Goal: Contribute content: Contribute content

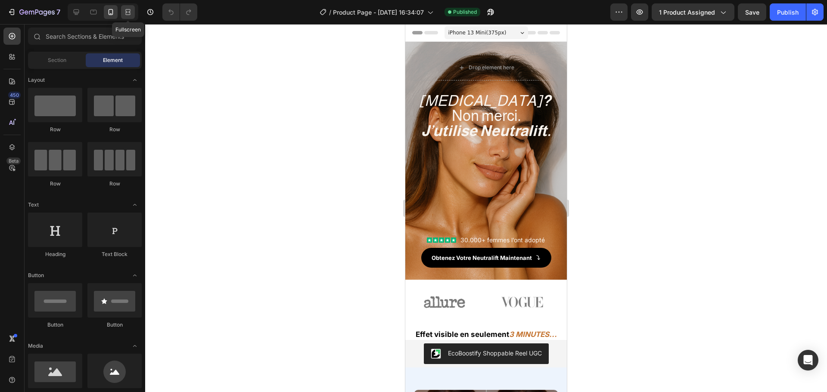
click at [125, 12] on icon at bounding box center [128, 12] width 9 height 9
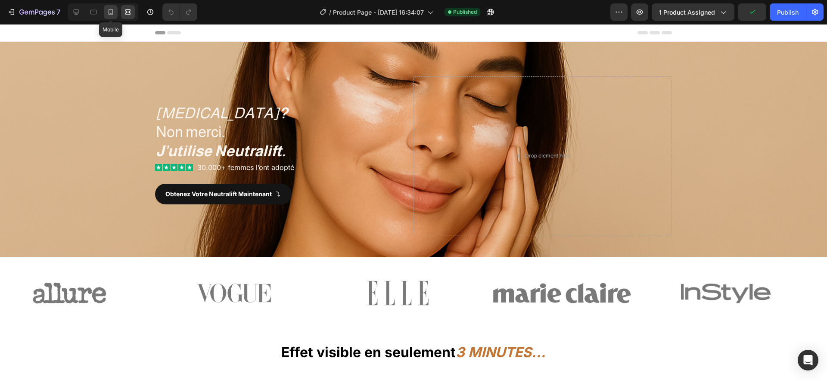
click at [113, 14] on icon at bounding box center [110, 12] width 9 height 9
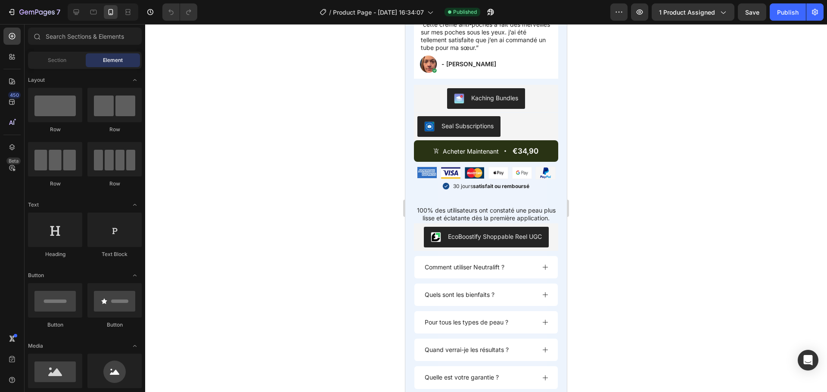
scroll to position [793, 0]
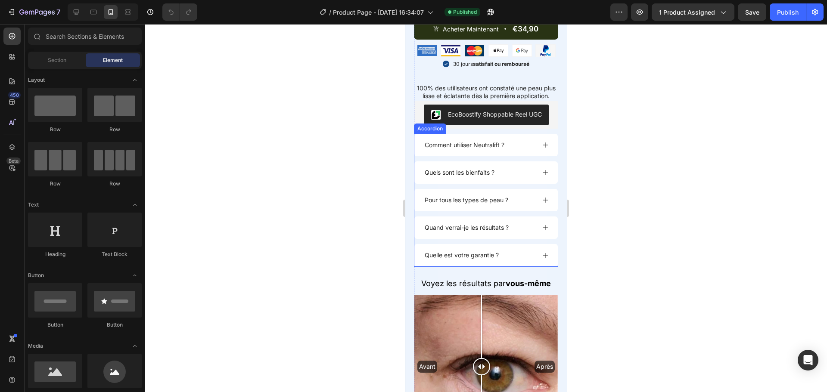
click at [512, 149] on div "Comment utiliser Neutralift ?" at bounding box center [479, 145] width 112 height 10
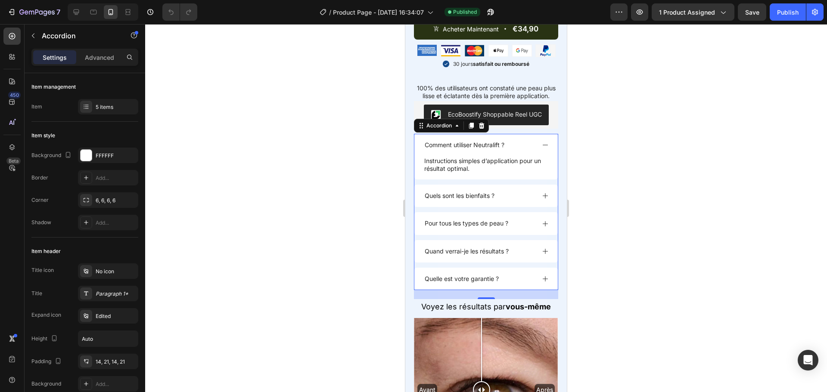
click at [524, 146] on div "Comment utiliser Neutralift ?" at bounding box center [479, 145] width 112 height 10
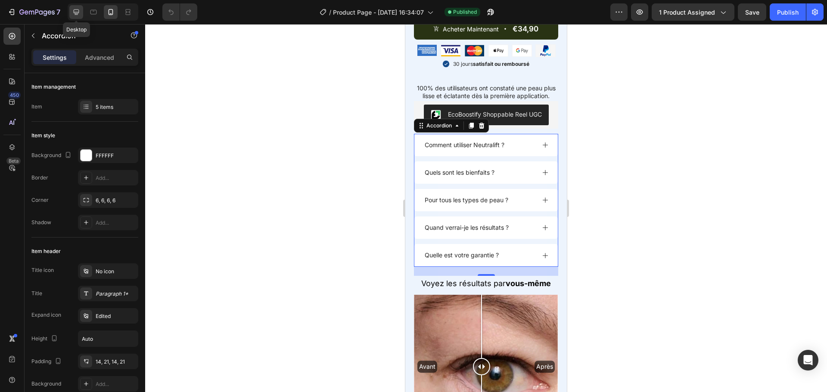
click at [73, 10] on icon at bounding box center [76, 12] width 9 height 9
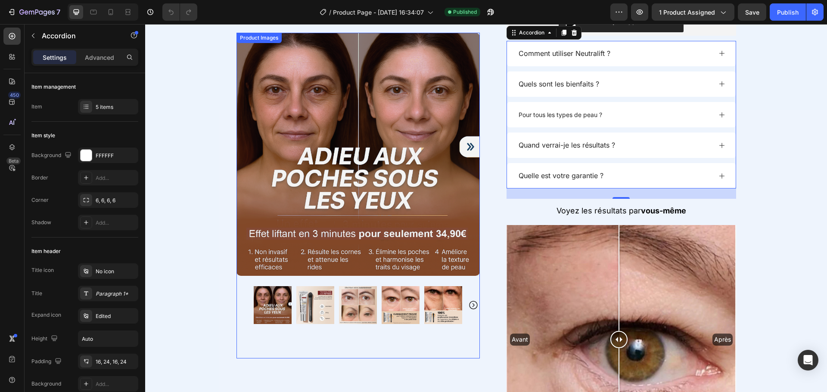
scroll to position [809, 0]
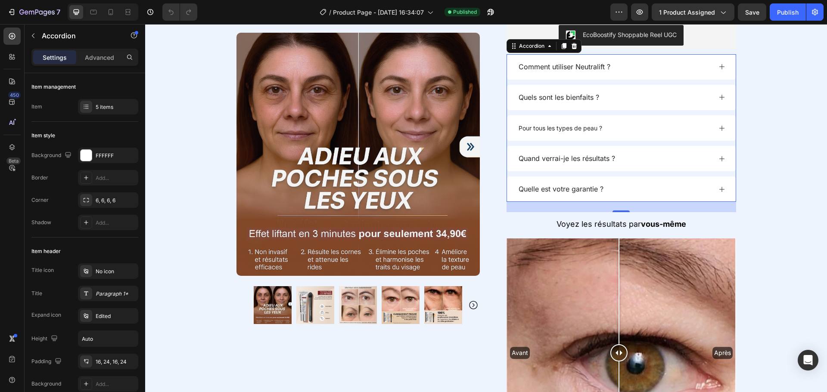
click at [718, 65] on icon at bounding box center [721, 66] width 7 height 7
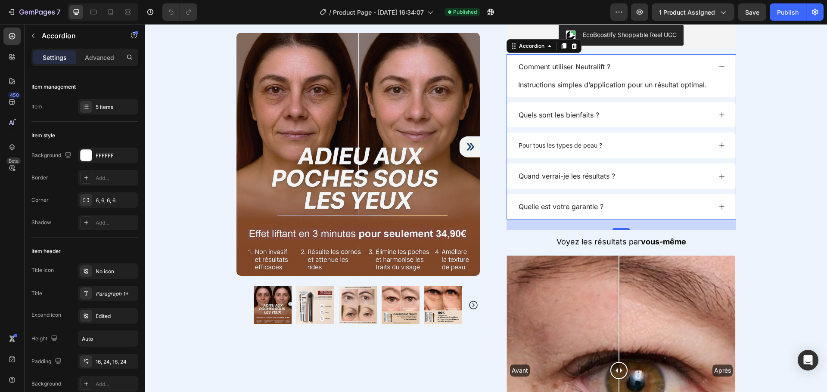
click at [718, 65] on icon at bounding box center [721, 66] width 7 height 7
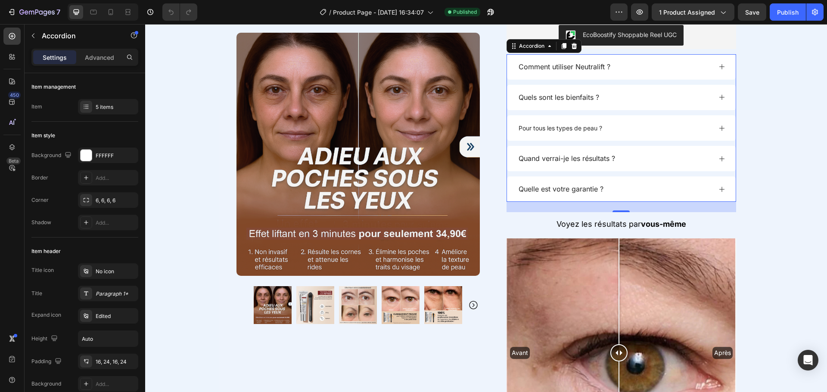
click at [718, 96] on icon at bounding box center [721, 97] width 7 height 7
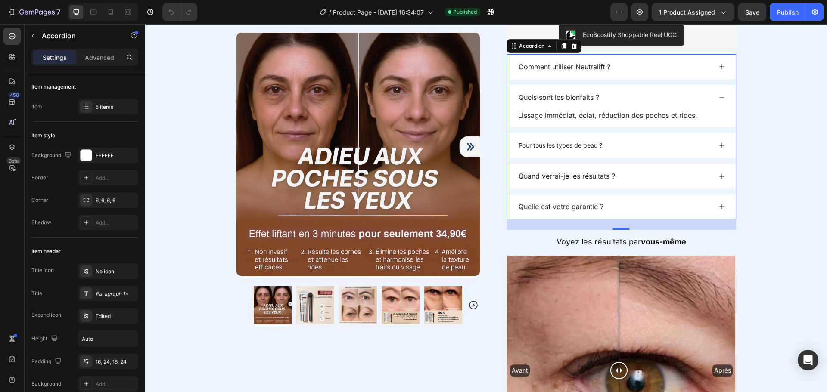
click at [718, 96] on icon at bounding box center [721, 97] width 7 height 7
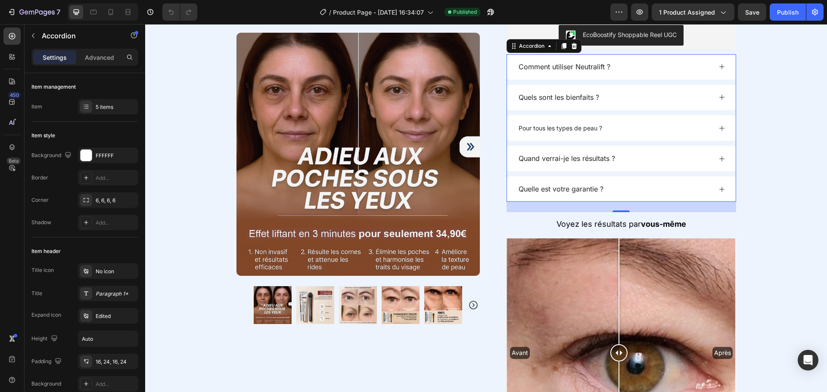
click at [613, 66] on div "Comment utiliser Neutralift ?" at bounding box center [614, 67] width 194 height 12
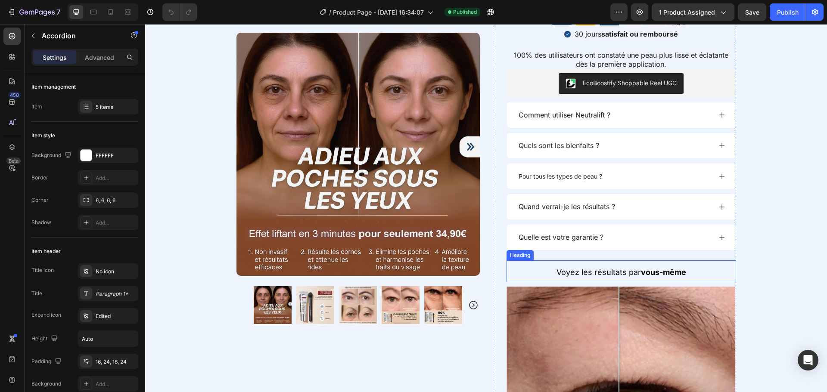
scroll to position [760, 0]
click at [718, 114] on icon at bounding box center [721, 115] width 7 height 7
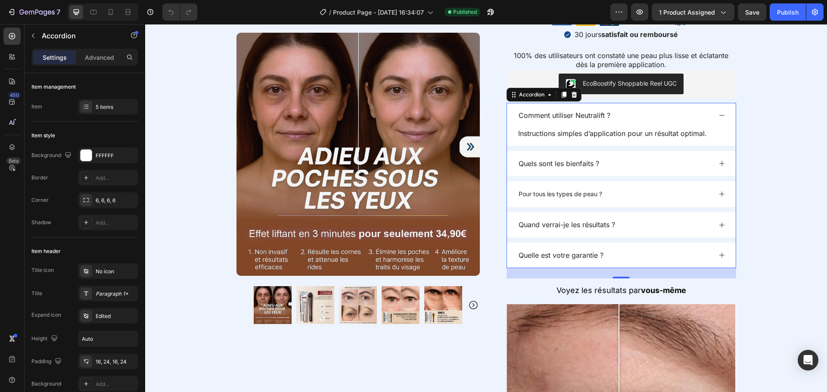
click at [718, 114] on icon at bounding box center [721, 115] width 7 height 7
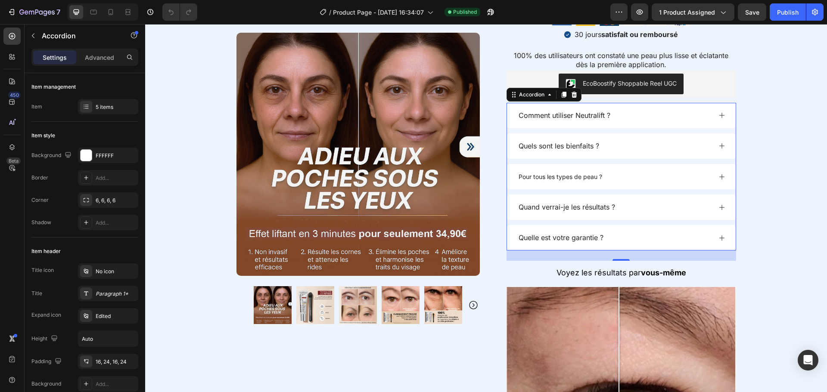
click at [718, 231] on div "Quelle est votre garantie ?" at bounding box center [621, 237] width 229 height 25
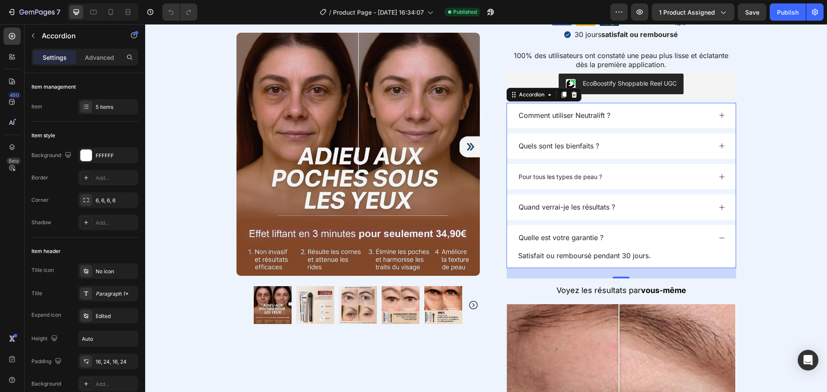
click at [718, 231] on div "Quelle est votre garantie ?" at bounding box center [621, 237] width 229 height 25
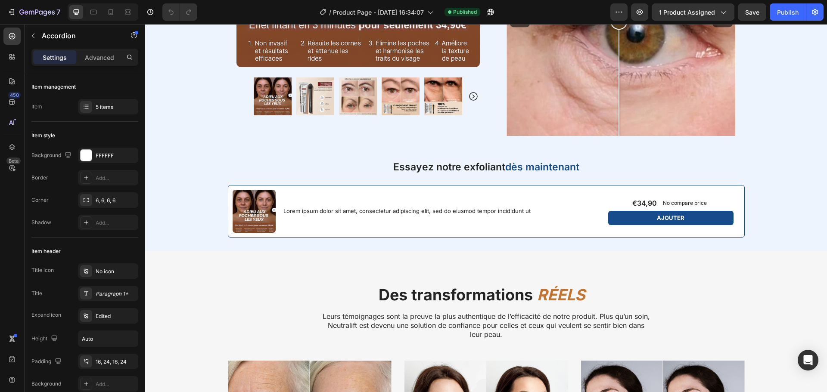
scroll to position [1264, 0]
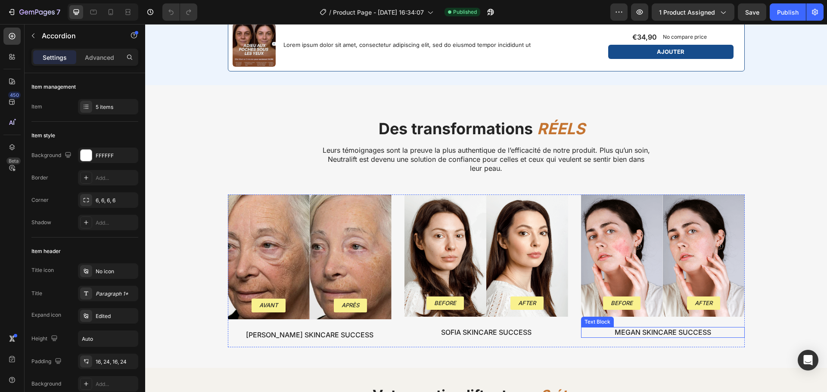
click at [638, 332] on p "megan Skincare Success" at bounding box center [663, 332] width 162 height 9
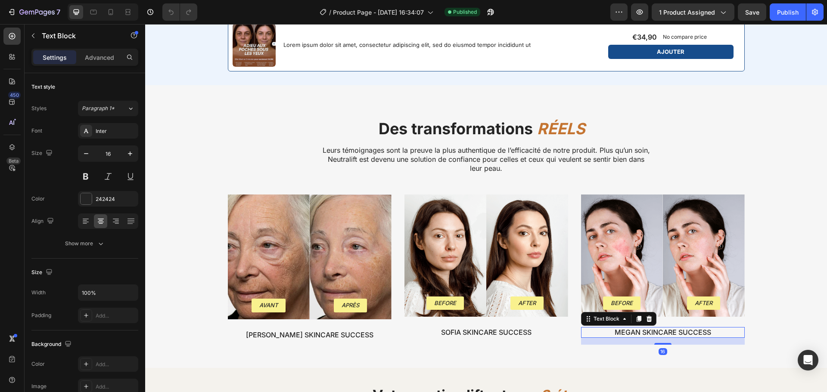
click at [638, 332] on p "megan Skincare Success" at bounding box center [663, 332] width 162 height 9
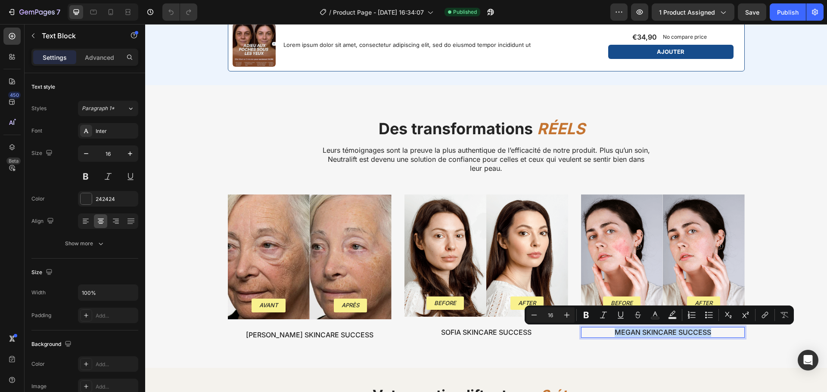
drag, startPoint x: 710, startPoint y: 334, endPoint x: 606, endPoint y: 330, distance: 104.3
click at [606, 330] on p "megan Skincare Success" at bounding box center [663, 332] width 162 height 9
copy p "megan Skincare Success"
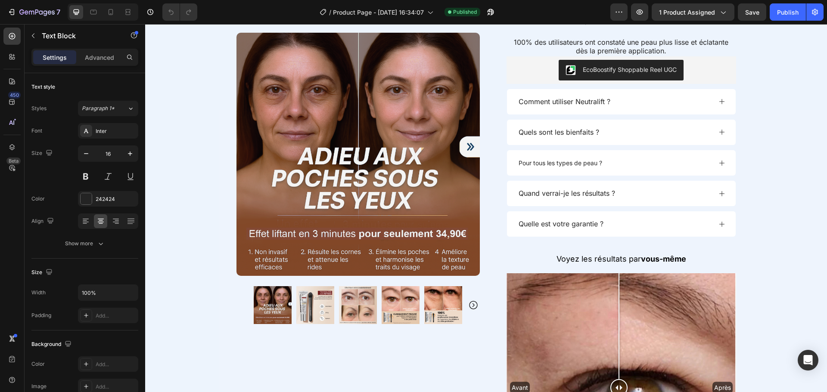
scroll to position [726, 0]
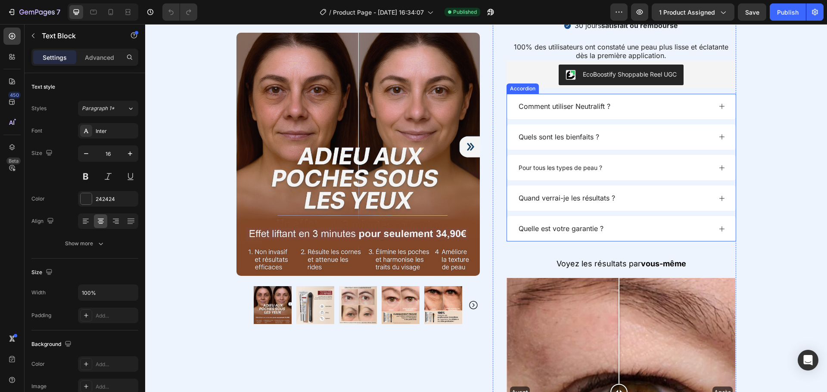
click at [552, 107] on p "Comment utiliser Neutralift ?" at bounding box center [564, 106] width 92 height 9
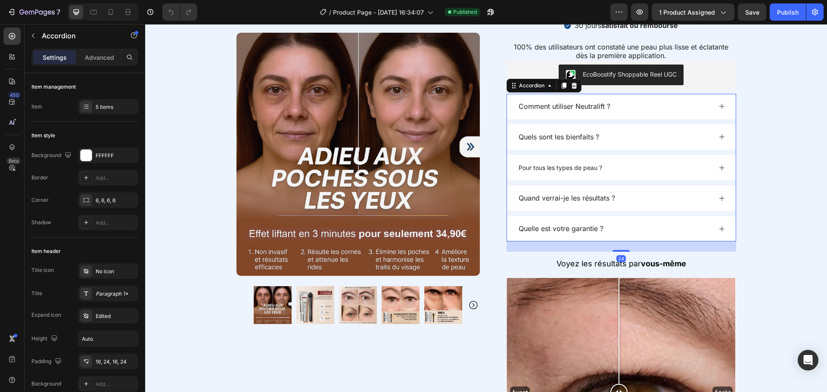
click at [569, 108] on p "Comment utiliser Neutralift ?" at bounding box center [564, 106] width 92 height 9
click at [609, 107] on div "Comment utiliser Neutralift ?" at bounding box center [614, 107] width 194 height 12
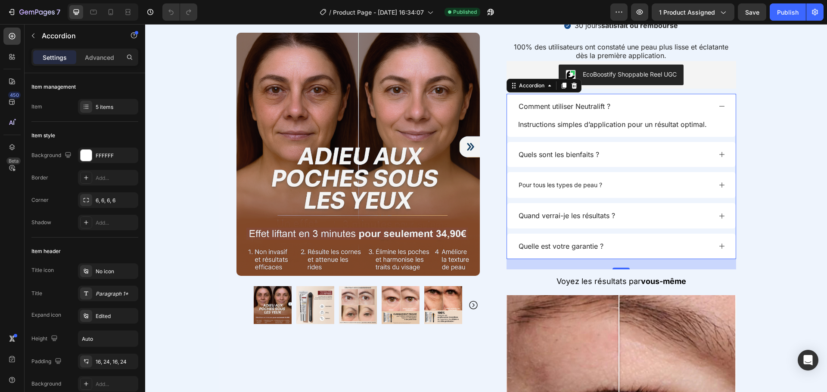
click at [601, 107] on p "Comment utiliser Neutralift ?" at bounding box center [564, 106] width 92 height 9
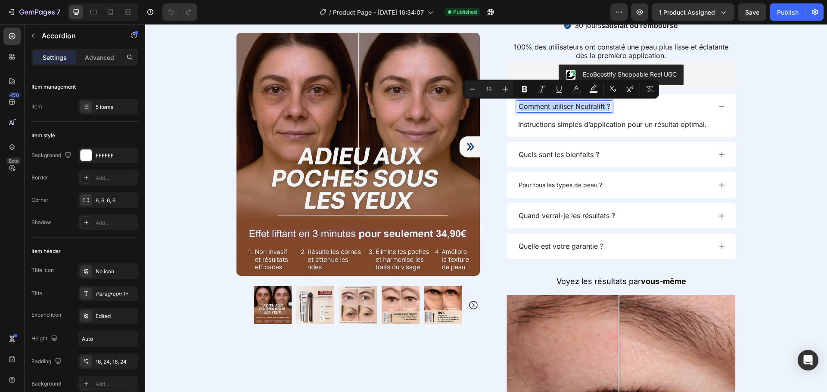
drag, startPoint x: 606, startPoint y: 107, endPoint x: 515, endPoint y: 112, distance: 91.8
click at [517, 112] on div "Comment utiliser Neutralift ?" at bounding box center [564, 107] width 94 height 12
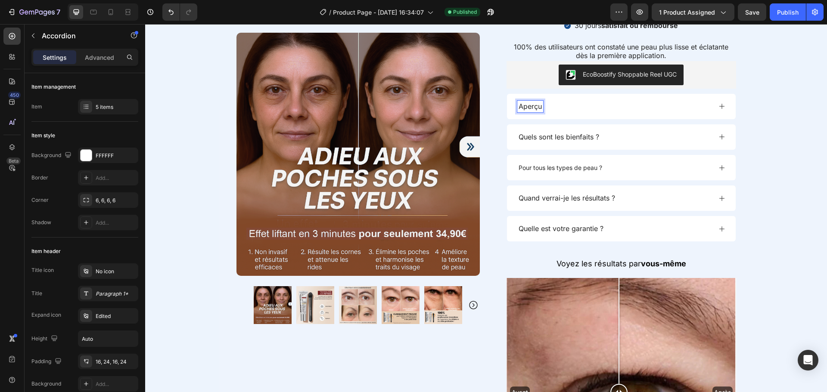
click at [557, 108] on div "Aperçu" at bounding box center [614, 107] width 194 height 12
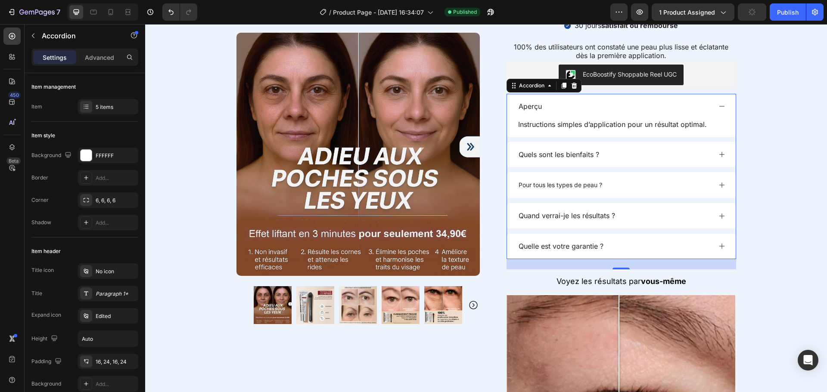
click at [557, 108] on div "Aperçu" at bounding box center [614, 107] width 194 height 12
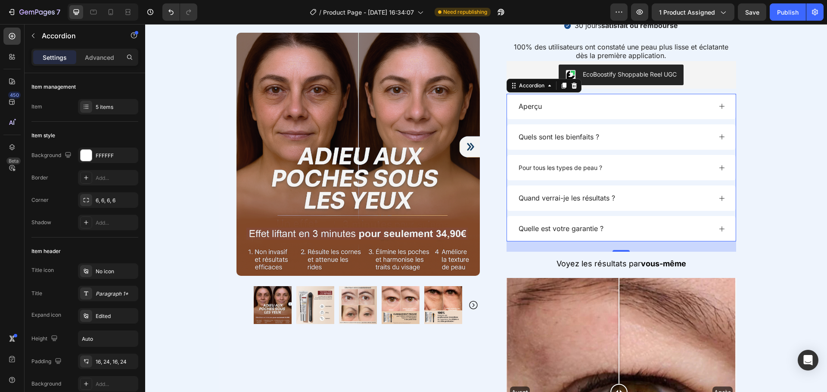
click at [538, 109] on p "Aperçu" at bounding box center [529, 106] width 23 height 9
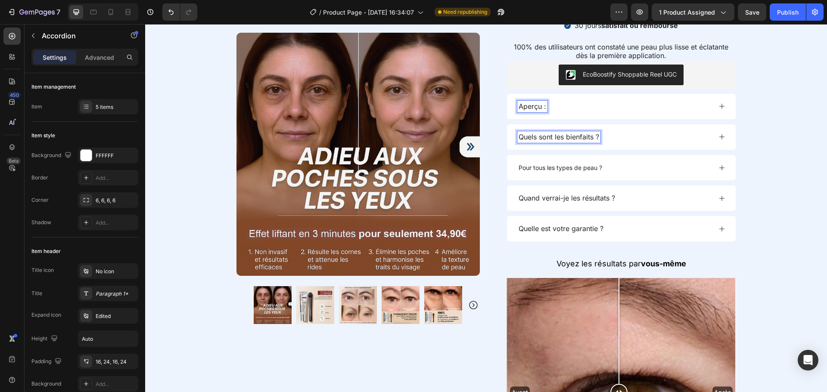
click at [587, 133] on p "Quels sont les bienfaits ?" at bounding box center [558, 137] width 81 height 9
click at [607, 102] on div "Aperçu :" at bounding box center [614, 107] width 194 height 12
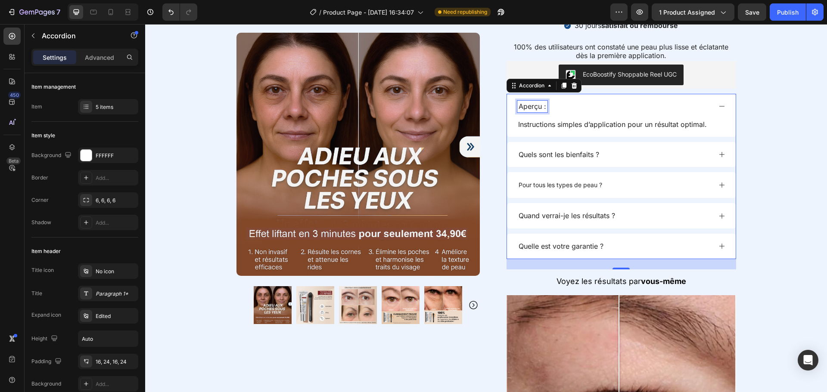
click at [543, 108] on div "Aperçu :" at bounding box center [532, 107] width 30 height 12
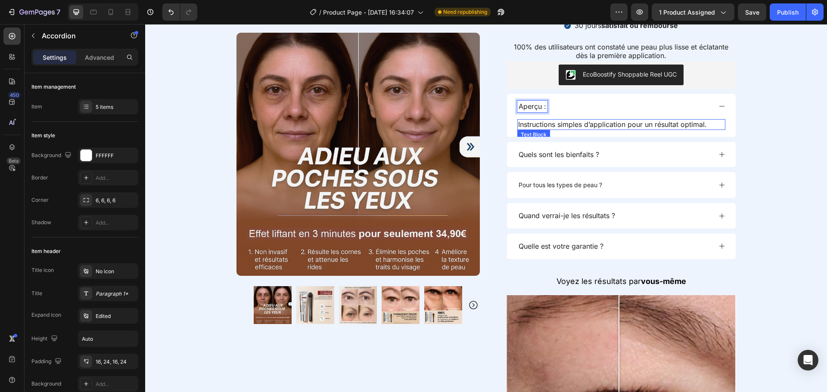
click at [627, 127] on p "Instructions simples d’application pour un résultat optimal." at bounding box center [621, 124] width 206 height 9
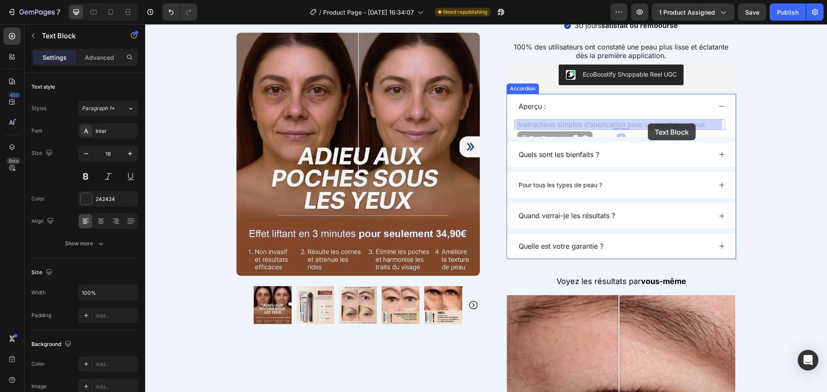
drag, startPoint x: 707, startPoint y: 125, endPoint x: 664, endPoint y: 124, distance: 42.6
drag, startPoint x: 707, startPoint y: 124, endPoint x: 508, endPoint y: 141, distance: 200.1
click at [508, 141] on div "Aperçu : Instructions simples d’application pour un résultat optimal. Text Bloc…" at bounding box center [620, 176] width 229 height 165
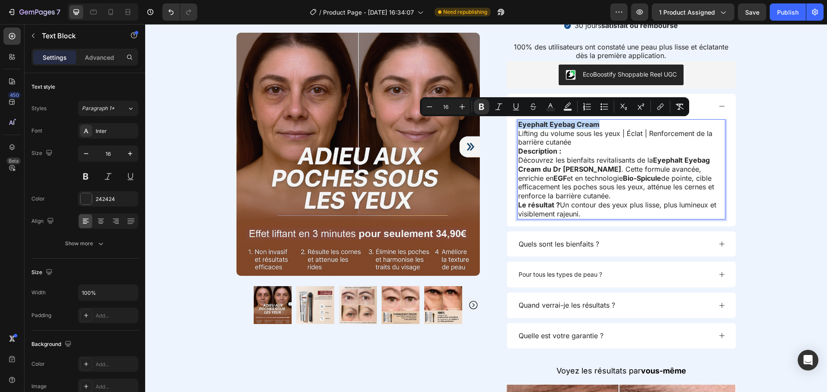
drag, startPoint x: 596, startPoint y: 125, endPoint x: 515, endPoint y: 125, distance: 80.9
click at [518, 125] on p "Eyephalt Eyebag Cream Lifting du volume sous les yeux | Éclat | Renforcement de…" at bounding box center [621, 133] width 206 height 27
copy strong "Eyephalt Eyebag Cream"
click at [539, 156] on p "Description : Découvrez les bienfaits revitalisants de la Eyephalt Eyebag Cream…" at bounding box center [621, 182] width 206 height 71
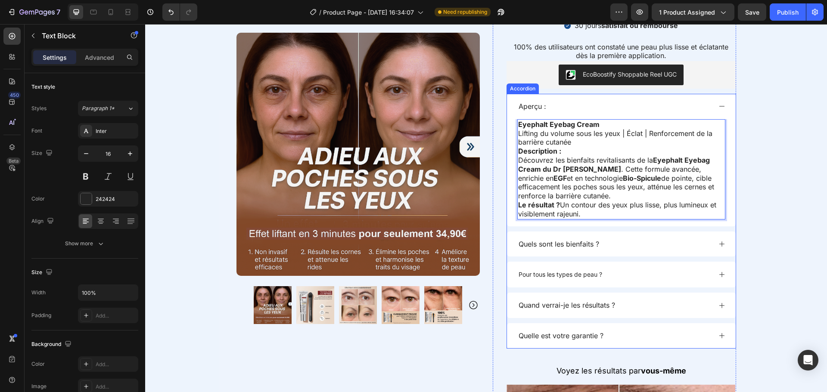
click at [526, 105] on p "Aperçu :" at bounding box center [532, 106] width 28 height 9
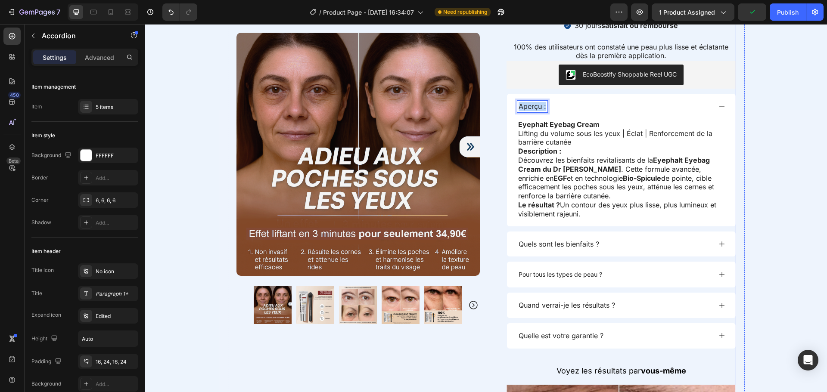
drag, startPoint x: 542, startPoint y: 107, endPoint x: 496, endPoint y: 109, distance: 46.1
click at [496, 109] on div "Image (4349 Avis) Text Block Row Neutralift Temporary Eye Product Title Crème c…" at bounding box center [614, 178] width 243 height 902
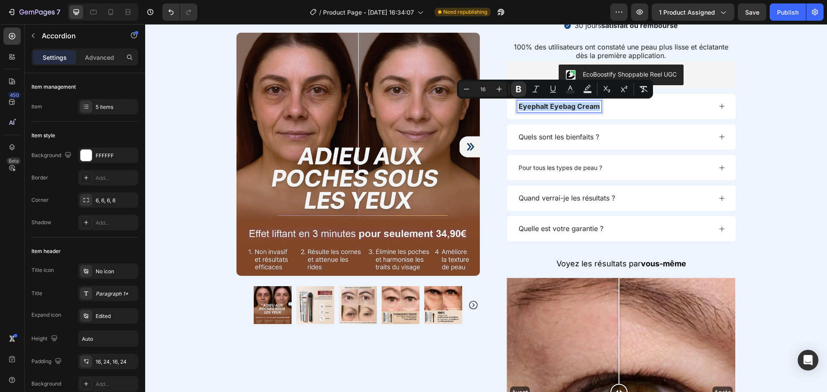
drag, startPoint x: 594, startPoint y: 107, endPoint x: 512, endPoint y: 109, distance: 81.8
click at [512, 109] on div "Eyephalt Eyebag Cream" at bounding box center [621, 106] width 229 height 25
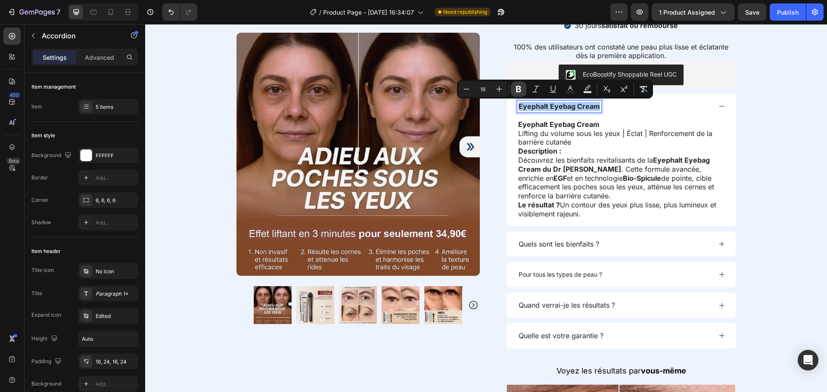
click at [516, 88] on icon "Editor contextual toolbar" at bounding box center [518, 89] width 9 height 9
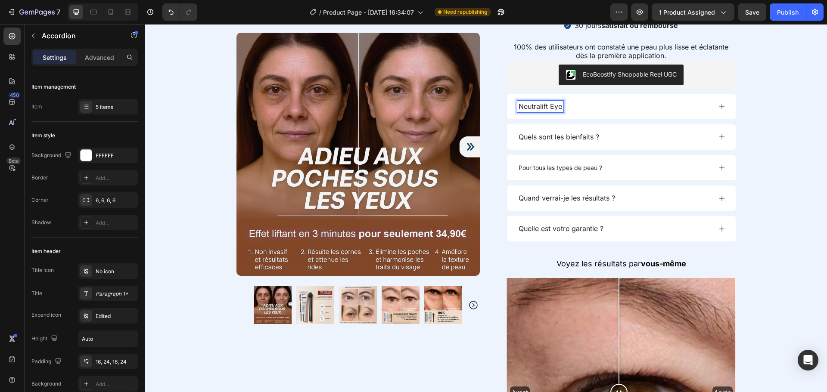
click at [601, 109] on div "Neutralift Eye" at bounding box center [614, 107] width 194 height 12
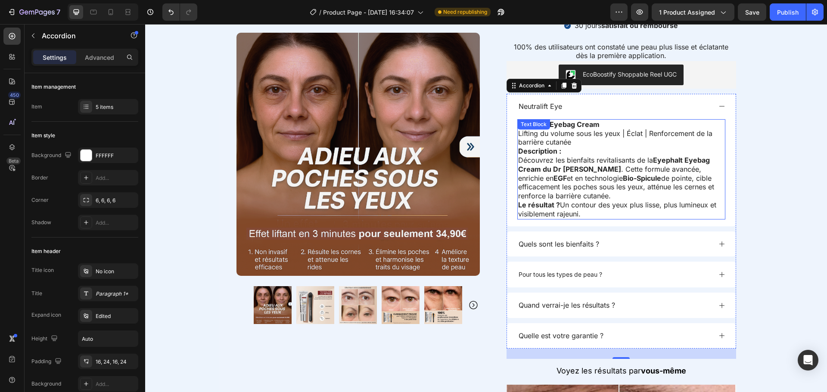
click at [595, 124] on p "Eyephalt Eyebag Cream Lifting du volume sous les yeux | Éclat | Renforcement de…" at bounding box center [621, 133] width 206 height 27
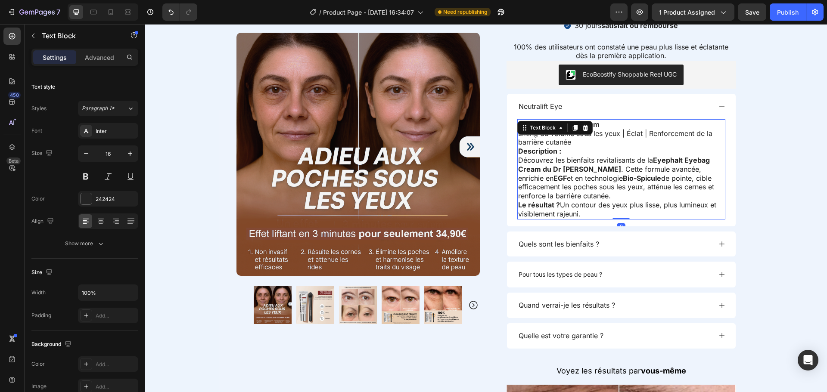
click at [584, 156] on p "Description : Découvrez les bienfaits revitalisants de la Eyephalt Eyebag Cream…" at bounding box center [621, 182] width 206 height 71
drag, startPoint x: 594, startPoint y: 121, endPoint x: 514, endPoint y: 127, distance: 79.8
click at [517, 127] on div "Eyephalt Eyebag Cream Lifting du volume sous les yeux | Éclat | Renforcement de…" at bounding box center [621, 169] width 208 height 100
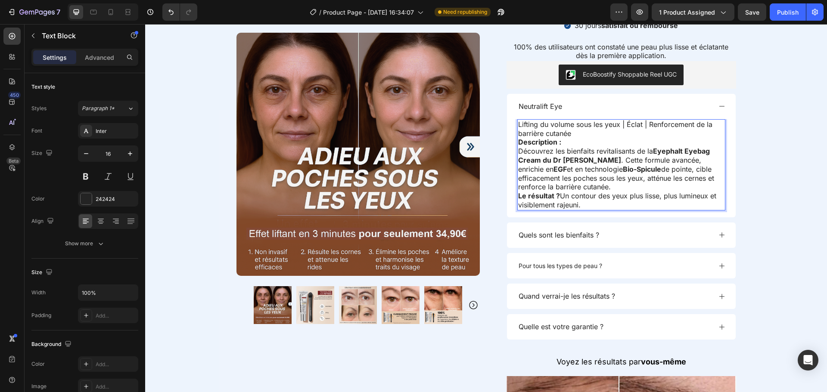
click at [577, 133] on p "Lifting du volume sous les yeux | Éclat | Renforcement de la barrière cutanée" at bounding box center [621, 129] width 206 height 18
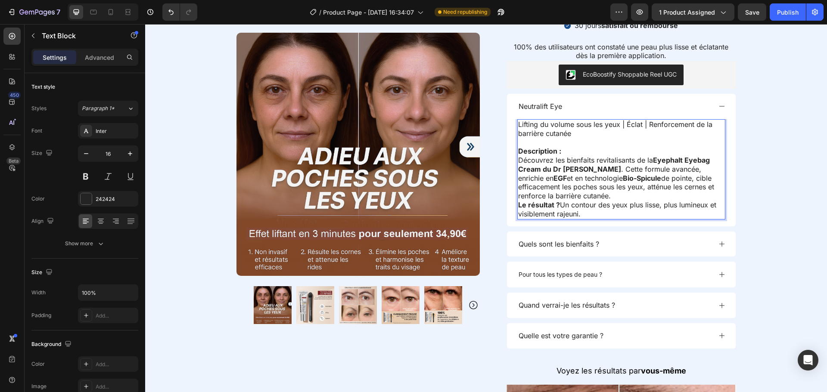
click at [568, 149] on p "Description : Découvrez les bienfaits revitalisants de la Eyephalt Eyebag Cream…" at bounding box center [621, 182] width 206 height 71
click at [577, 193] on p "Description : Découvrez les bienfaits revitalisants de la Eyephalt Eyebag Cream…" at bounding box center [621, 182] width 206 height 71
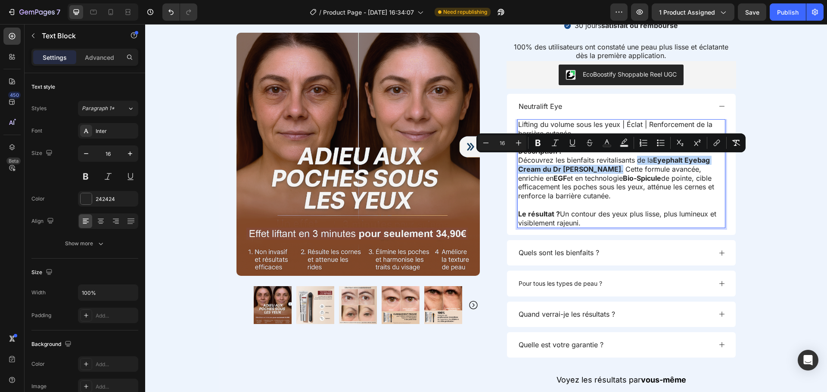
drag, startPoint x: 633, startPoint y: 160, endPoint x: 587, endPoint y: 169, distance: 46.9
click at [587, 169] on p "Description : Découvrez les bienfaits revitalisants de la Eyephalt Eyebag Cream…" at bounding box center [621, 174] width 206 height 54
click at [574, 219] on p "Le résultat ? Un contour des yeux plus lisse, plus lumineux et visiblement raje…" at bounding box center [621, 214] width 206 height 27
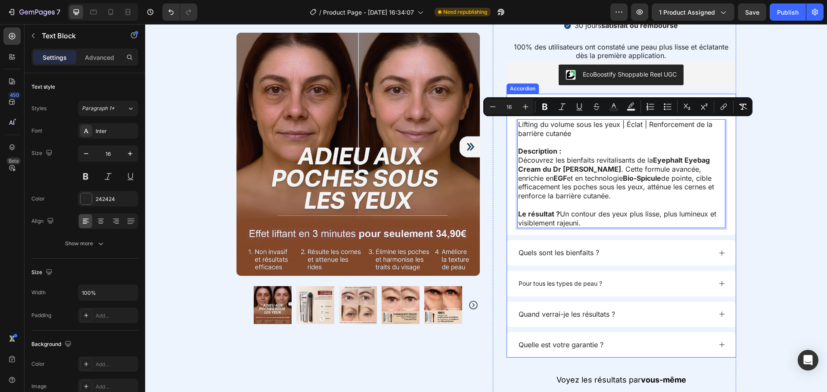
drag, startPoint x: 582, startPoint y: 225, endPoint x: 512, endPoint y: 120, distance: 125.9
click at [512, 120] on div "Lifting du volume sous les yeux | Éclat | Renforcement de la barrière cutanée D…" at bounding box center [621, 177] width 229 height 116
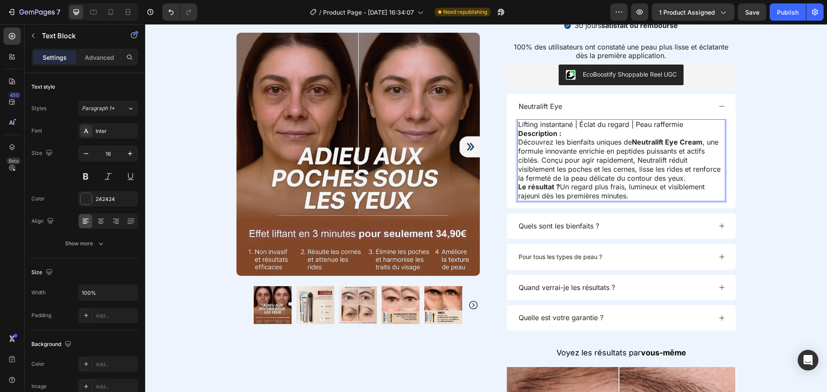
click at [684, 125] on p "Lifting instantané | Éclat du regard | Peau raffermie" at bounding box center [621, 124] width 206 height 9
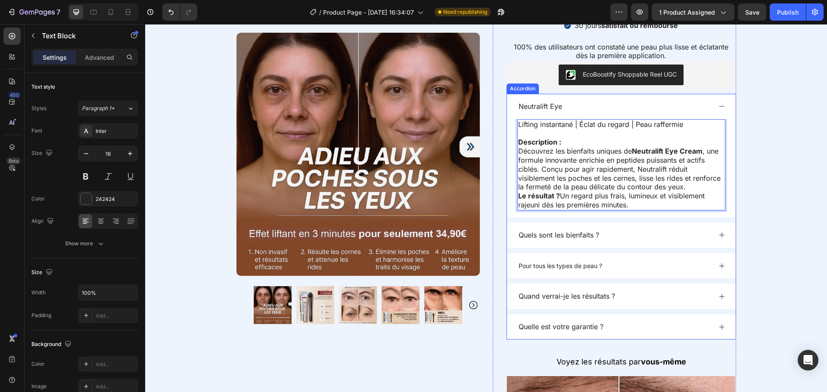
click at [553, 105] on p "Neutralift Eye" at bounding box center [539, 106] width 43 height 9
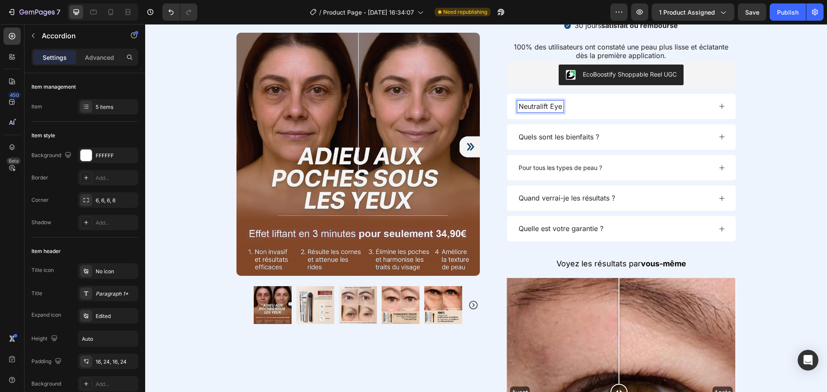
click at [562, 107] on p "Neutralift Eye" at bounding box center [539, 106] width 43 height 9
click at [614, 108] on div "Neutralift Eye Cream" at bounding box center [614, 107] width 194 height 12
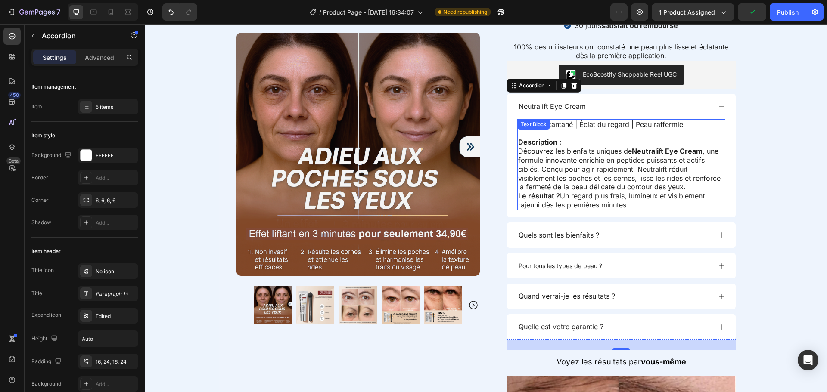
click at [683, 188] on p "Description : Découvrez les bienfaits uniques de Neutralift Eye Cream , une for…" at bounding box center [621, 173] width 206 height 71
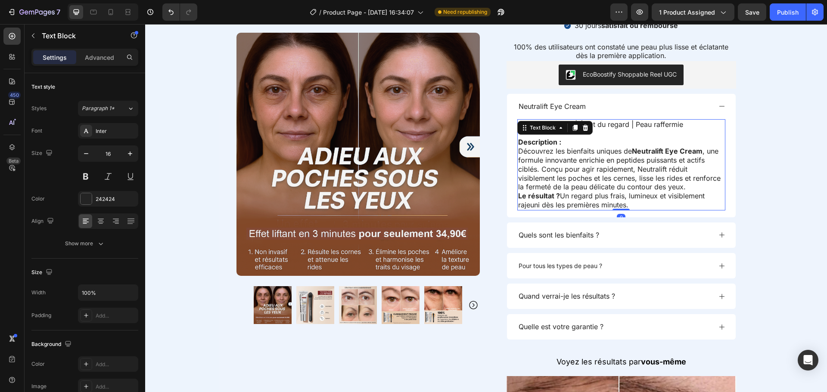
click at [681, 187] on p "Description : Découvrez les bienfaits uniques de Neutralift Eye Cream , une for…" at bounding box center [621, 173] width 206 height 71
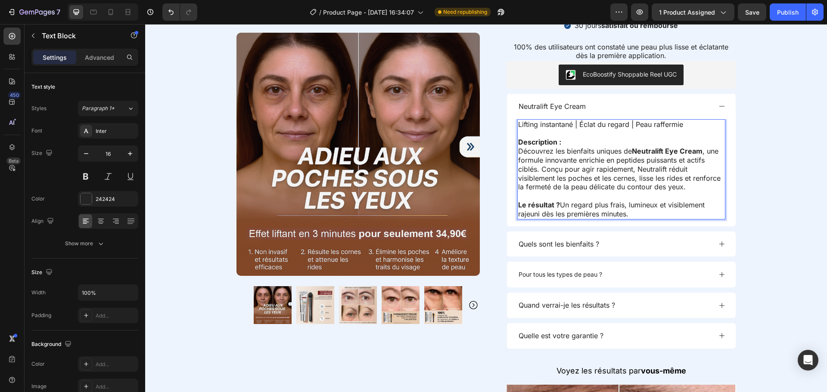
scroll to position [741, 0]
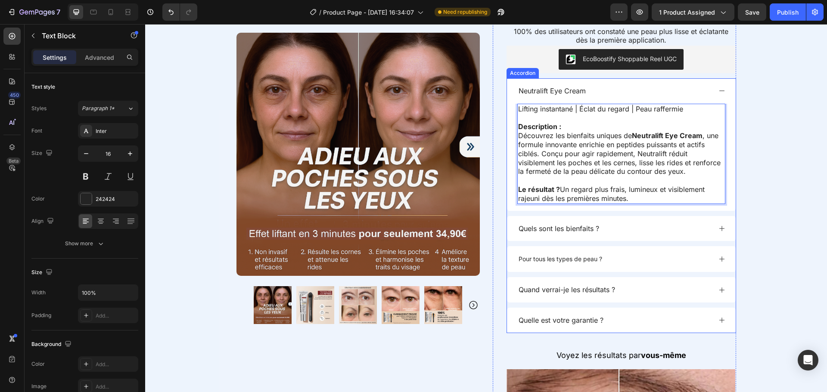
click at [656, 224] on div "Quels sont les bienfaits ?" at bounding box center [614, 229] width 194 height 12
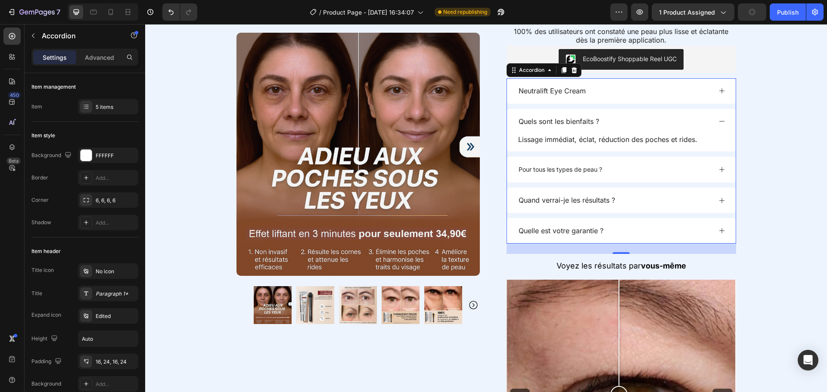
click at [650, 166] on div "Pour tous les types de peau ?" at bounding box center [614, 170] width 194 height 12
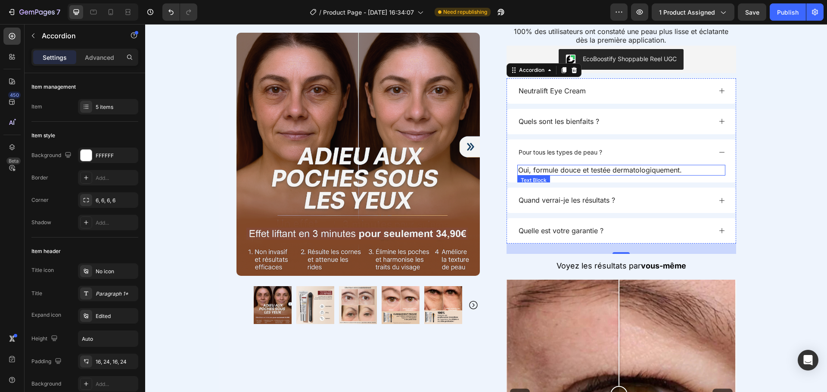
click at [529, 170] on p "Oui, formule douce et testée dermatologiquement." at bounding box center [621, 170] width 206 height 9
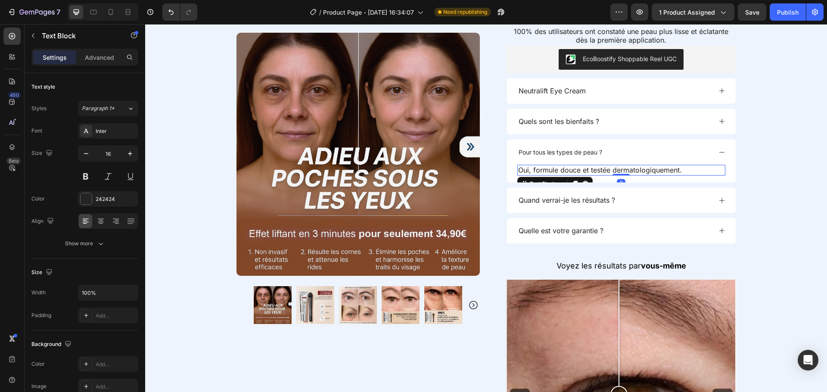
click at [529, 170] on p "Oui, formule douce et testée dermatologiquement." at bounding box center [621, 170] width 206 height 9
drag, startPoint x: 668, startPoint y: 169, endPoint x: 657, endPoint y: 170, distance: 10.8
click at [657, 170] on p "Oui, il s'agit formule douce et testée dermatologiquement." at bounding box center [621, 170] width 206 height 9
click at [706, 173] on p "Oui, il s'agit formule douce et testée dermatologiquement." at bounding box center [621, 170] width 206 height 9
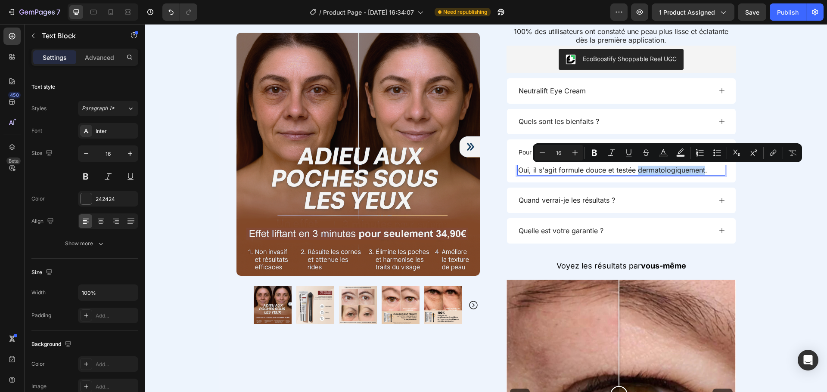
drag, startPoint x: 682, startPoint y: 168, endPoint x: 774, endPoint y: 204, distance: 98.4
click at [774, 204] on div "Product Images Row Image (4349 Avis) Text Block Row Neutralift Temporary Eye Pr…" at bounding box center [486, 150] width 682 height 921
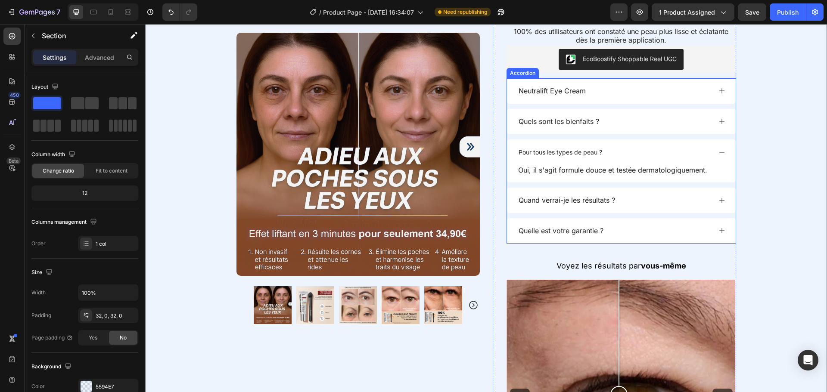
click at [635, 196] on div "Quand verrai-je les résultats ?" at bounding box center [614, 201] width 194 height 12
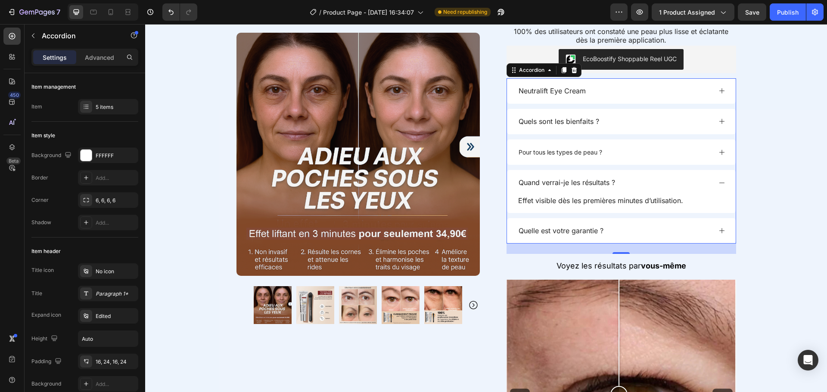
click at [646, 222] on div "Quelle est votre garantie ?" at bounding box center [621, 230] width 229 height 25
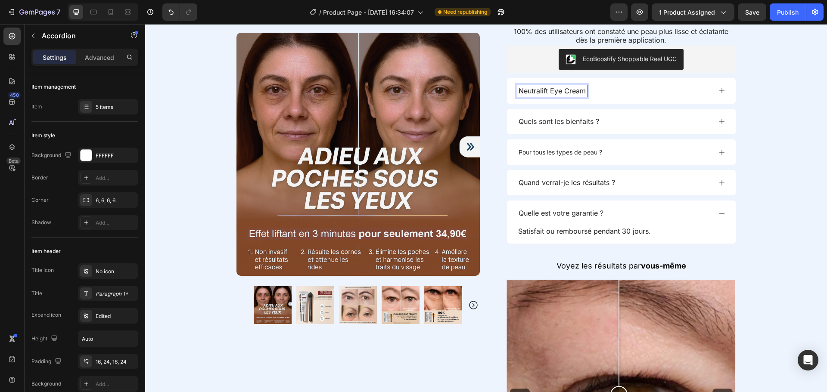
click at [519, 89] on p "Neutralift Eye Cream" at bounding box center [551, 91] width 67 height 9
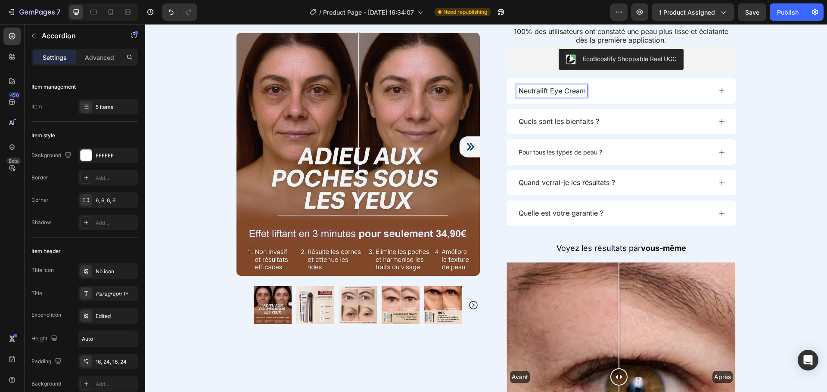
click at [571, 92] on p "Neutralift Eye Cream" at bounding box center [551, 91] width 67 height 9
click at [548, 93] on p "Neutralift Eye" at bounding box center [539, 91] width 43 height 9
click at [794, 121] on div "Product Images Row Image (4349 Avis) Text Block Row Neutralift Temporary Eye Pr…" at bounding box center [486, 141] width 682 height 903
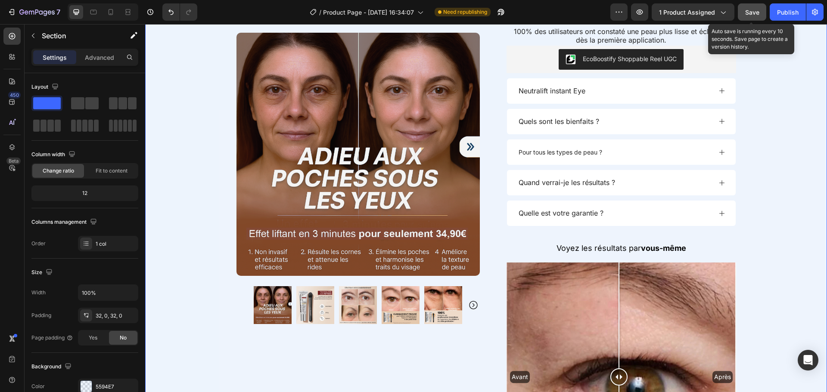
click at [755, 9] on span "Save" at bounding box center [752, 12] width 14 height 7
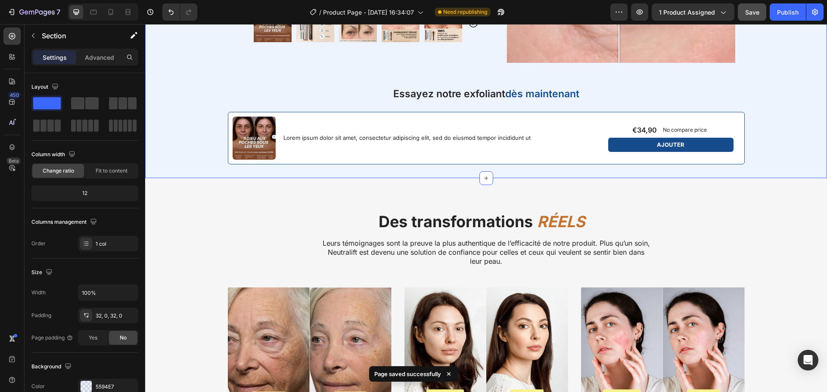
scroll to position [1286, 0]
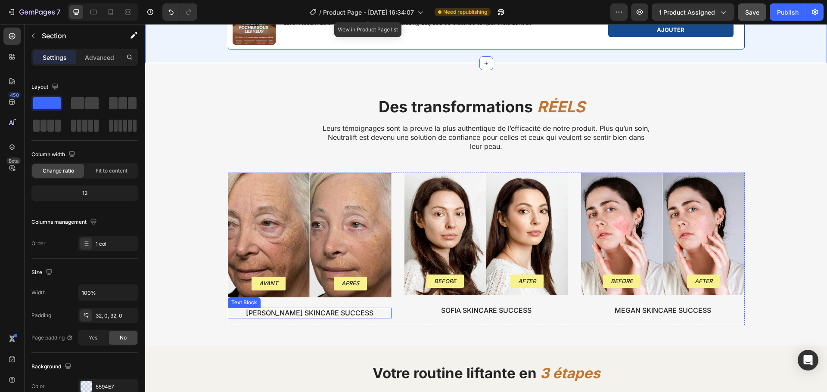
click at [300, 313] on p "Nicky’s Skincare Success" at bounding box center [310, 313] width 162 height 9
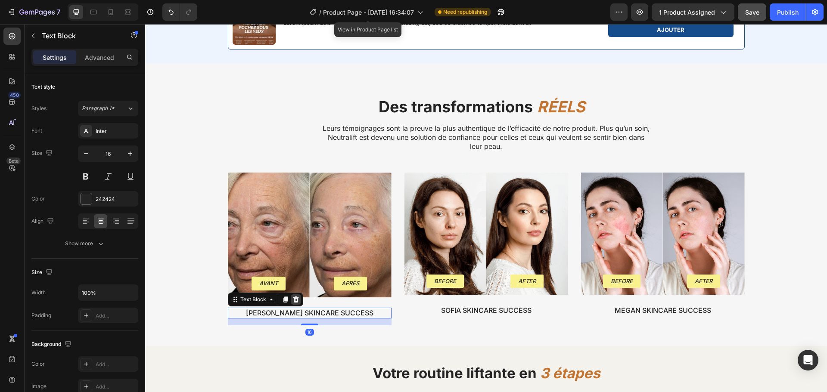
click at [293, 294] on div at bounding box center [296, 299] width 10 height 10
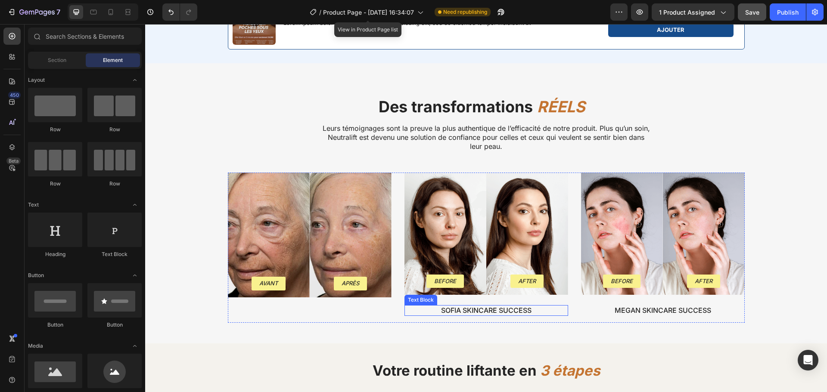
click at [475, 314] on p "Sofia Skincare Success" at bounding box center [486, 310] width 162 height 9
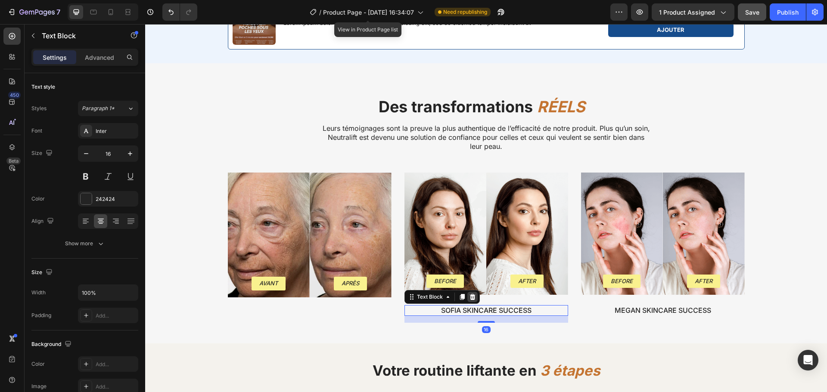
click at [469, 299] on icon at bounding box center [472, 297] width 6 height 6
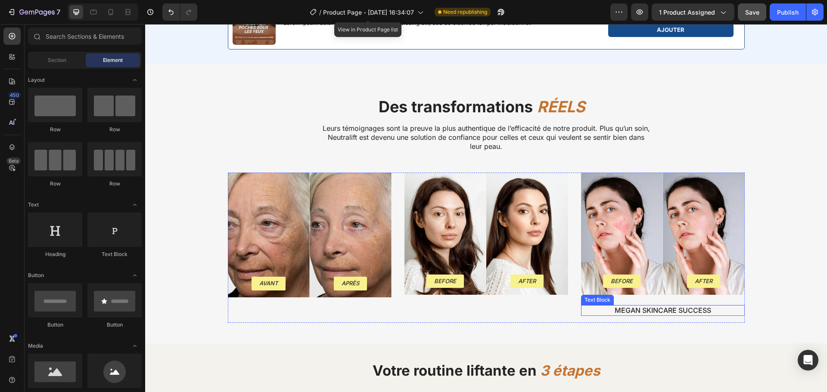
click at [654, 315] on p "megan Skincare Success" at bounding box center [663, 310] width 162 height 9
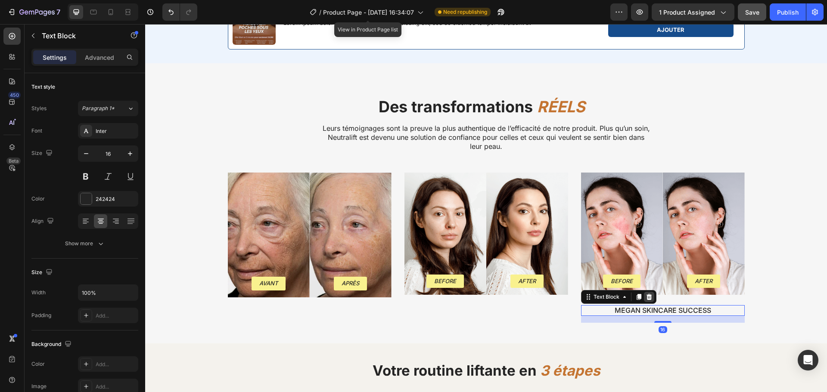
click at [648, 293] on div at bounding box center [649, 297] width 10 height 10
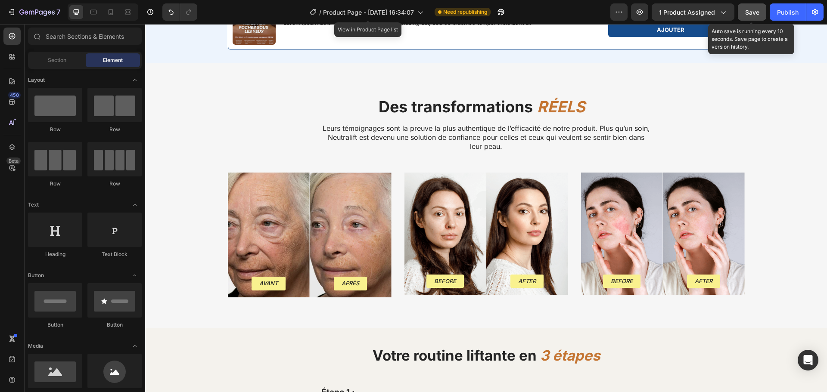
click at [744, 13] on button "Save" at bounding box center [752, 11] width 28 height 17
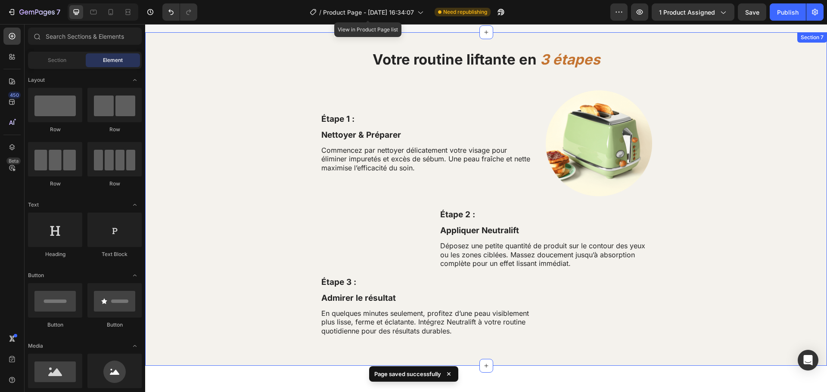
scroll to position [1581, 0]
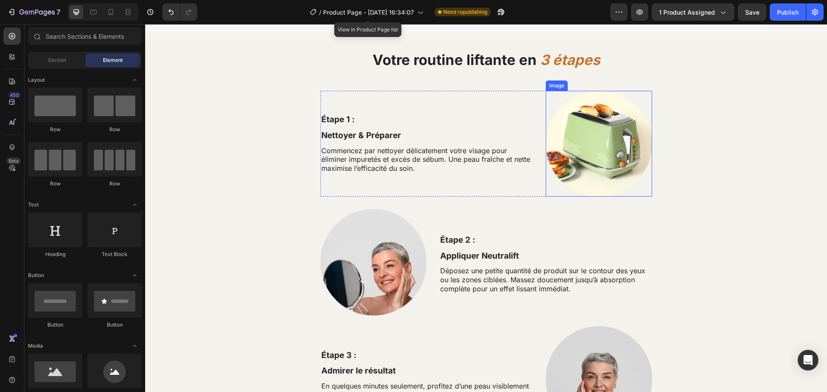
click at [567, 127] on img at bounding box center [599, 144] width 106 height 106
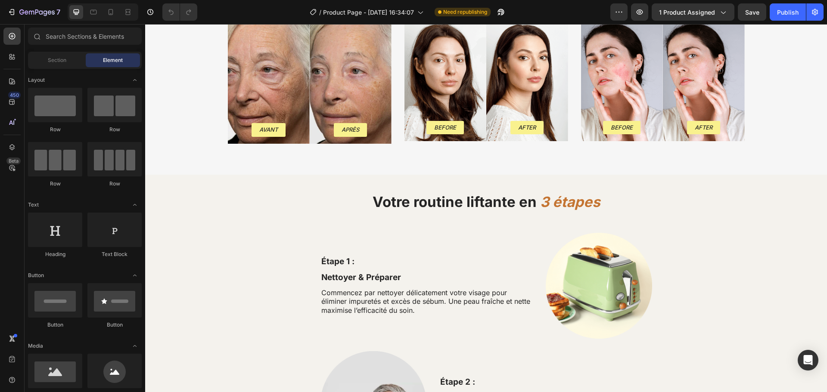
scroll to position [1581, 0]
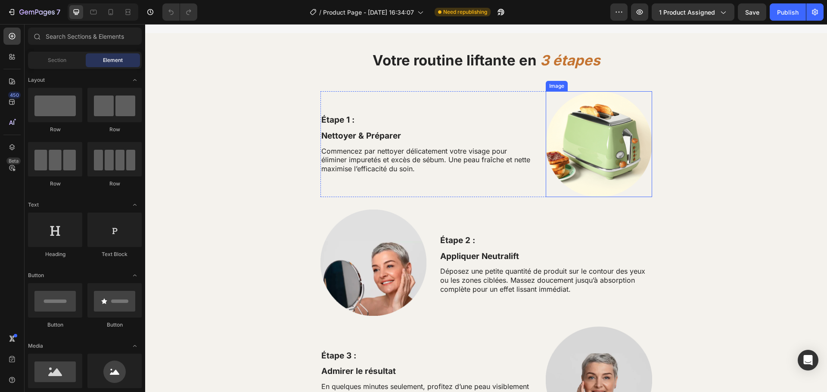
click at [592, 153] on img at bounding box center [599, 144] width 106 height 106
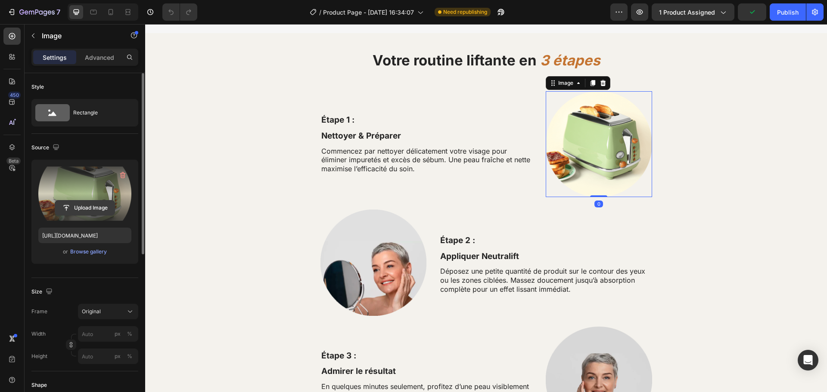
click at [83, 206] on input "file" at bounding box center [84, 208] width 59 height 15
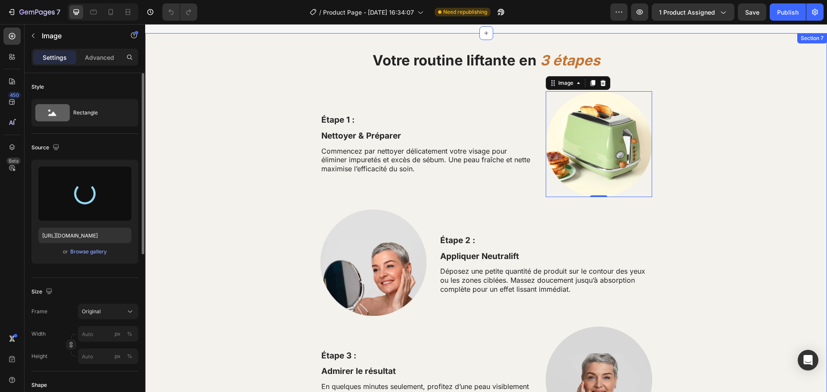
type input "https://cdn.shopify.com/s/files/1/0963/3988/6409/files/gempages_579311091461391…"
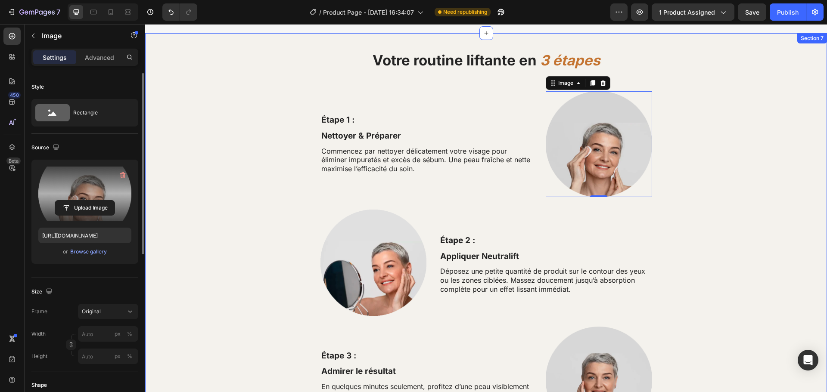
scroll to position [1649, 0]
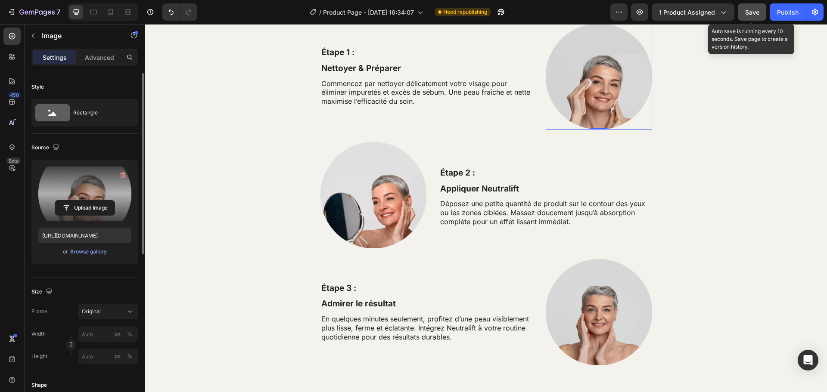
click at [761, 16] on button "Save" at bounding box center [752, 11] width 28 height 17
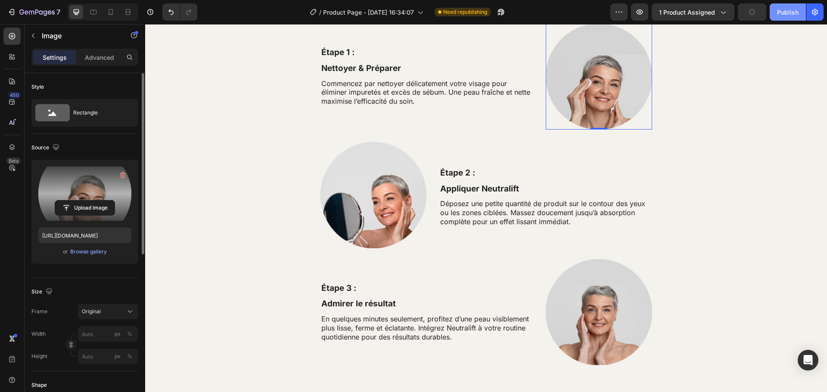
click at [792, 15] on div "Publish" at bounding box center [788, 12] width 22 height 9
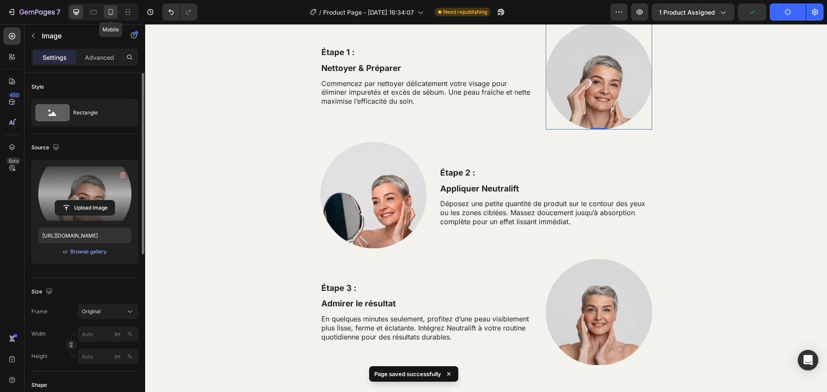
click at [108, 12] on icon at bounding box center [110, 12] width 9 height 9
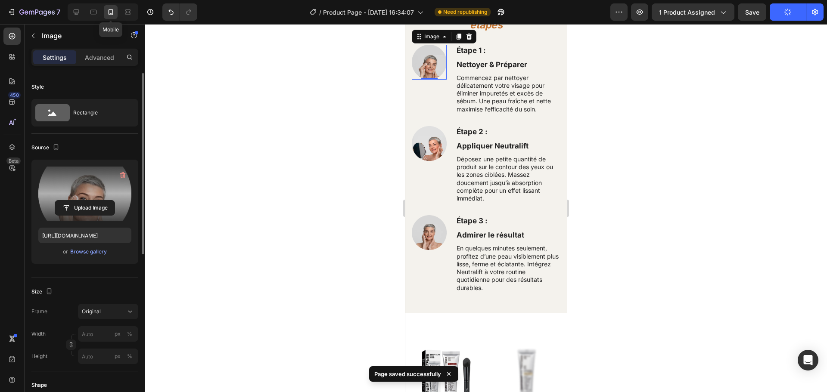
scroll to position [1499, 0]
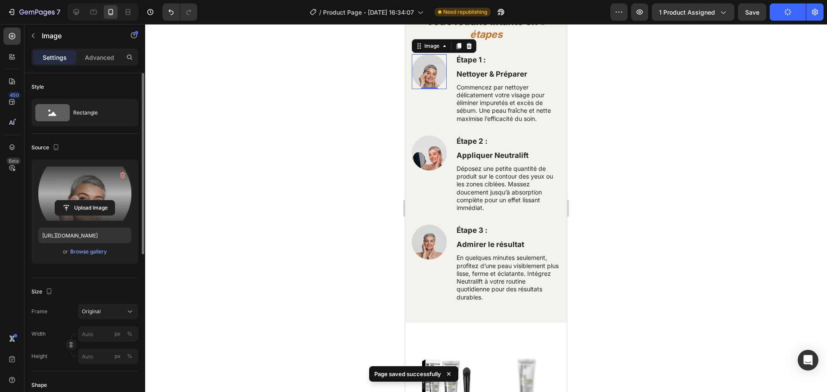
click at [311, 105] on div at bounding box center [486, 208] width 682 height 368
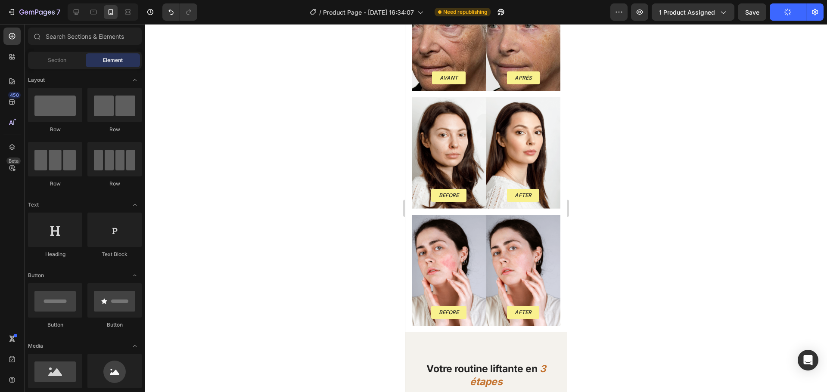
scroll to position [1129, 0]
click at [453, 148] on div "Background Image" at bounding box center [449, 152] width 74 height 111
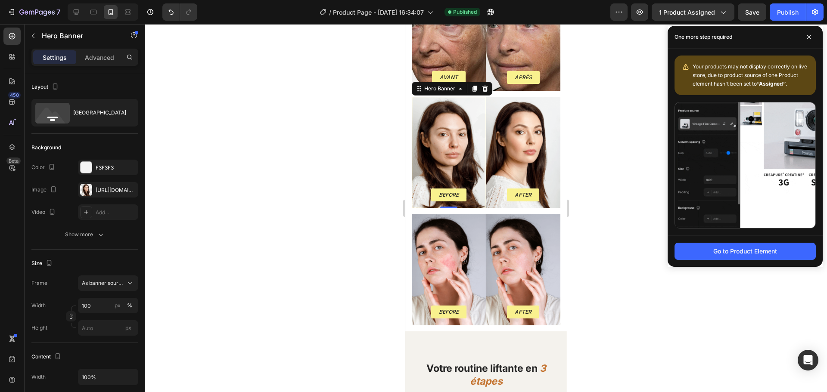
click at [443, 150] on div "Background Image" at bounding box center [449, 152] width 74 height 111
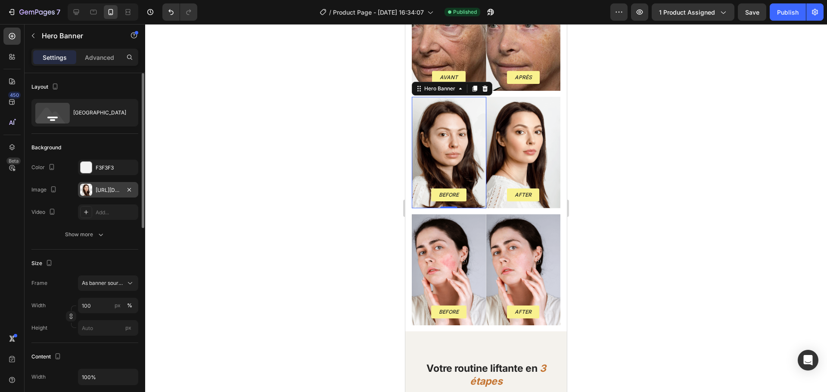
click at [105, 190] on div "https://cdn.shopify.com/s/files/1/0963/3988/6409/files/gempages_579311091461391…" at bounding box center [108, 190] width 25 height 8
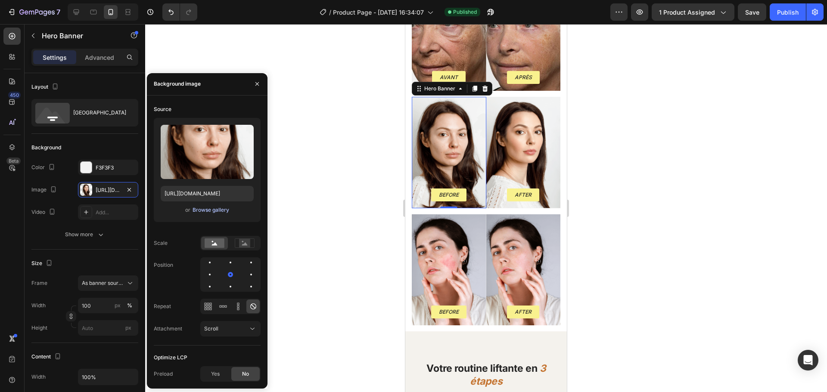
click at [201, 209] on div "Browse gallery" at bounding box center [210, 210] width 37 height 8
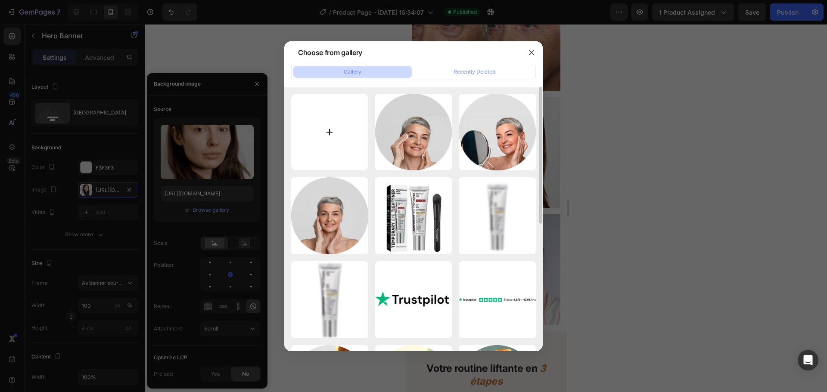
click at [335, 128] on input "file" at bounding box center [329, 132] width 77 height 77
type input "C:\fakepath\Avant1.png"
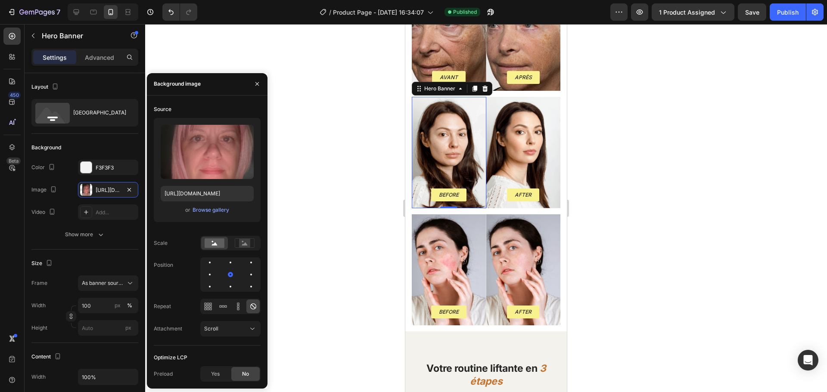
type input "https://cdn.shopify.com/s/files/1/0963/3988/6409/files/gempages_579311091461391…"
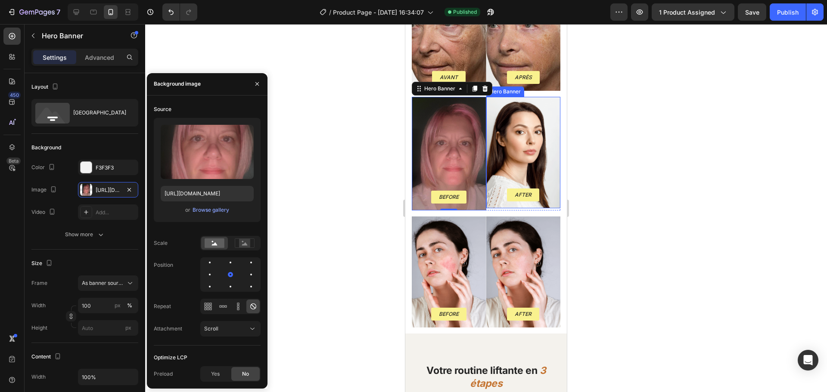
click at [511, 133] on div "Background Image" at bounding box center [523, 152] width 74 height 111
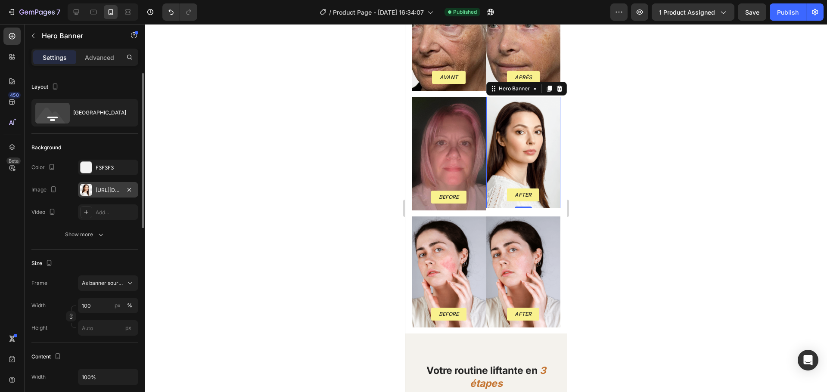
click at [102, 188] on div "https://cdn.shopify.com/s/files/1/0963/3988/6409/files/gempages_579311091461391…" at bounding box center [108, 190] width 25 height 8
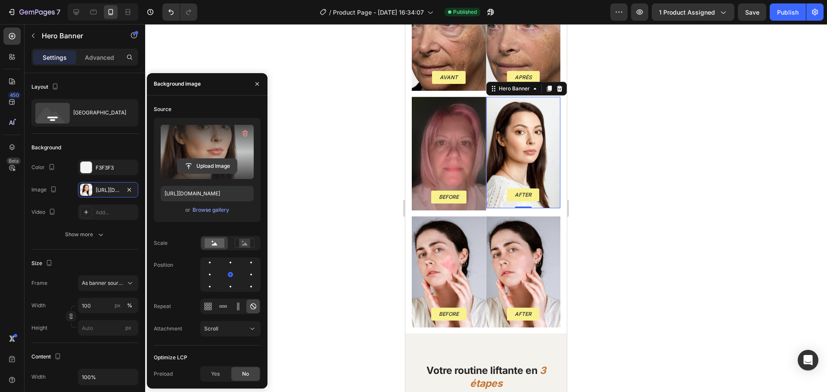
click at [212, 168] on input "file" at bounding box center [206, 166] width 59 height 15
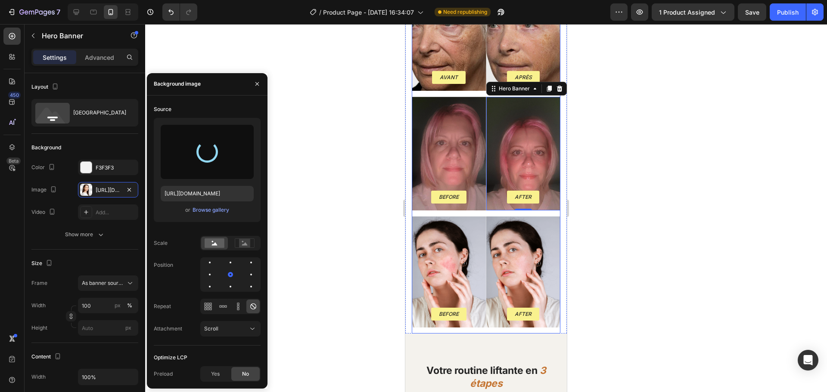
type input "https://cdn.shopify.com/s/files/1/0963/3988/6409/files/gempages_579311091461391…"
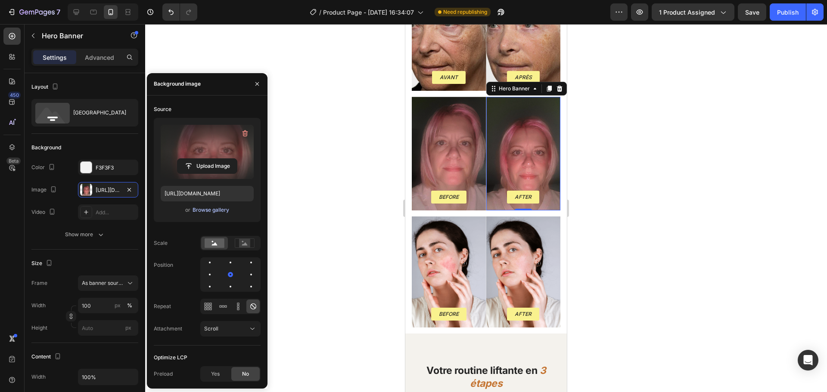
click at [205, 211] on div "Browse gallery" at bounding box center [210, 210] width 37 height 8
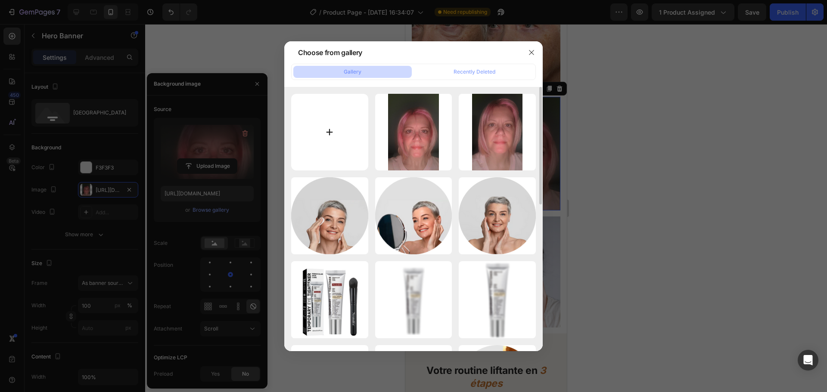
click at [338, 143] on input "file" at bounding box center [329, 132] width 77 height 77
type input "C:\fakepath\Apres2.png"
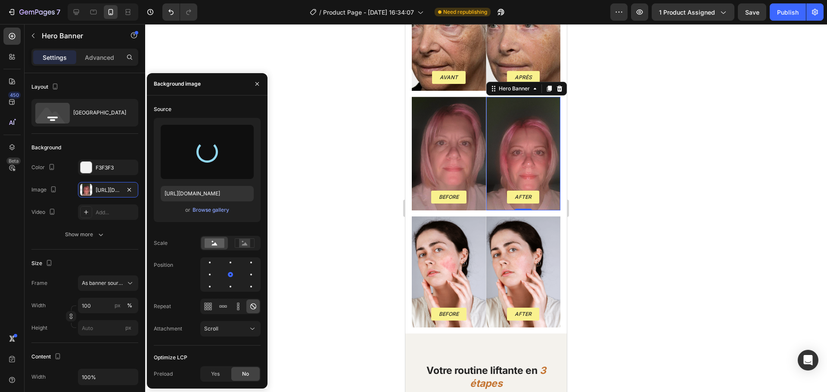
type input "https://cdn.shopify.com/s/files/1/0963/3988/6409/files/gempages_579311091461391…"
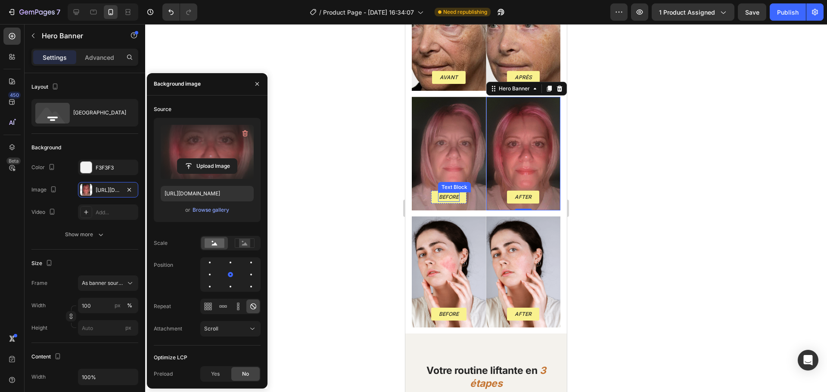
click at [445, 193] on p "Before" at bounding box center [449, 197] width 20 height 8
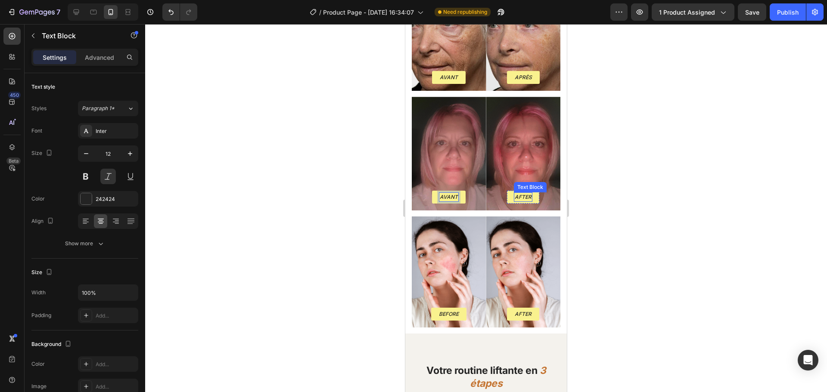
click at [515, 193] on p "After" at bounding box center [523, 197] width 17 height 8
click at [447, 310] on p "Before" at bounding box center [449, 314] width 20 height 8
click at [517, 310] on p "After" at bounding box center [523, 314] width 17 height 8
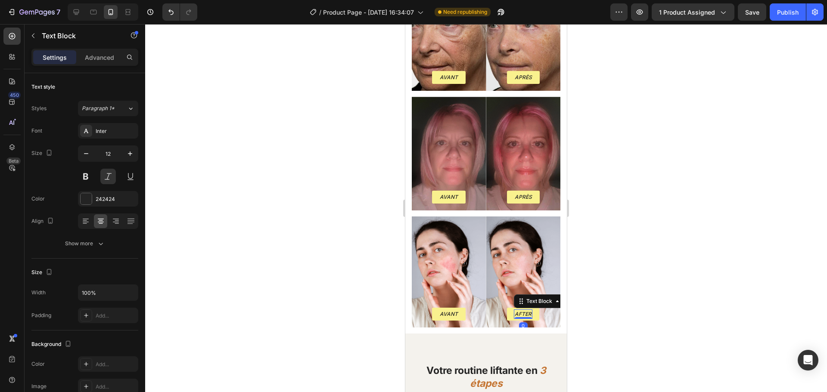
click at [517, 310] on p "After" at bounding box center [523, 314] width 17 height 8
click at [458, 274] on div "Background Image" at bounding box center [449, 272] width 74 height 111
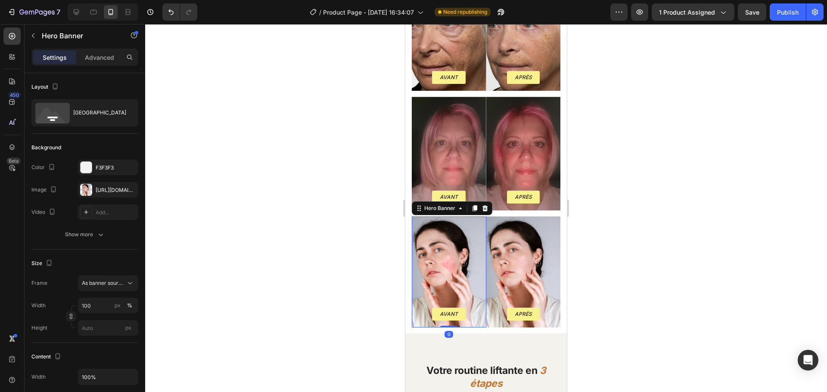
click at [639, 240] on div at bounding box center [486, 208] width 682 height 368
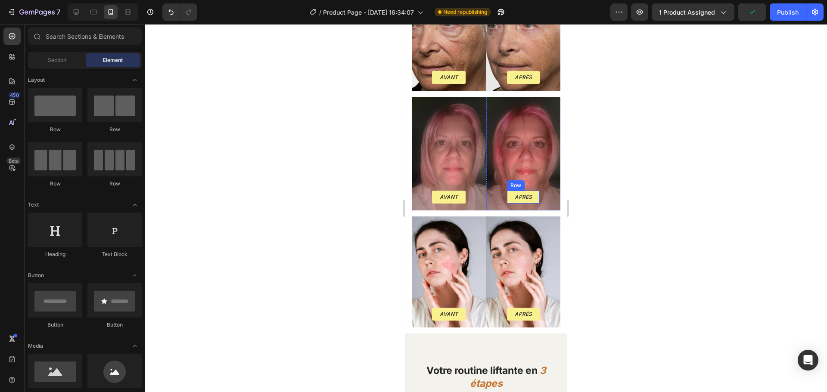
scroll to position [1061, 0]
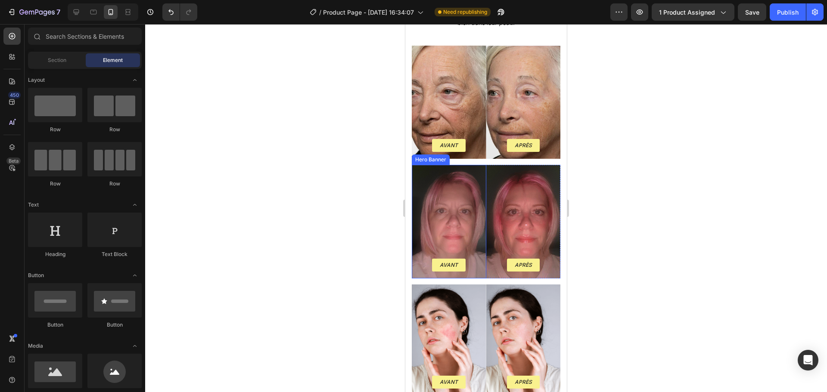
click at [431, 268] on div "Avant Text Block Row" at bounding box center [449, 269] width 74 height 20
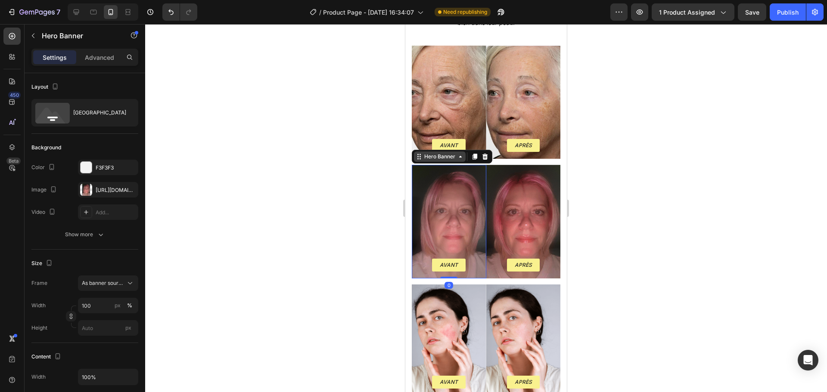
click at [457, 154] on icon at bounding box center [460, 156] width 7 height 7
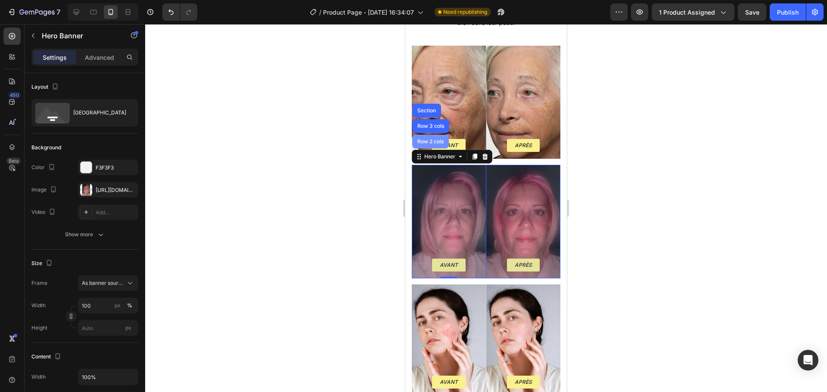
click at [430, 139] on div "Row 2 cols" at bounding box center [430, 141] width 30 height 5
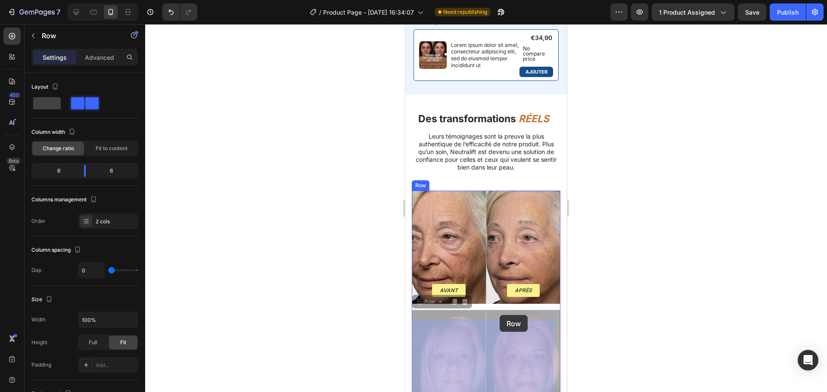
scroll to position [1183, 0]
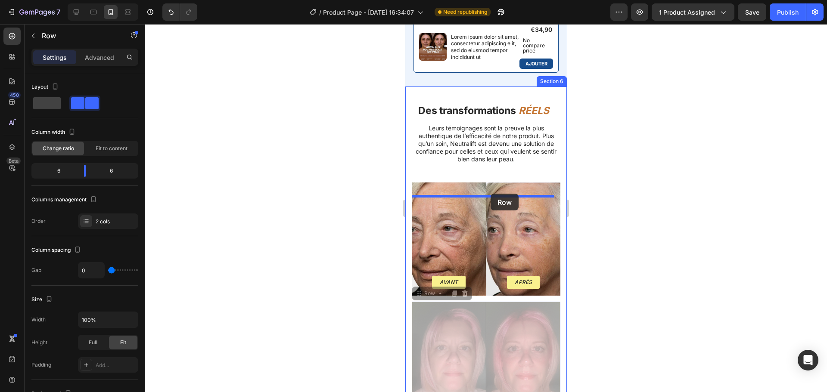
drag, startPoint x: 420, startPoint y: 153, endPoint x: 490, endPoint y: 194, distance: 81.2
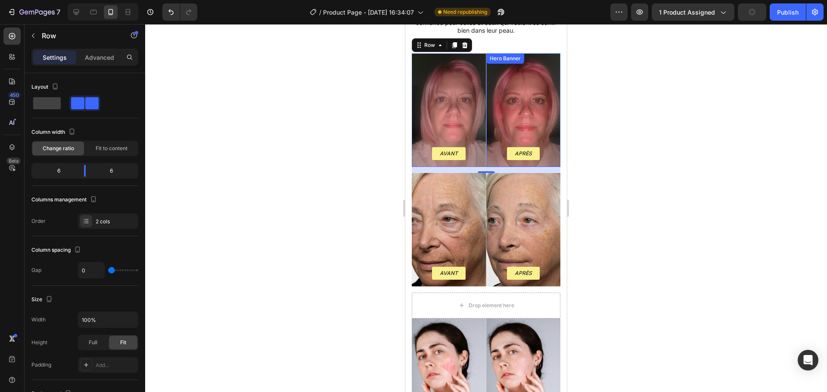
scroll to position [1326, 0]
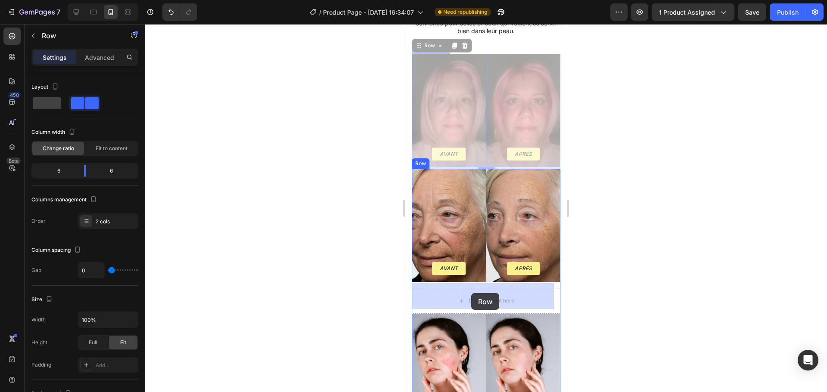
drag, startPoint x: 419, startPoint y: 46, endPoint x: 471, endPoint y: 293, distance: 252.1
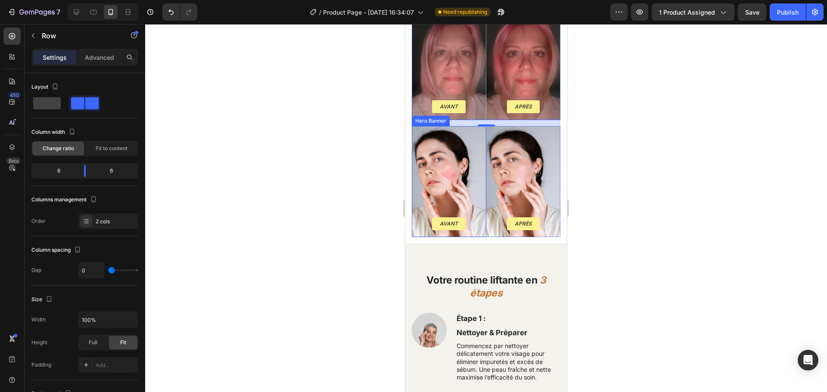
scroll to position [1166, 0]
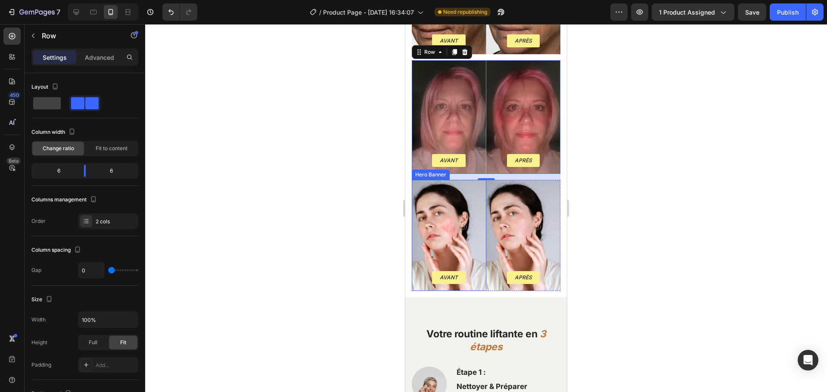
click at [432, 228] on div "Background Image" at bounding box center [449, 235] width 74 height 111
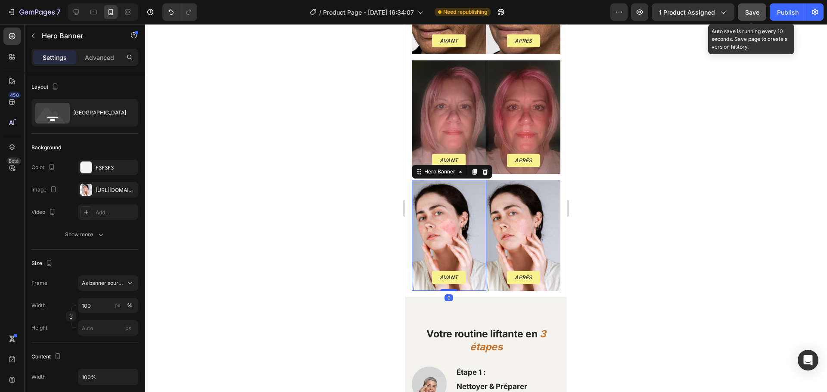
click at [750, 9] on span "Save" at bounding box center [752, 12] width 14 height 7
click at [461, 231] on div "Background Image" at bounding box center [449, 235] width 74 height 111
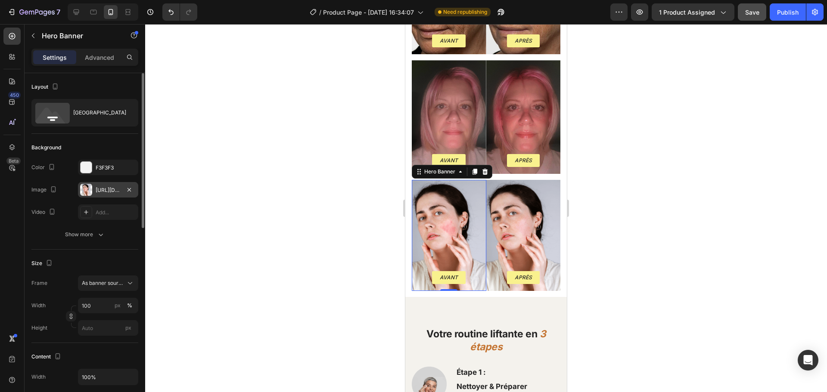
click at [104, 194] on div "https://cdn.shopify.com/s/files/1/0963/3988/6409/files/gempages_579311091461391…" at bounding box center [108, 189] width 60 height 15
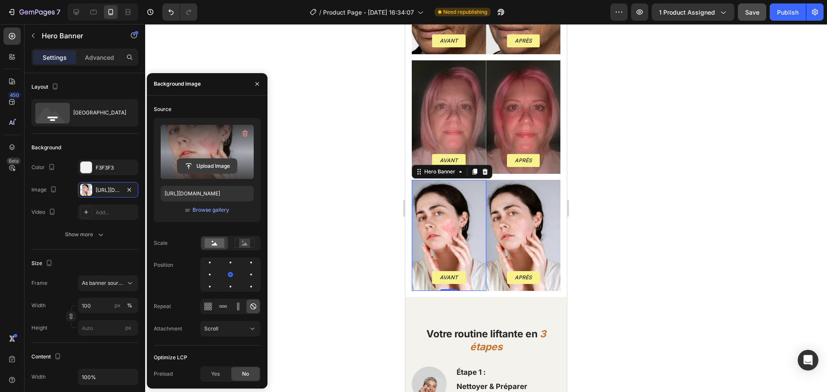
click at [212, 162] on input "file" at bounding box center [206, 166] width 59 height 15
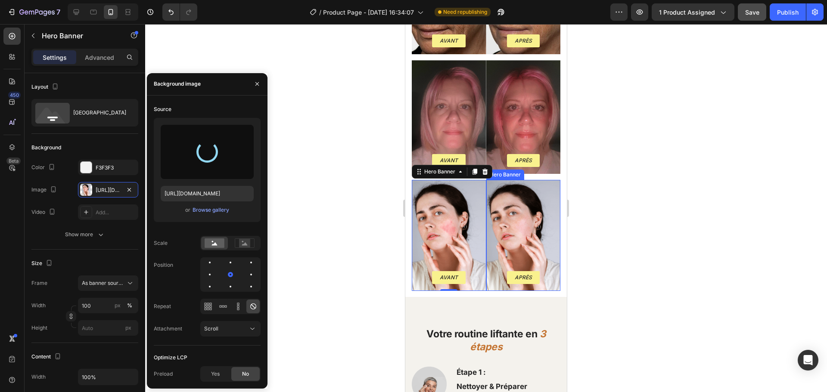
type input "https://cdn.shopify.com/s/files/1/0963/3988/6409/files/gempages_579311091461391…"
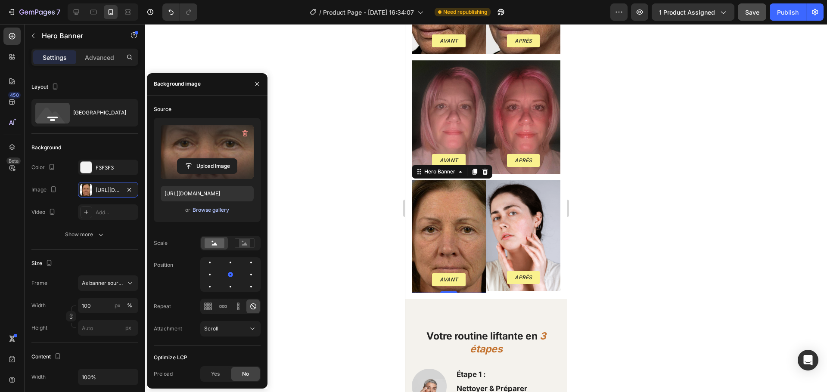
click at [210, 208] on div "Browse gallery" at bounding box center [210, 210] width 37 height 8
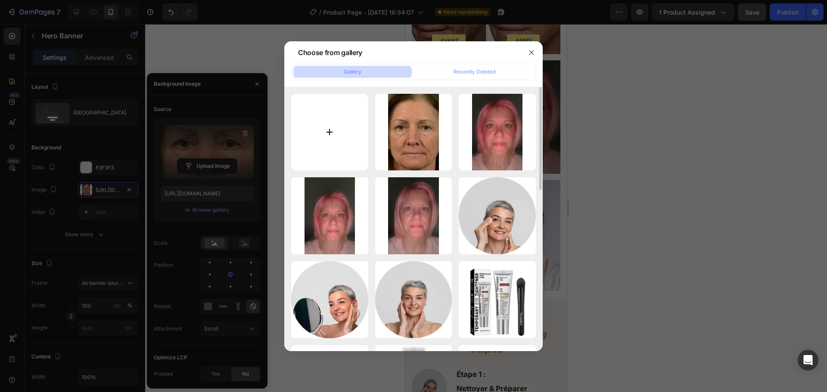
click at [332, 127] on input "file" at bounding box center [329, 132] width 77 height 77
type input "C:\fakepath\apres3.png"
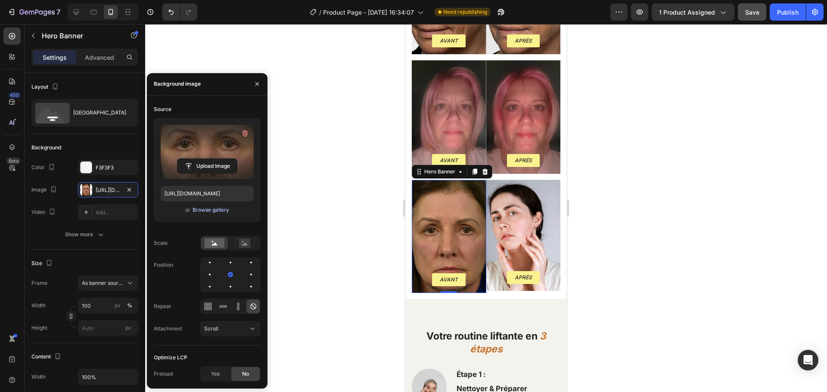
click at [219, 210] on div "Browse gallery" at bounding box center [210, 210] width 37 height 8
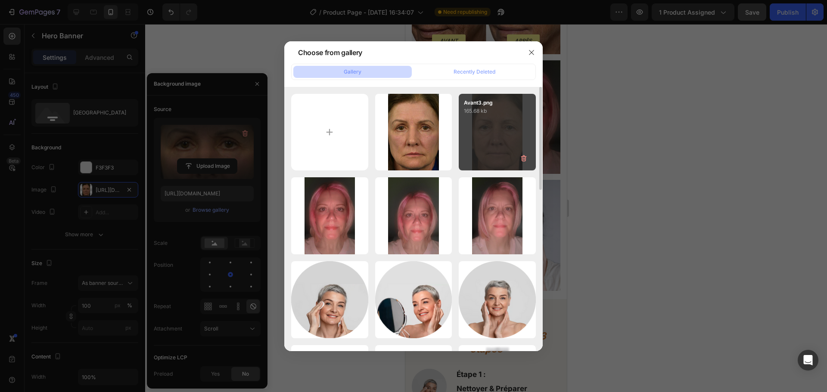
click at [497, 151] on div "Avant3.png 165.68 kb" at bounding box center [497, 132] width 77 height 77
type input "https://cdn.shopify.com/s/files/1/0963/3988/6409/files/gempages_579311091461391…"
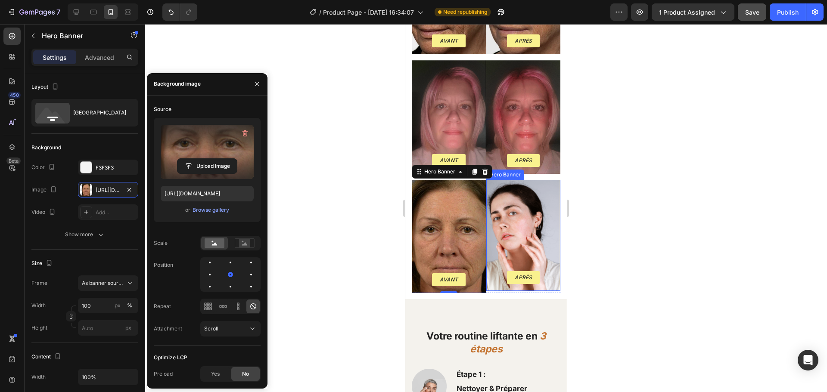
click at [507, 217] on div "Background Image" at bounding box center [523, 235] width 74 height 111
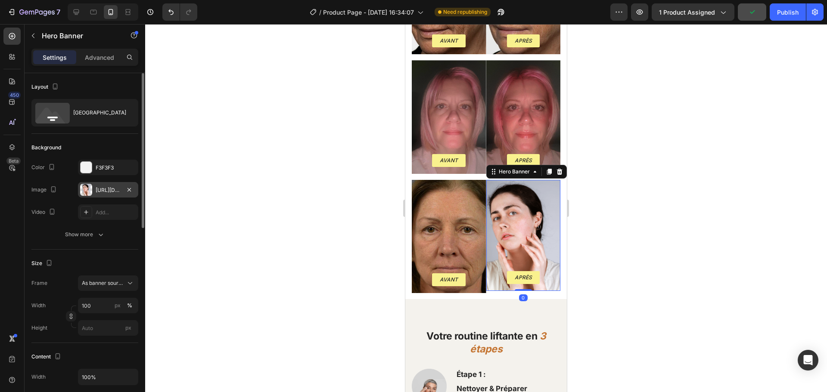
click at [107, 190] on div "https://cdn.shopify.com/s/files/1/0963/3988/6409/files/gempages_579311091461391…" at bounding box center [108, 190] width 25 height 8
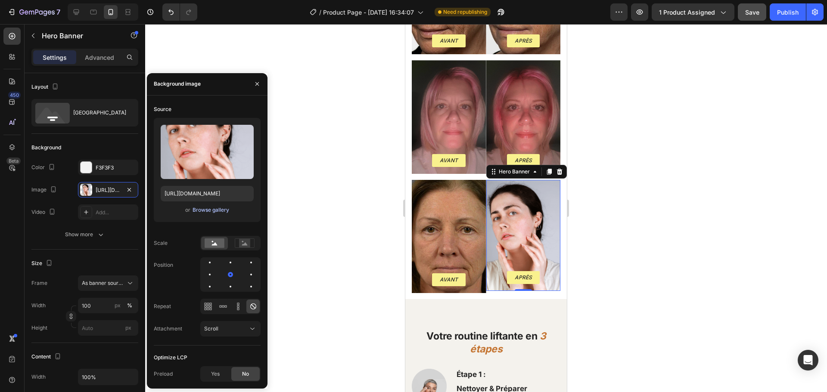
click at [209, 208] on div "Browse gallery" at bounding box center [210, 210] width 37 height 8
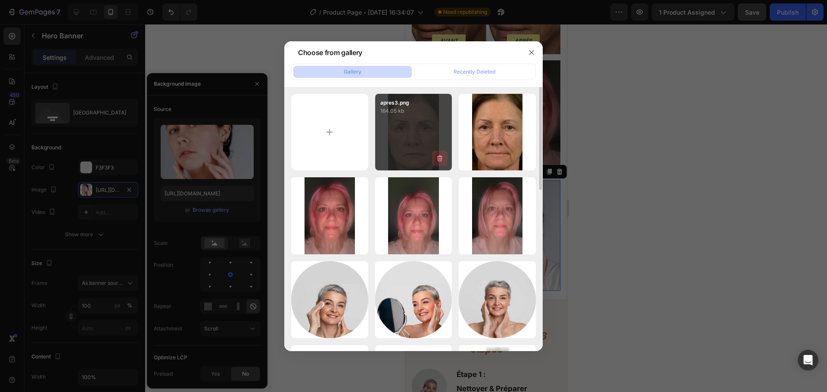
click at [433, 154] on button "button" at bounding box center [439, 158] width 15 height 15
click at [421, 137] on div "Delete Image? 164.05 kb Cancel Delete" at bounding box center [413, 132] width 77 height 77
click at [406, 158] on div "Cancel" at bounding box center [405, 160] width 17 height 8
click at [409, 134] on div "apres3.png 164.05 kb" at bounding box center [413, 132] width 77 height 77
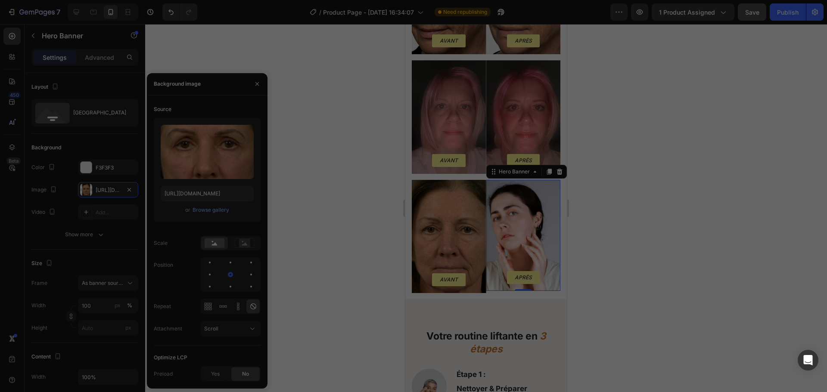
type input "https://cdn.shopify.com/s/files/1/0963/3988/6409/files/gempages_579311091461391…"
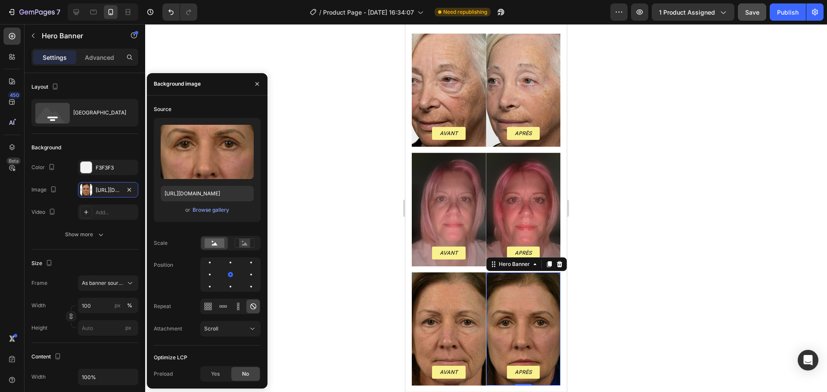
scroll to position [1159, 0]
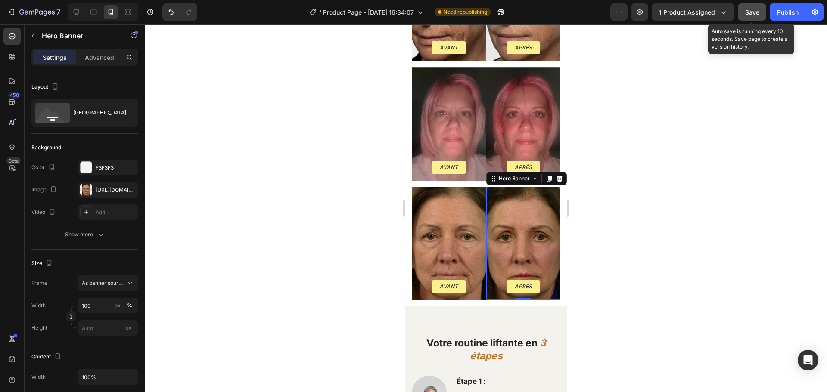
click at [752, 15] on span "Save" at bounding box center [752, 12] width 14 height 7
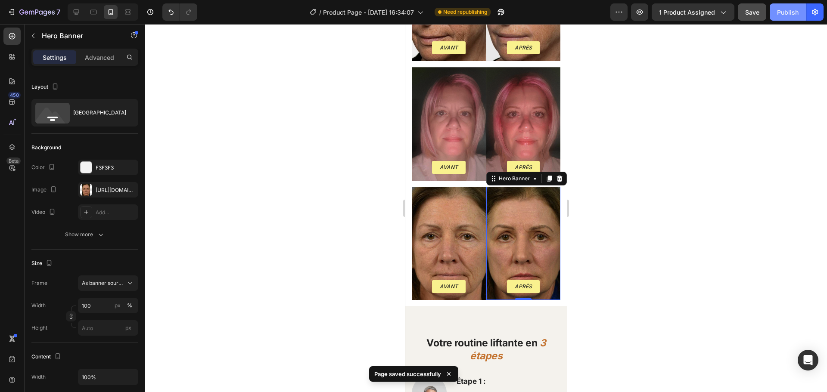
click at [778, 12] on div "Publish" at bounding box center [788, 12] width 22 height 9
click at [76, 12] on icon at bounding box center [76, 12] width 9 height 9
type input "1200"
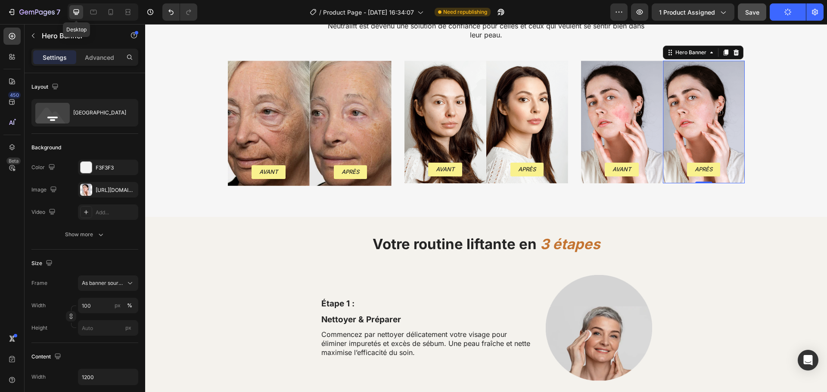
scroll to position [1160, 0]
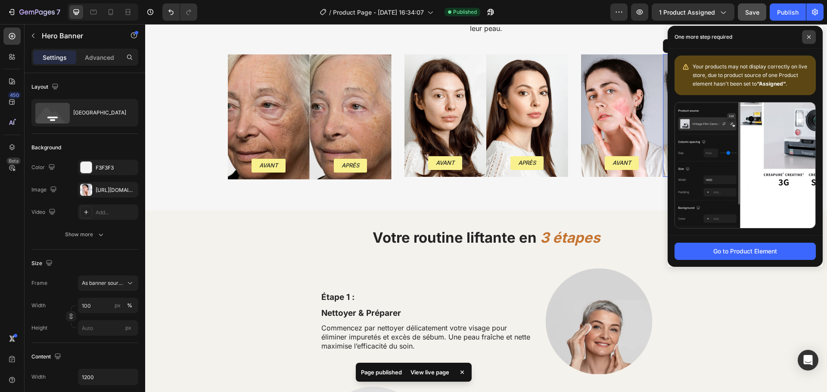
click at [807, 37] on icon at bounding box center [808, 37] width 4 height 4
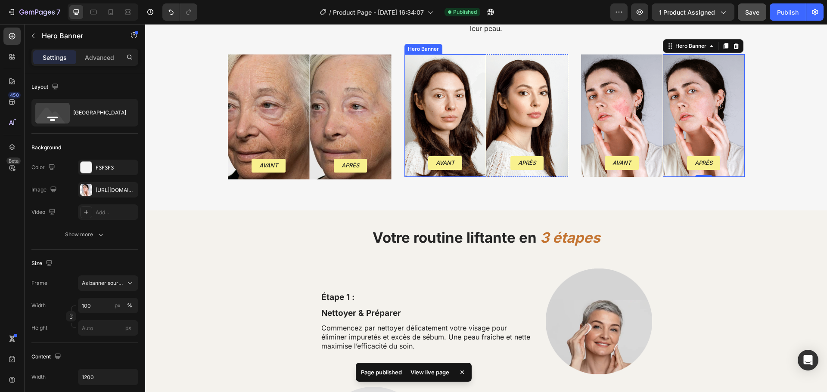
click at [453, 96] on div "Background Image" at bounding box center [445, 115] width 82 height 122
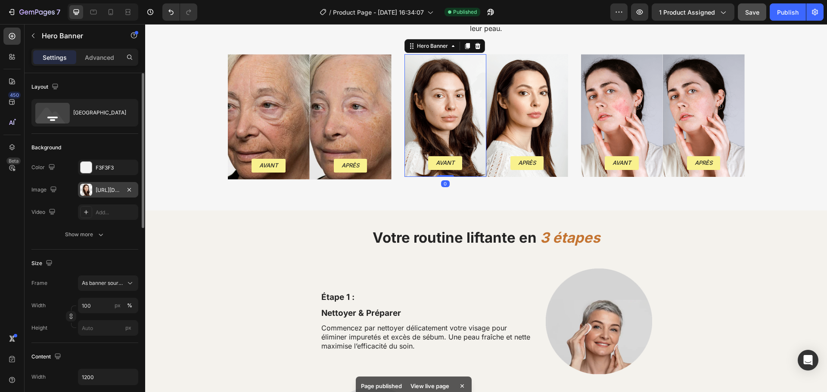
click at [111, 187] on div "https://cdn.shopify.com/s/files/1/0963/3988/6409/files/gempages_579311091461391…" at bounding box center [108, 190] width 25 height 8
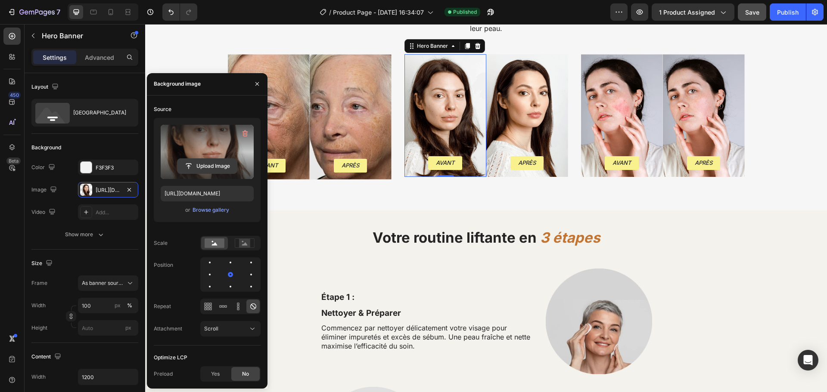
click at [201, 162] on input "file" at bounding box center [206, 166] width 59 height 15
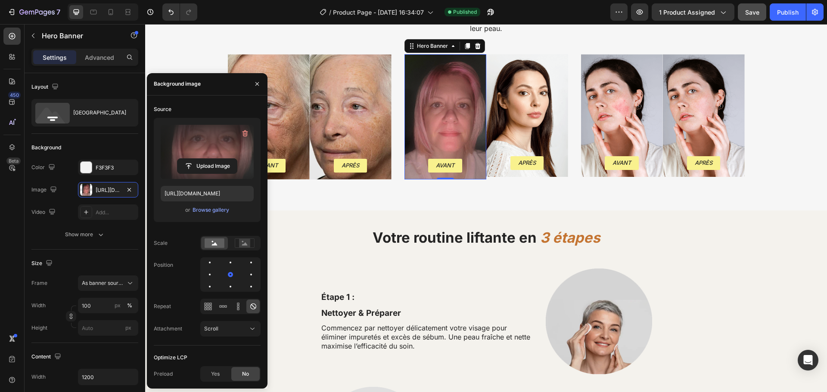
type input "https://cdn.shopify.com/s/files/1/0963/3988/6409/files/gempages_579311091461391…"
click at [499, 123] on div "Background Image" at bounding box center [527, 115] width 82 height 122
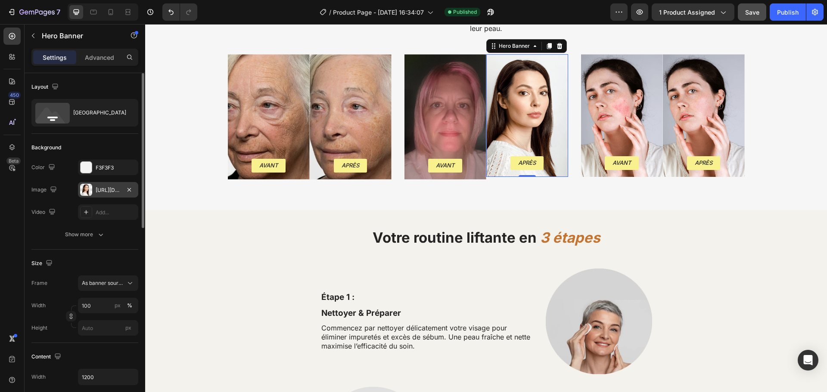
click at [105, 188] on div "https://cdn.shopify.com/s/files/1/0963/3988/6409/files/gempages_579311091461391…" at bounding box center [108, 190] width 25 height 8
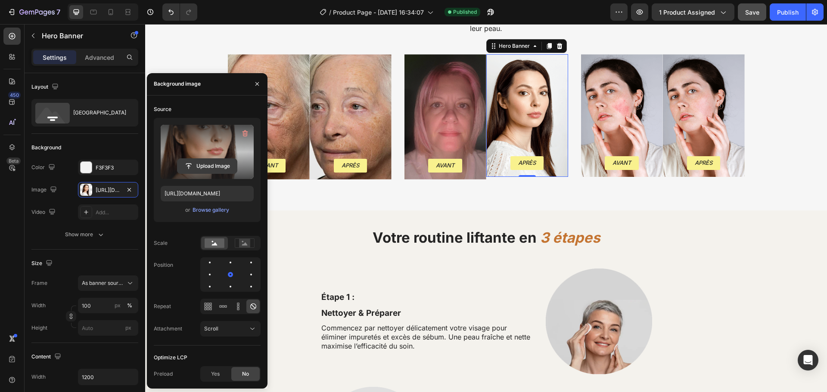
click at [212, 160] on input "file" at bounding box center [206, 166] width 59 height 15
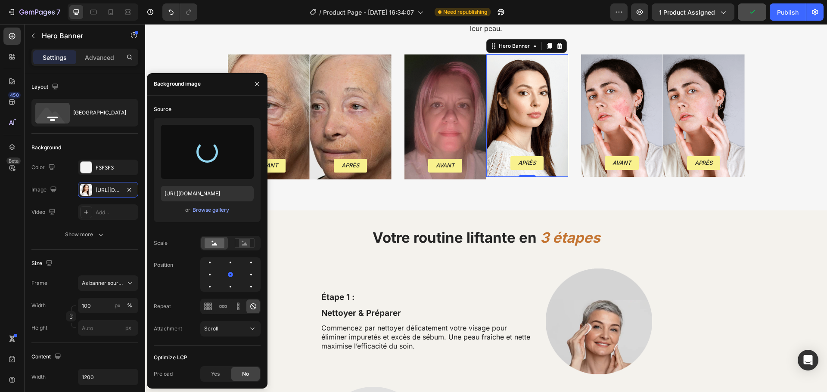
type input "https://cdn.shopify.com/s/files/1/0963/3988/6409/files/gempages_579311091461391…"
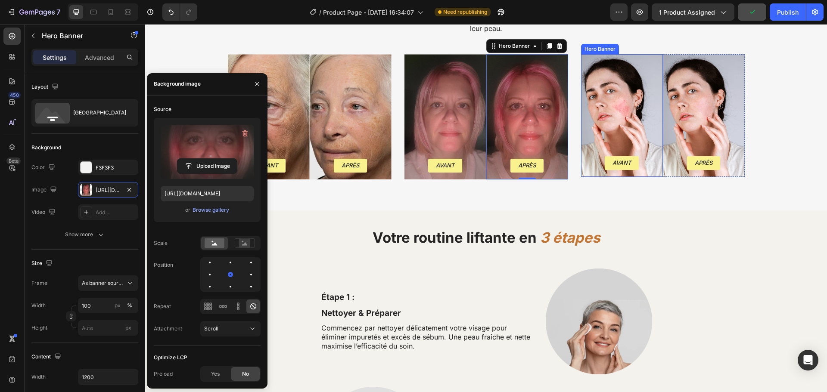
click at [599, 126] on div "Background Image" at bounding box center [622, 115] width 82 height 122
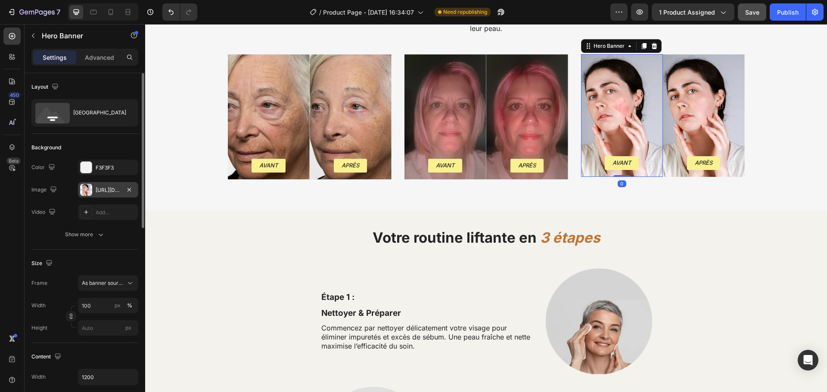
click at [105, 190] on div "https://cdn.shopify.com/s/files/1/0963/3988/6409/files/gempages_579311091461391…" at bounding box center [108, 190] width 25 height 8
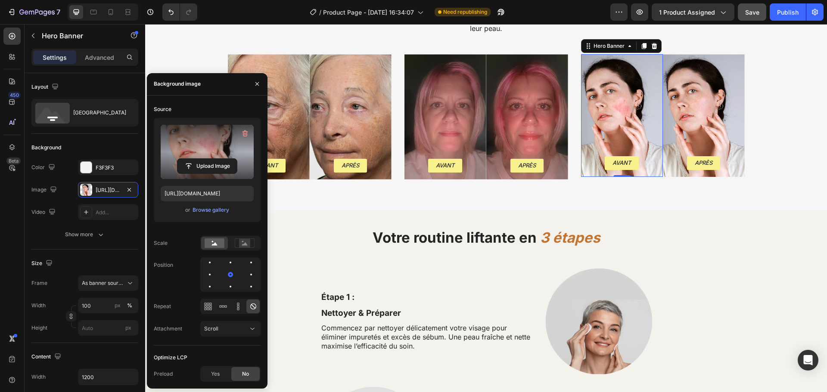
click at [199, 144] on label at bounding box center [207, 152] width 93 height 54
click at [199, 159] on input "file" at bounding box center [206, 166] width 59 height 15
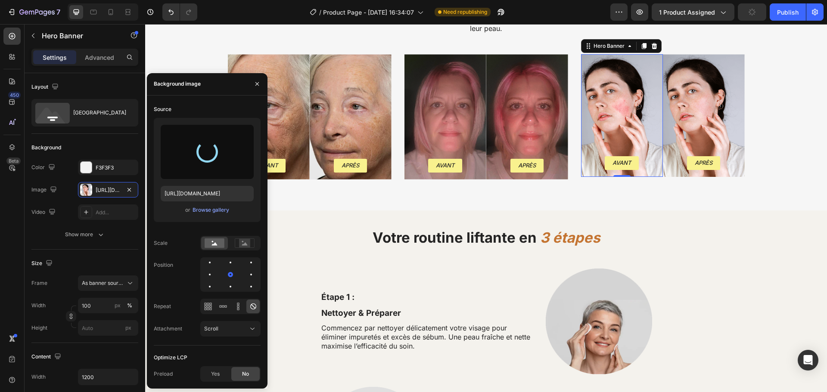
type input "https://cdn.shopify.com/s/files/1/0963/3988/6409/files/gempages_579311091461391…"
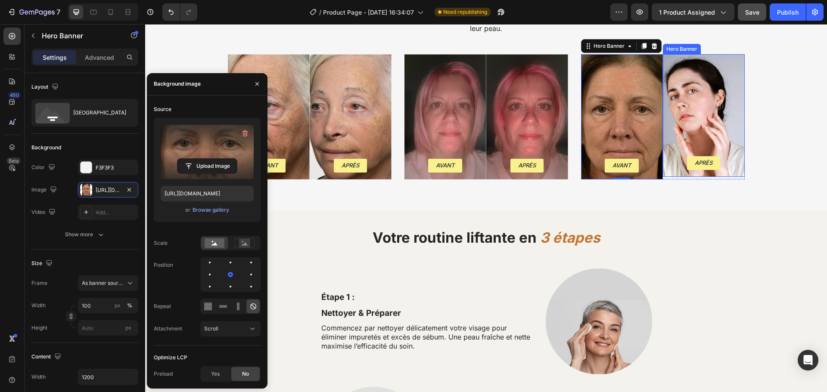
click at [679, 108] on div "Background Image" at bounding box center [704, 115] width 82 height 122
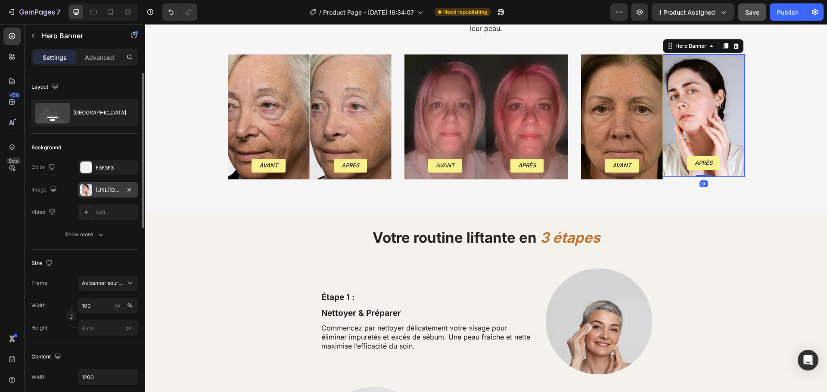
click at [98, 185] on div "https://cdn.shopify.com/s/files/1/0963/3988/6409/files/gempages_579311091461391…" at bounding box center [108, 189] width 60 height 15
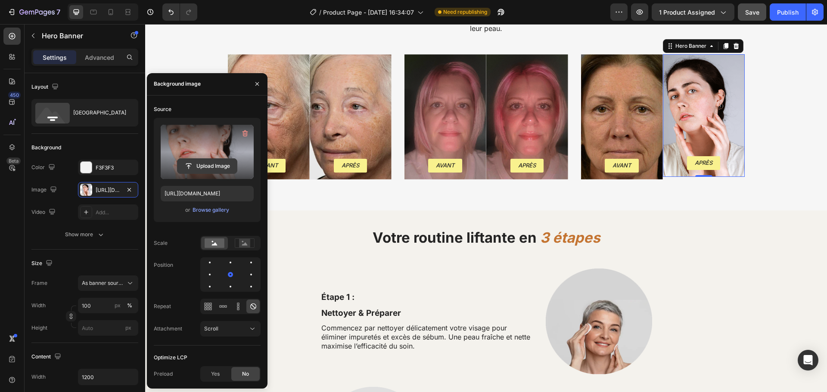
click at [209, 159] on input "file" at bounding box center [206, 166] width 59 height 15
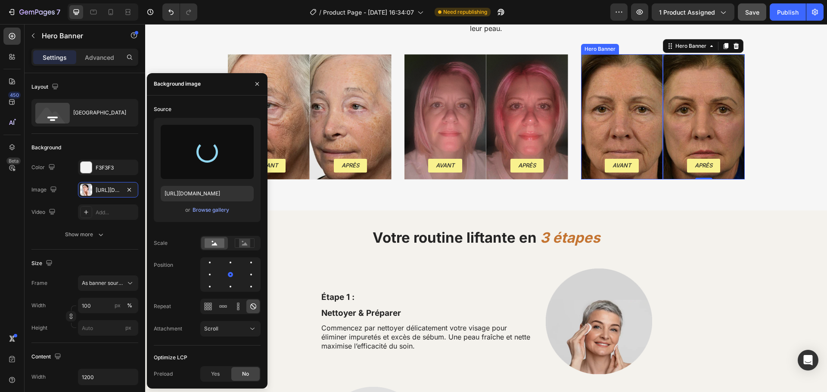
type input "https://cdn.shopify.com/s/files/1/0963/3988/6409/files/gempages_579311091461391…"
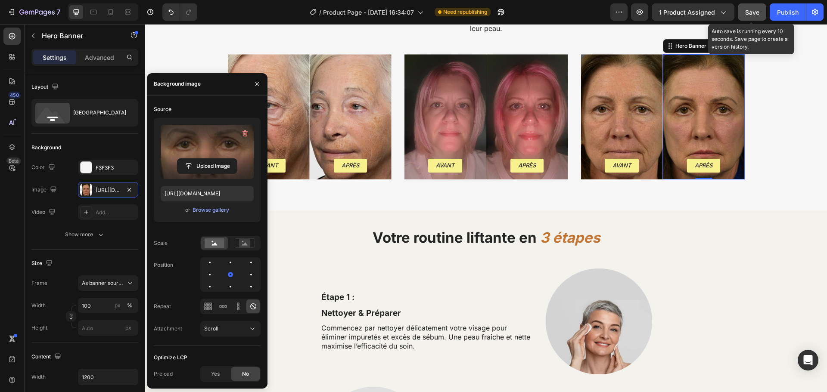
click at [754, 16] on div "Save" at bounding box center [752, 12] width 14 height 9
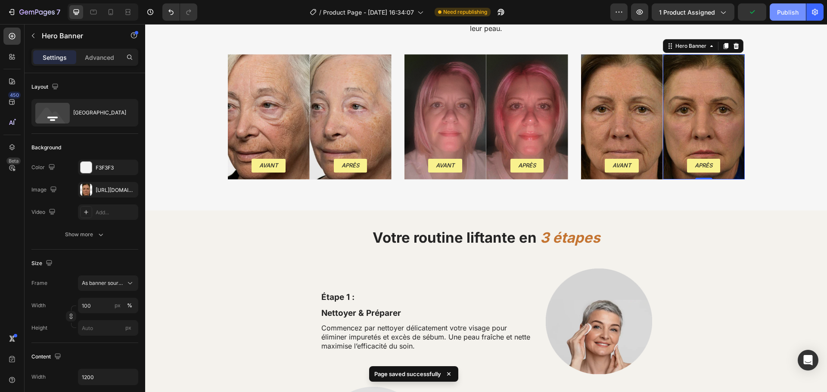
click at [793, 12] on div "Publish" at bounding box center [788, 12] width 22 height 9
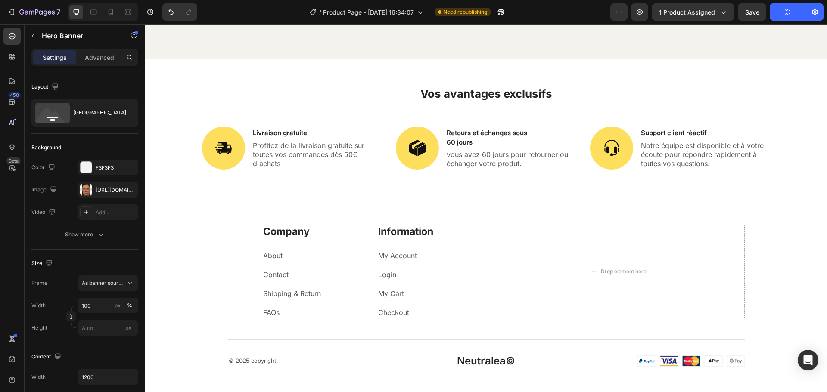
scroll to position [3484, 0]
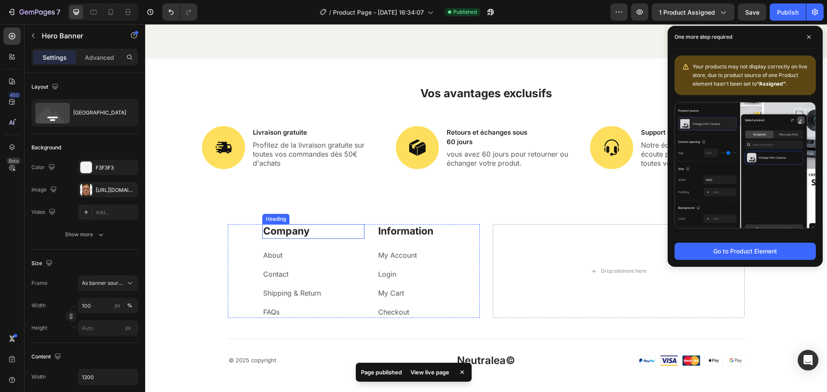
click at [283, 231] on p "Company" at bounding box center [313, 231] width 101 height 13
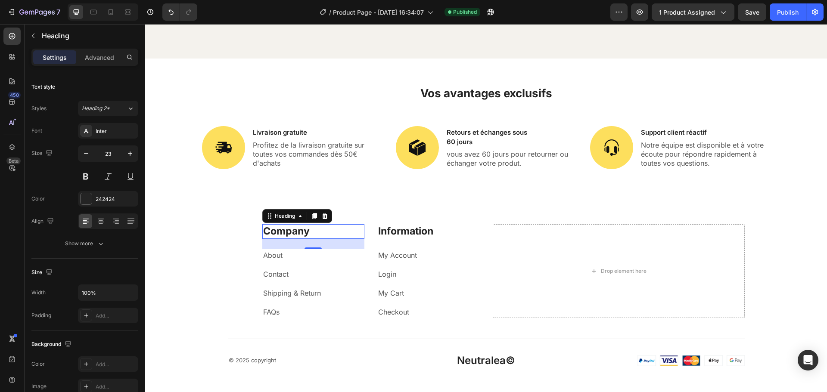
click at [283, 231] on p "Company" at bounding box center [313, 231] width 101 height 13
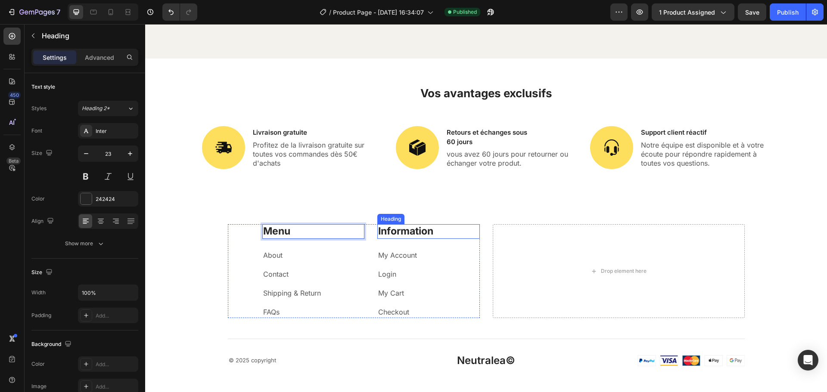
click at [400, 232] on p "Information" at bounding box center [428, 231] width 101 height 13
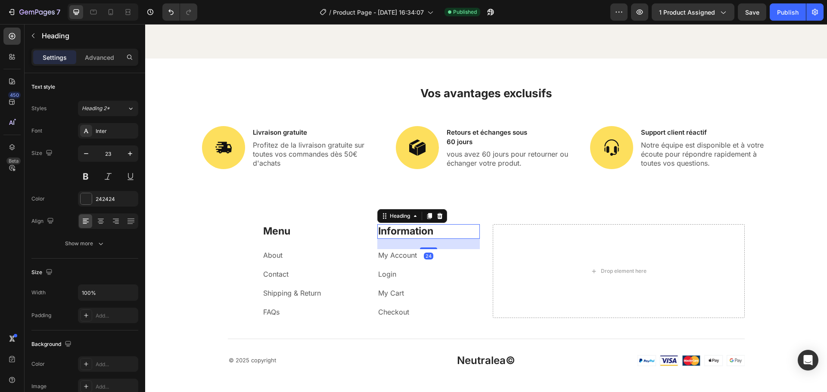
click at [429, 231] on p "Information" at bounding box center [428, 231] width 101 height 13
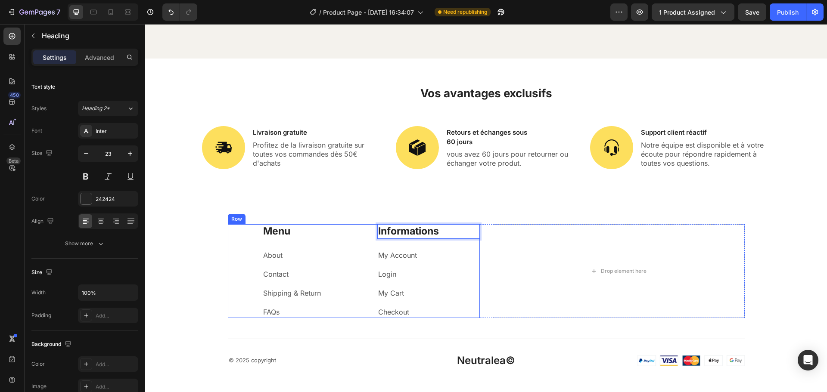
click at [256, 278] on div "Menu Heading About Text block Contact Text block Shipping & Return Text block F…" at bounding box center [354, 271] width 252 height 94
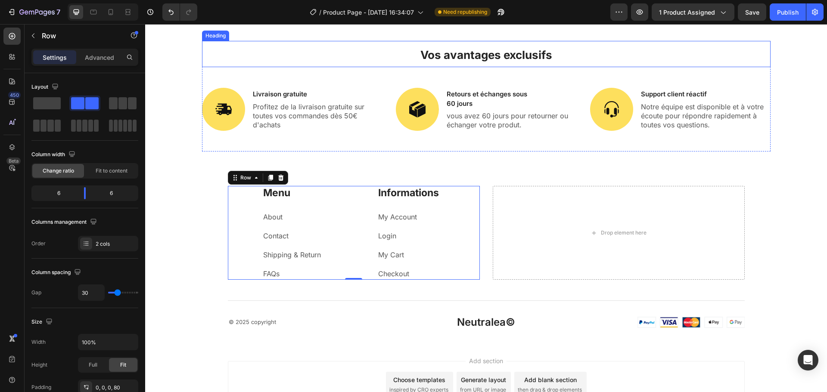
scroll to position [3468, 0]
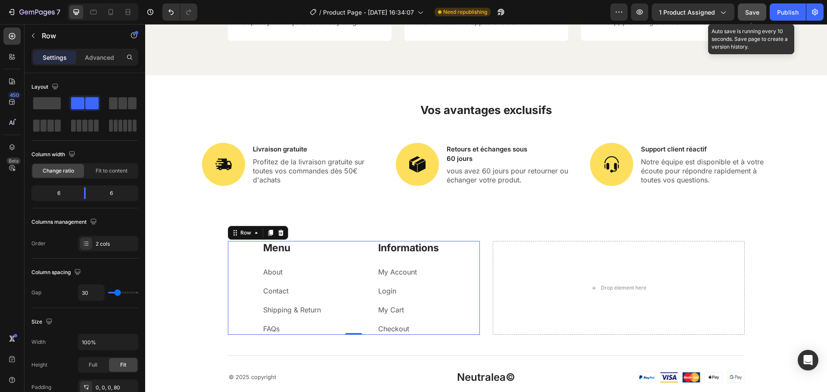
click at [749, 19] on button "Save" at bounding box center [752, 11] width 28 height 17
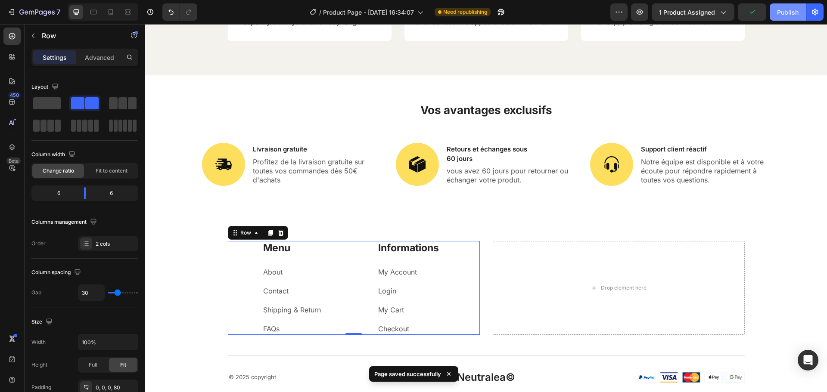
click at [781, 17] on button "Publish" at bounding box center [787, 11] width 36 height 17
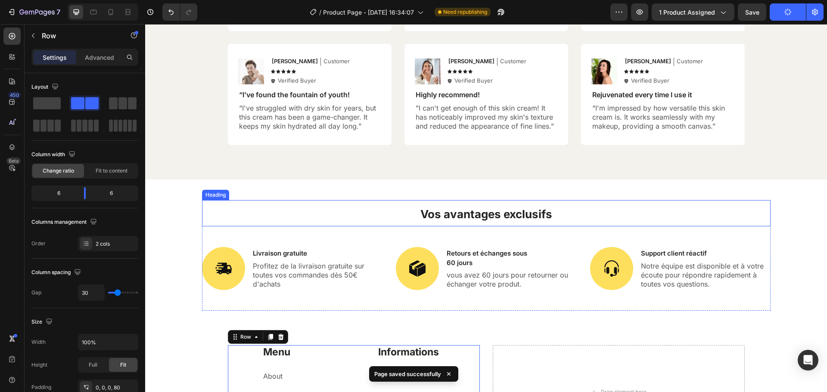
click at [516, 213] on strong "Vos avantages exclusifs" at bounding box center [486, 214] width 132 height 13
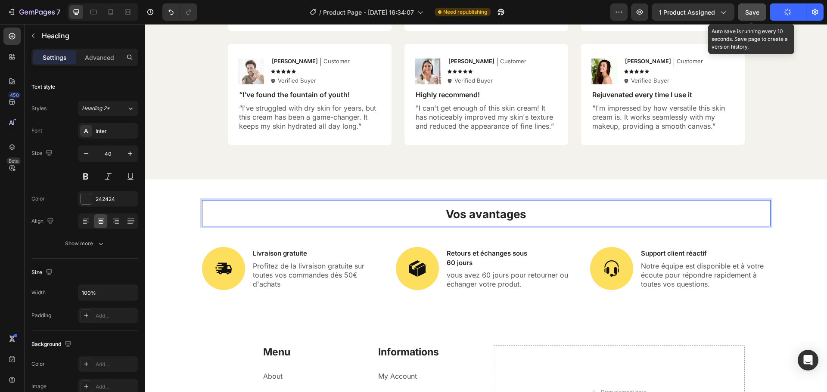
click at [750, 9] on span "Save" at bounding box center [752, 12] width 14 height 7
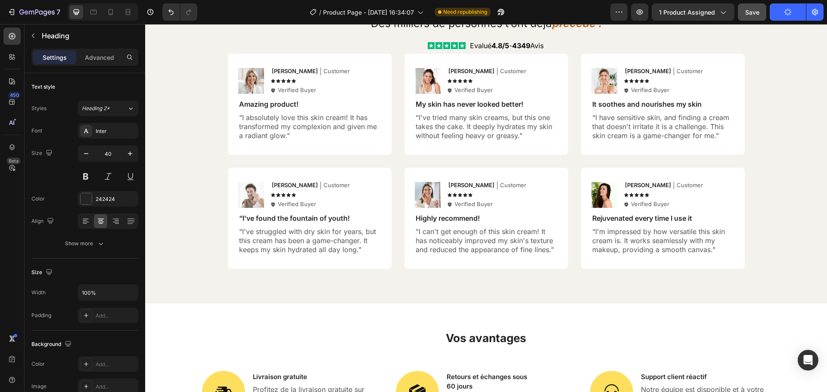
scroll to position [3434, 0]
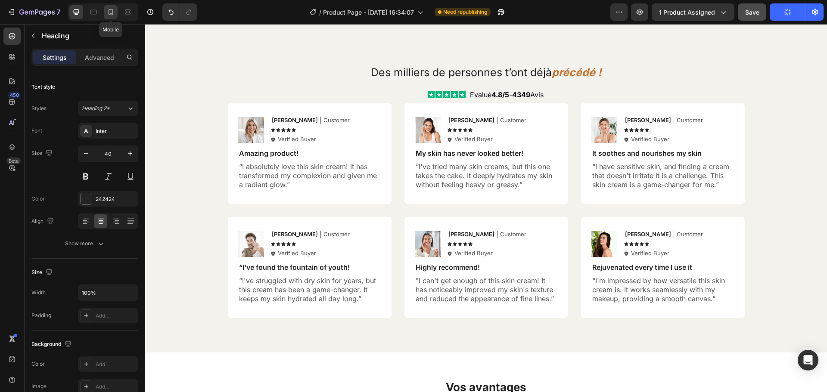
click at [105, 14] on div at bounding box center [111, 12] width 14 height 14
type input "36"
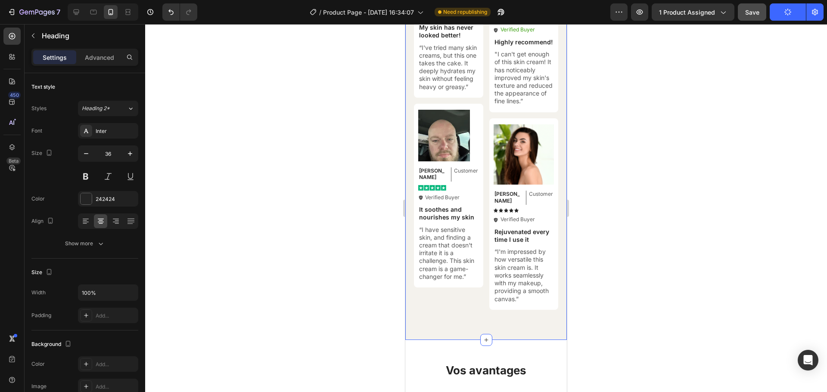
scroll to position [3528, 0]
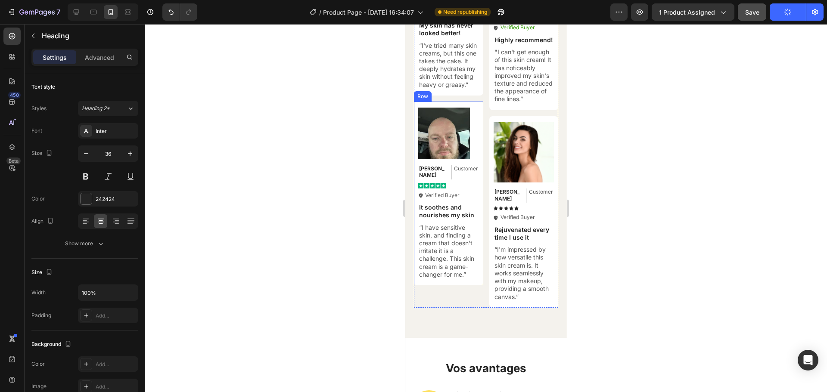
click at [462, 102] on div "Image Ken K Text Block Customer Text Block Row Image Icon Verified Buyer Text B…" at bounding box center [448, 194] width 69 height 184
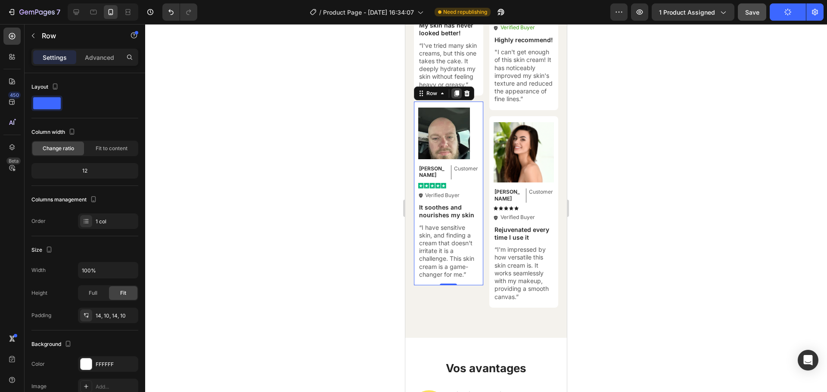
click at [457, 90] on icon at bounding box center [456, 93] width 5 height 6
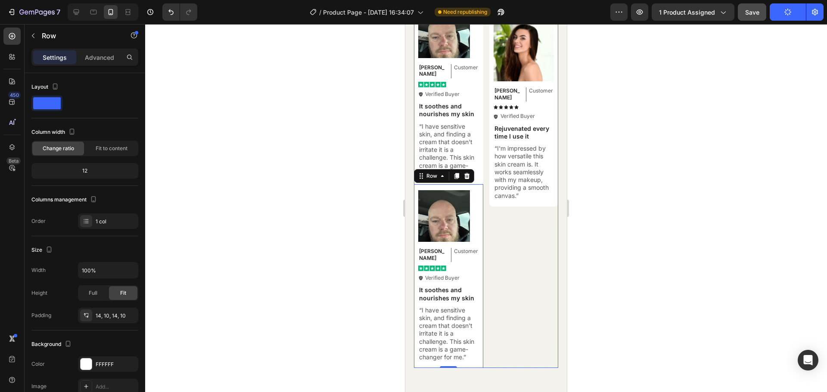
scroll to position [3629, 0]
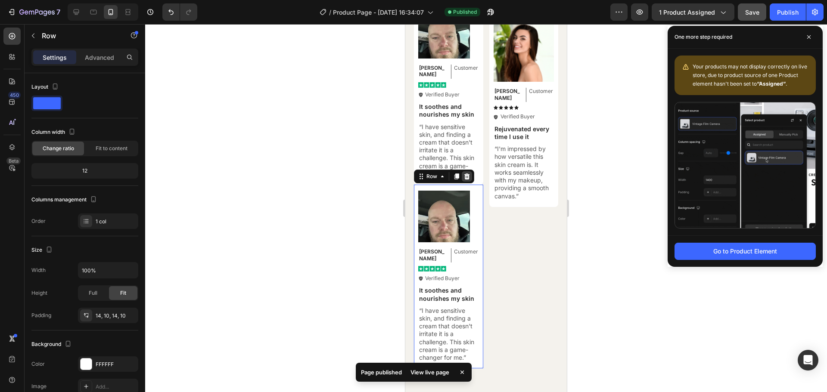
click at [470, 173] on icon at bounding box center [466, 176] width 7 height 7
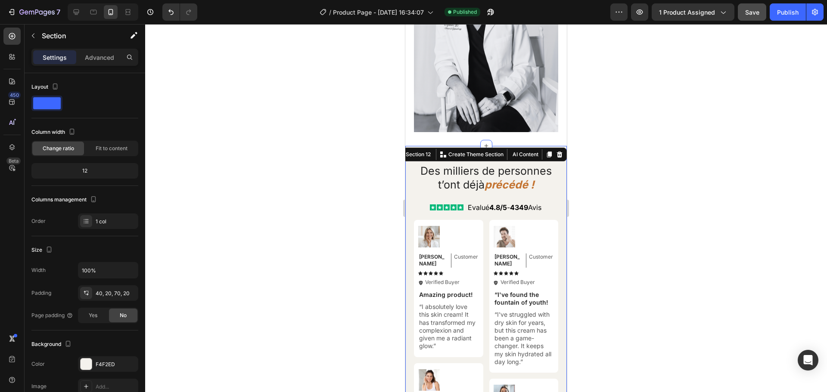
scroll to position [3237, 0]
click at [458, 228] on div at bounding box center [448, 237] width 61 height 22
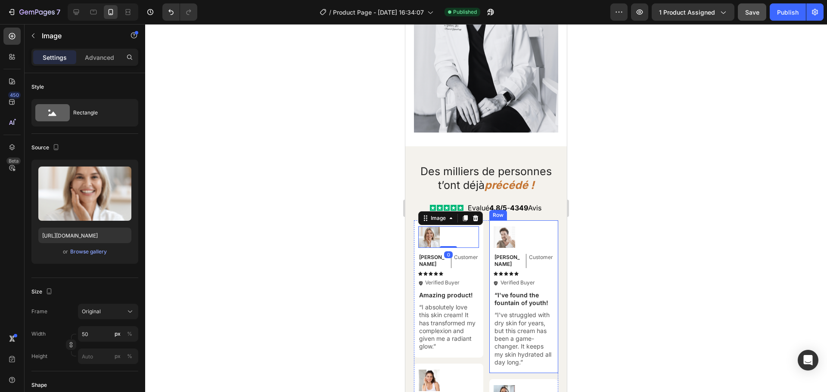
click at [522, 223] on div "Image Michael Text Block Customer Text Block Row Icon Icon Icon Icon Icon Icon …" at bounding box center [523, 296] width 69 height 153
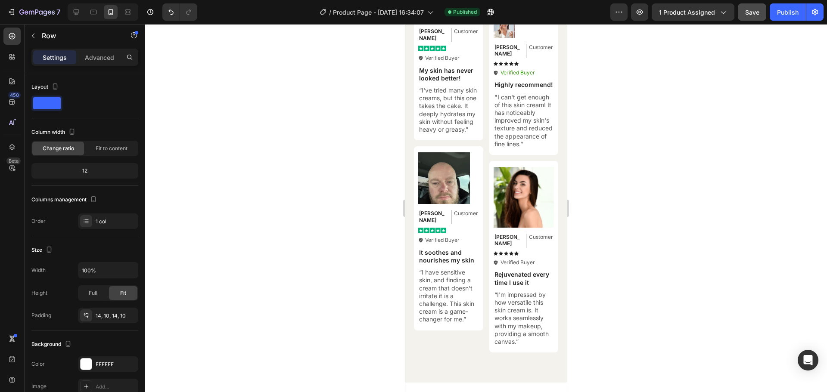
scroll to position [3606, 0]
click at [497, 167] on div "Image Olivia Text Block Customer Text Block Row Icon Icon Icon Icon Icon Icon L…" at bounding box center [523, 257] width 69 height 192
click at [528, 156] on icon at bounding box center [531, 152] width 7 height 7
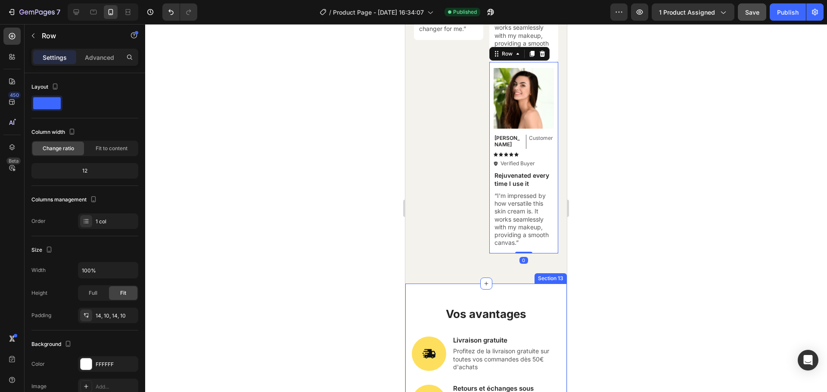
scroll to position [3830, 0]
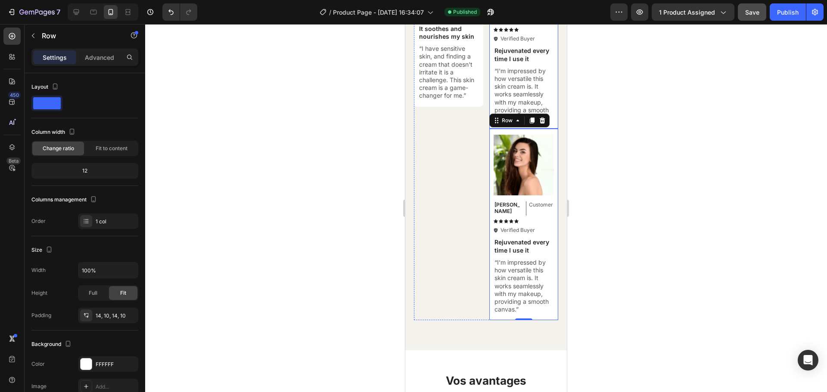
click at [549, 53] on div "Image Olivia Text Block Customer Text Block Row Icon Icon Icon Icon Icon Icon L…" at bounding box center [523, 33] width 69 height 192
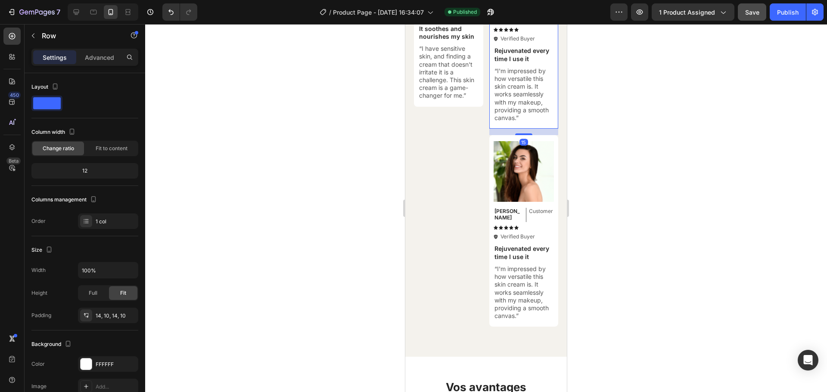
drag, startPoint x: 522, startPoint y: 120, endPoint x: 537, endPoint y: 129, distance: 18.2
click at [521, 133] on div at bounding box center [523, 134] width 17 height 2
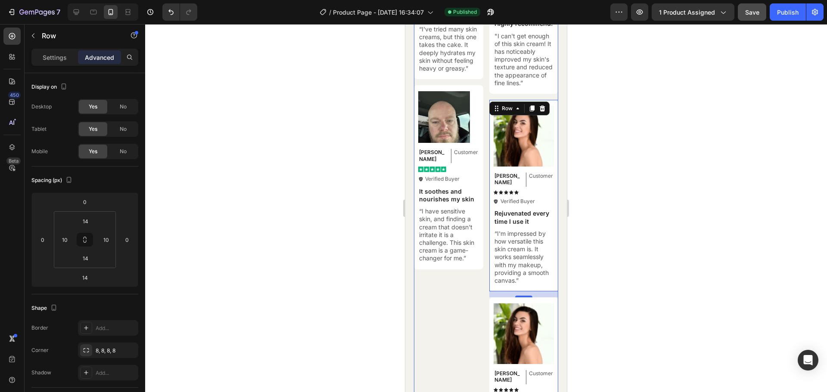
scroll to position [3668, 0]
click at [453, 319] on div "Image Emily Text Block Customer Text Block Row Icon Icon Icon Icon Icon Icon Li…" at bounding box center [448, 138] width 69 height 699
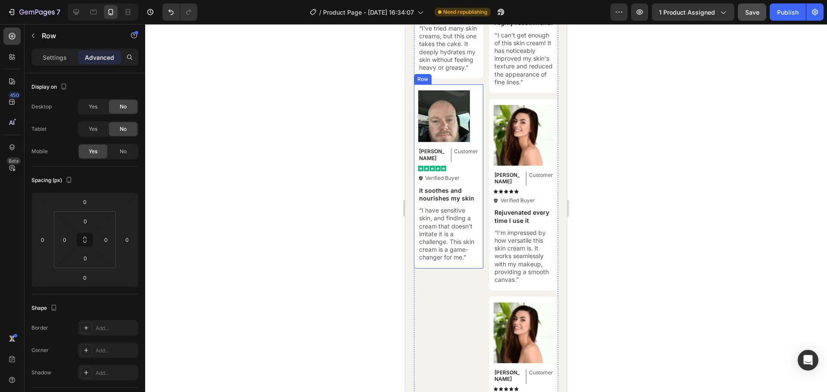
click at [474, 84] on div "Image Ken K Text Block Customer Text Block Row Image Icon Verified Buyer Text B…" at bounding box center [448, 176] width 69 height 184
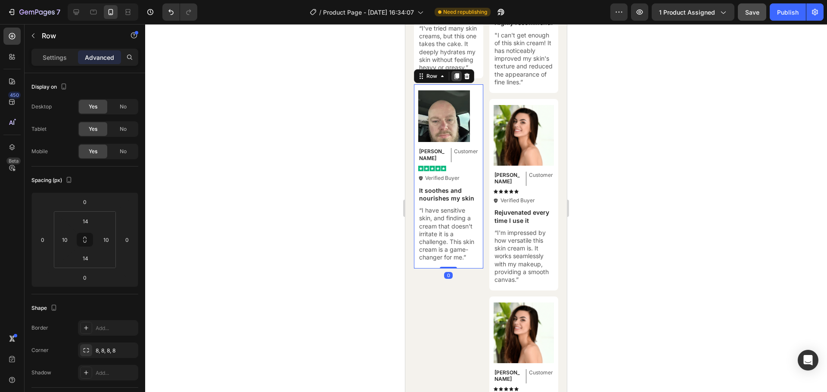
click at [456, 74] on icon at bounding box center [456, 77] width 5 height 6
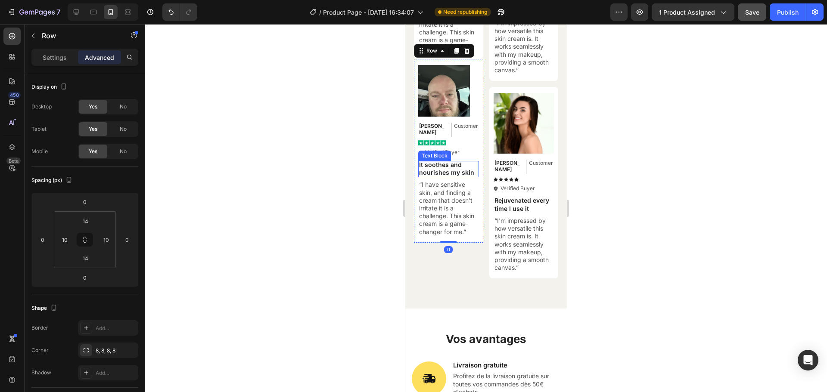
scroll to position [3794, 0]
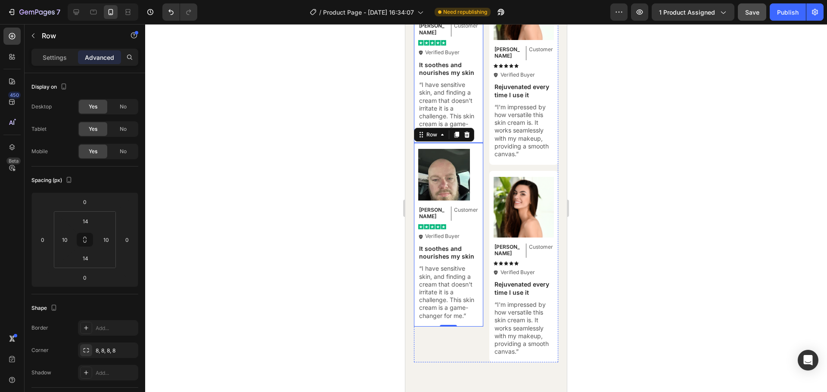
click at [478, 95] on div "Image Ken K Text Block Customer Text Block Row Image Icon Verified Buyer Text B…" at bounding box center [448, 51] width 69 height 184
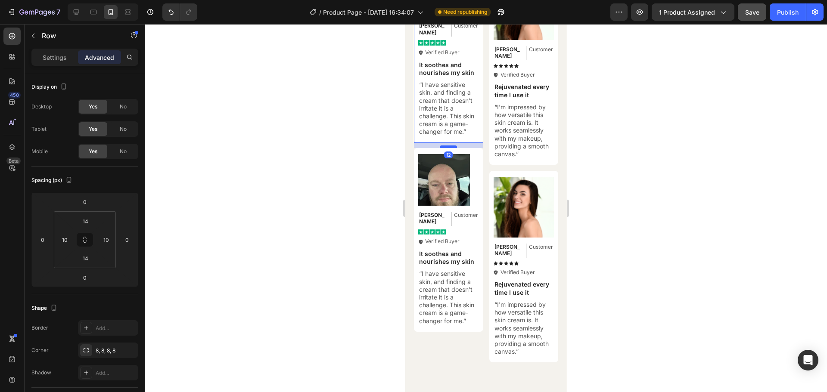
drag, startPoint x: 450, startPoint y: 138, endPoint x: 450, endPoint y: 143, distance: 5.2
click at [450, 146] on div at bounding box center [448, 147] width 17 height 3
type input "12"
click at [607, 153] on div at bounding box center [486, 208] width 682 height 368
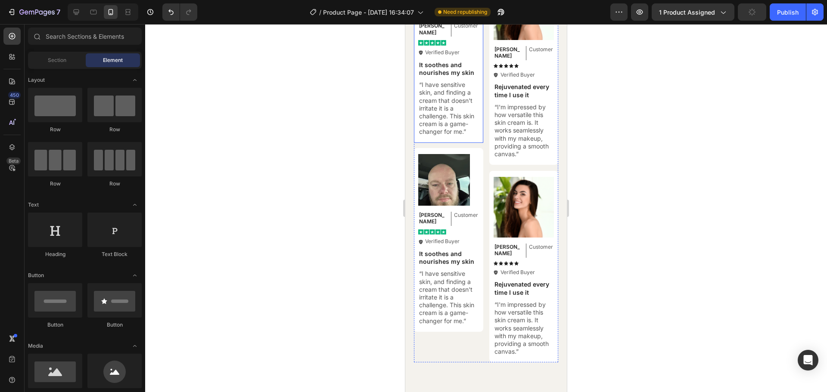
click at [474, 137] on div "Image Ken K Text Block Customer Text Block Row Image Icon Verified Buyer Text B…" at bounding box center [448, 51] width 69 height 184
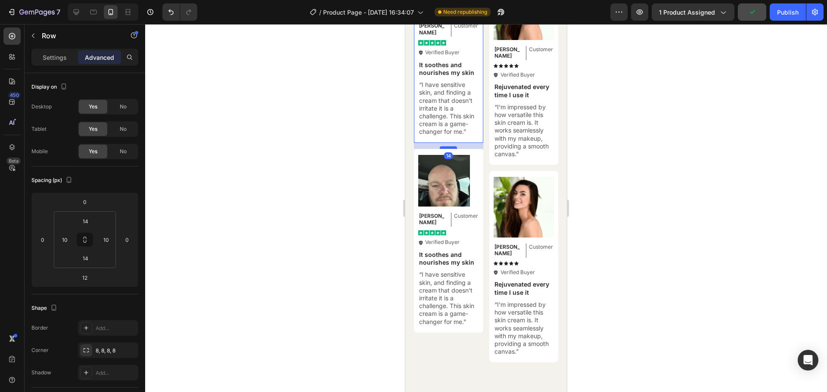
click at [447, 146] on div at bounding box center [448, 147] width 17 height 3
type input "14"
click at [649, 156] on div at bounding box center [486, 208] width 682 height 368
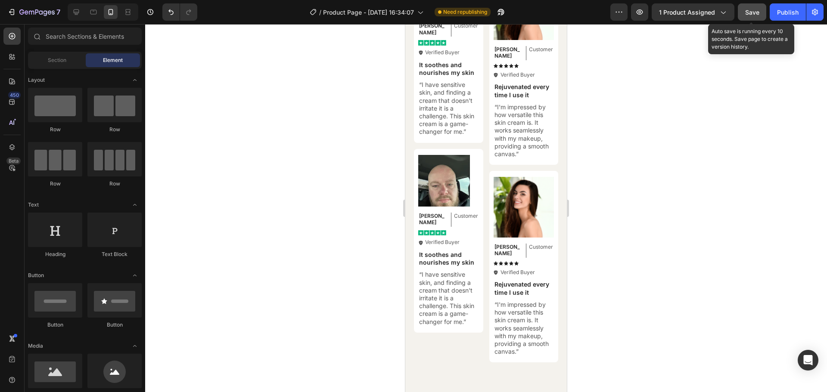
click at [753, 13] on span "Save" at bounding box center [752, 12] width 14 height 7
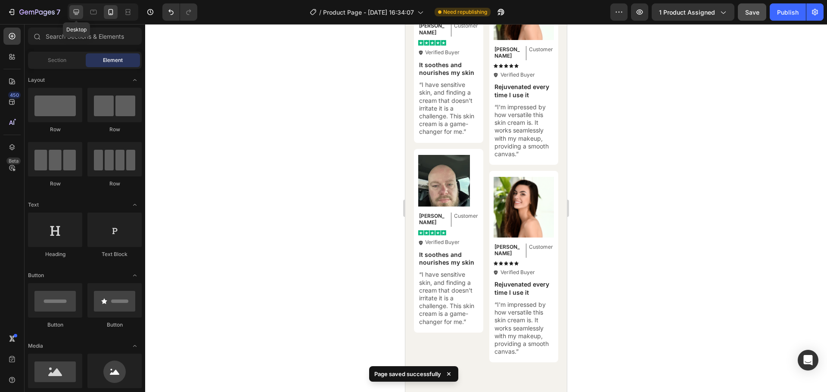
click at [77, 10] on icon at bounding box center [77, 12] width 6 height 6
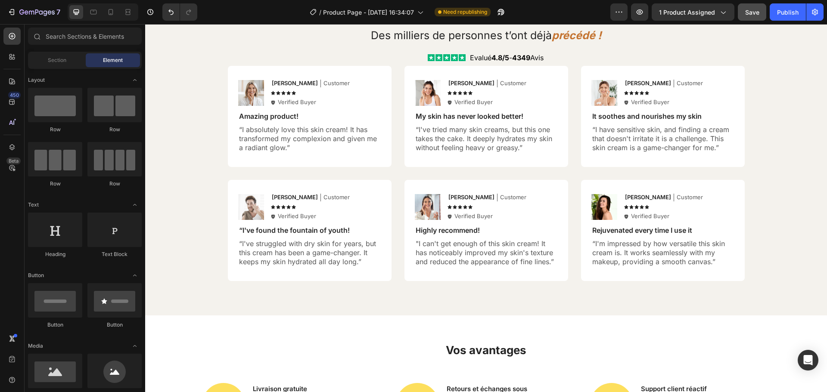
scroll to position [3472, 0]
click at [308, 187] on div "Image Michael Text Block Customer Text Block Row Icon Icon Icon Icon Icon Icon …" at bounding box center [310, 230] width 164 height 101
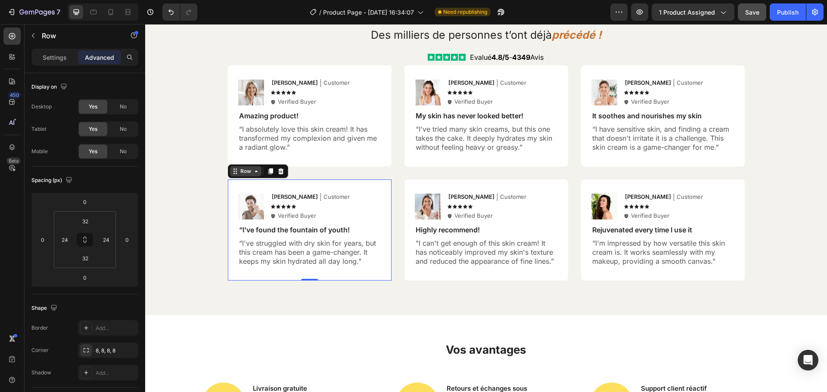
click at [232, 174] on icon at bounding box center [235, 171] width 7 height 7
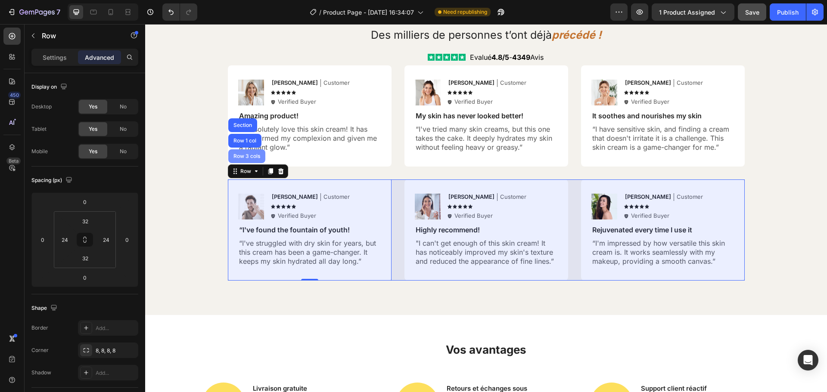
click at [242, 160] on div "Row 3 cols" at bounding box center [246, 156] width 37 height 14
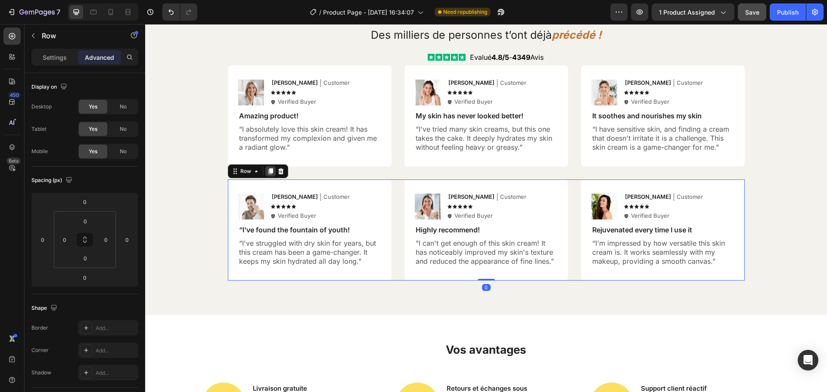
click at [268, 172] on icon at bounding box center [270, 171] width 5 height 6
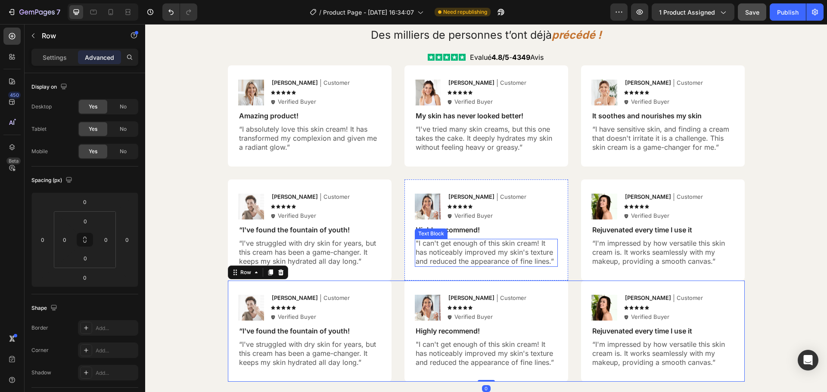
scroll to position [3522, 0]
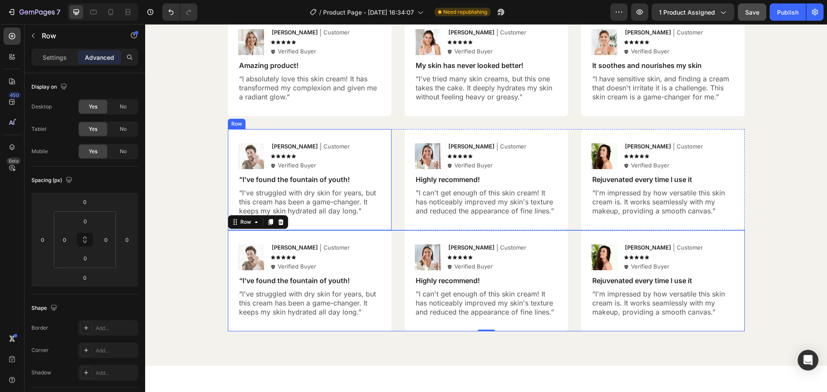
click at [236, 134] on div "Image Michael Text Block Customer Text Block Row Icon Icon Icon Icon Icon Icon …" at bounding box center [310, 179] width 164 height 101
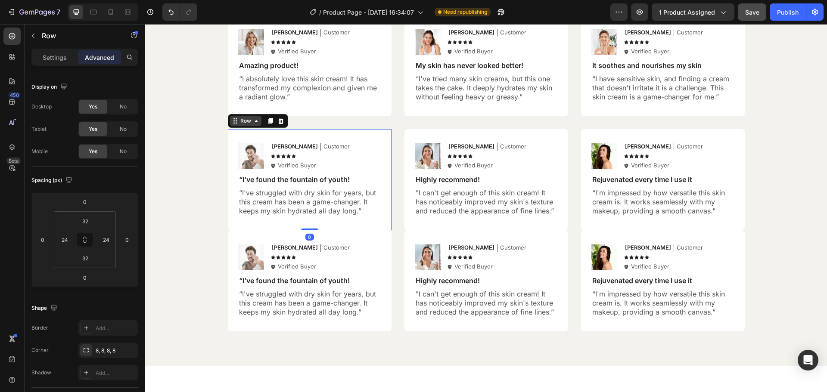
click at [232, 123] on icon at bounding box center [235, 121] width 7 height 7
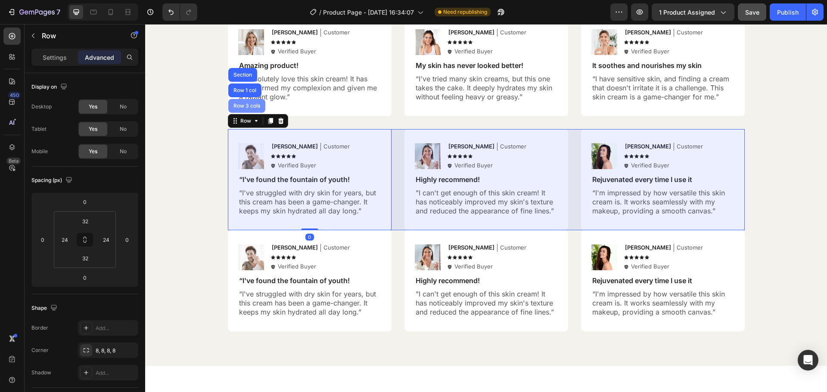
click at [237, 112] on div "Row 3 cols" at bounding box center [246, 106] width 37 height 14
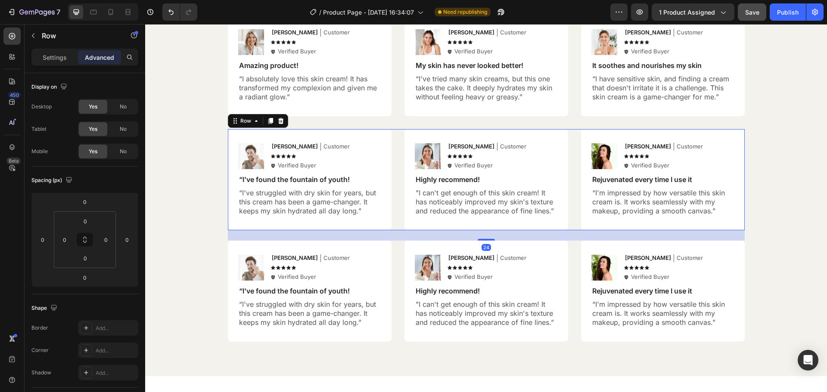
drag, startPoint x: 481, startPoint y: 230, endPoint x: 480, endPoint y: 240, distance: 10.4
click at [480, 240] on div at bounding box center [485, 240] width 17 height 2
click at [482, 240] on div at bounding box center [485, 240] width 17 height 3
type input "26"
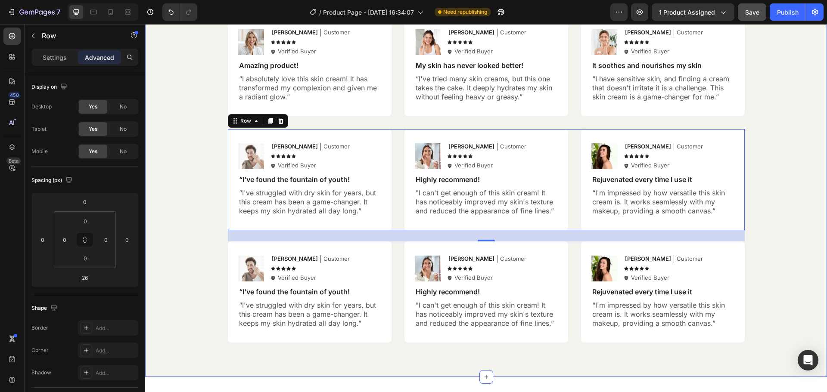
click at [207, 163] on div "Des milliers de personnes t’ont déjà précédé ! Heading Icon Icon Icon Icon Icon…" at bounding box center [486, 156] width 664 height 372
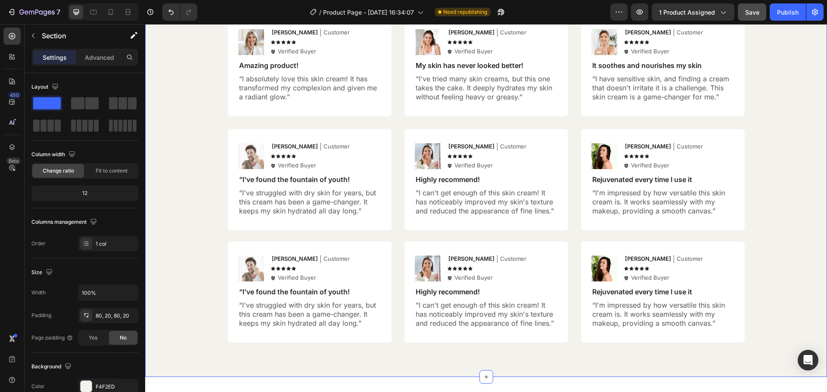
scroll to position [3471, 0]
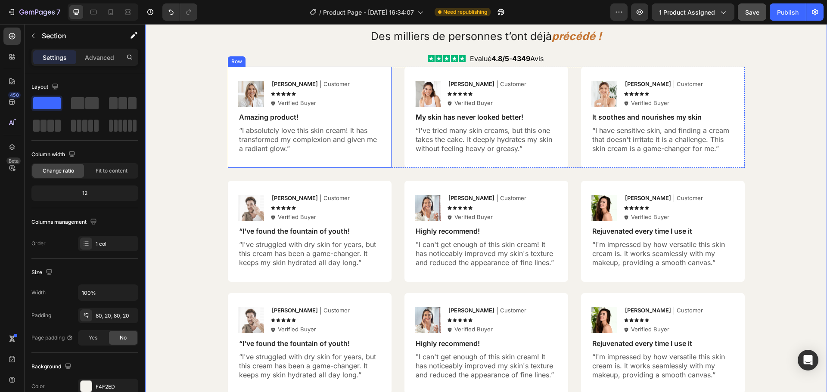
click at [246, 68] on div "Image Emily Text Block Customer Text Block Row Icon Icon Icon Icon Icon Icon Li…" at bounding box center [310, 117] width 164 height 101
click at [239, 59] on div "Row" at bounding box center [246, 59] width 14 height 8
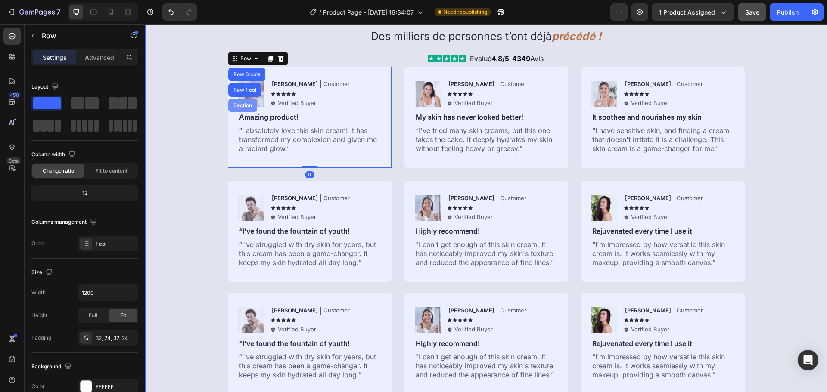
click at [238, 104] on div "Section" at bounding box center [243, 105] width 22 height 5
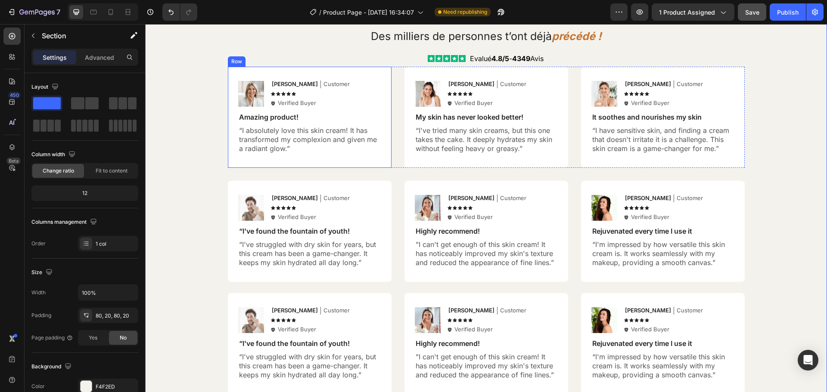
click at [235, 74] on div "Image Emily Text Block Customer Text Block Row Icon Icon Icon Icon Icon Icon Li…" at bounding box center [310, 117] width 164 height 101
click at [232, 61] on icon at bounding box center [235, 58] width 7 height 7
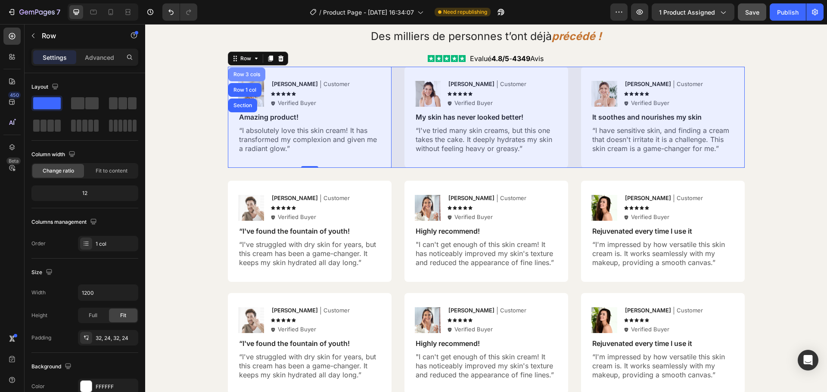
click at [245, 78] on div "Row 3 cols" at bounding box center [246, 75] width 37 height 14
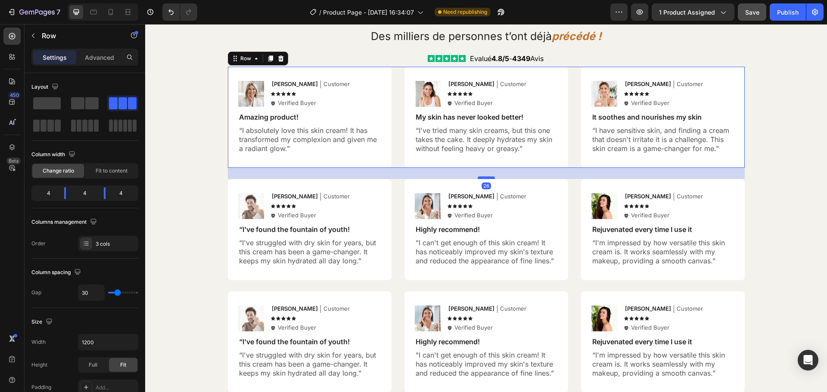
click at [484, 177] on div at bounding box center [485, 178] width 17 height 3
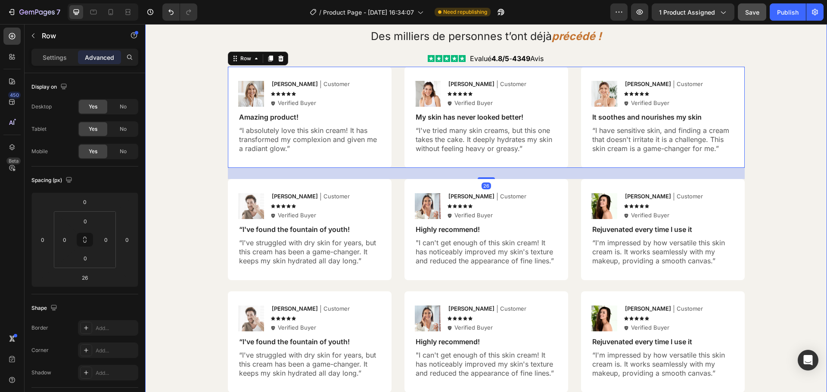
click at [762, 107] on div "Des milliers de personnes t’ont déjà précédé ! Heading Icon Icon Icon Icon Icon…" at bounding box center [486, 207] width 664 height 371
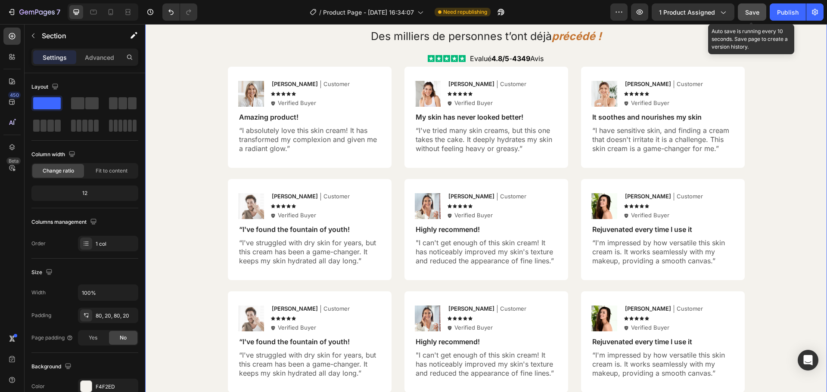
click at [748, 12] on span "Save" at bounding box center [752, 12] width 14 height 7
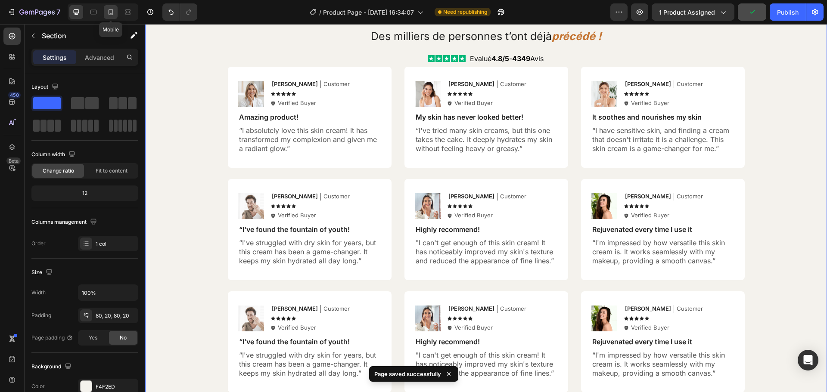
click at [111, 12] on icon at bounding box center [110, 12] width 9 height 9
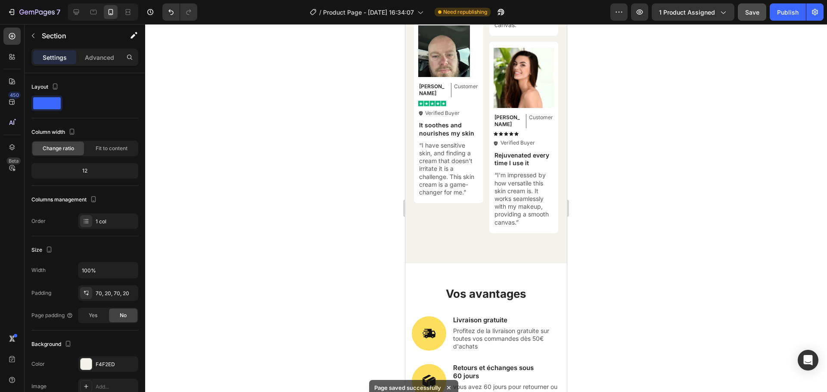
scroll to position [3800, 0]
click at [34, 31] on button "button" at bounding box center [33, 36] width 14 height 14
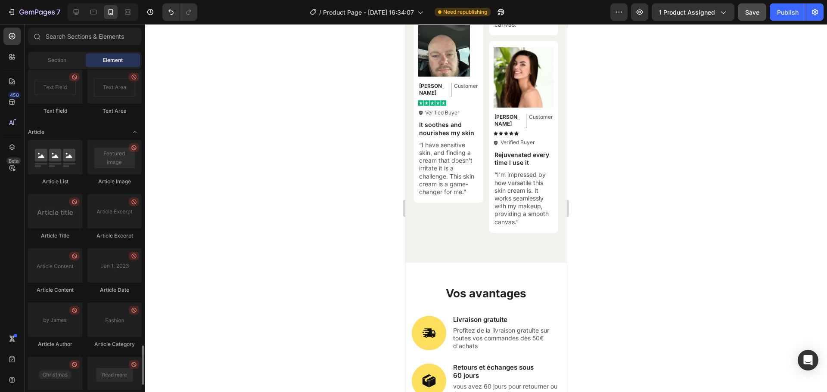
scroll to position [2191, 0]
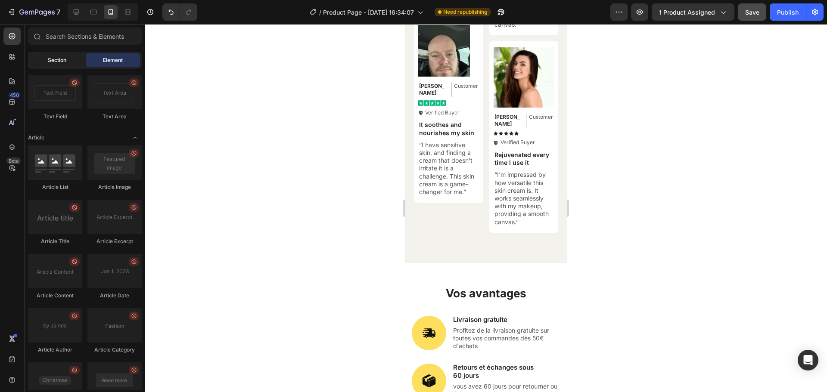
click at [49, 61] on span "Section" at bounding box center [57, 60] width 19 height 8
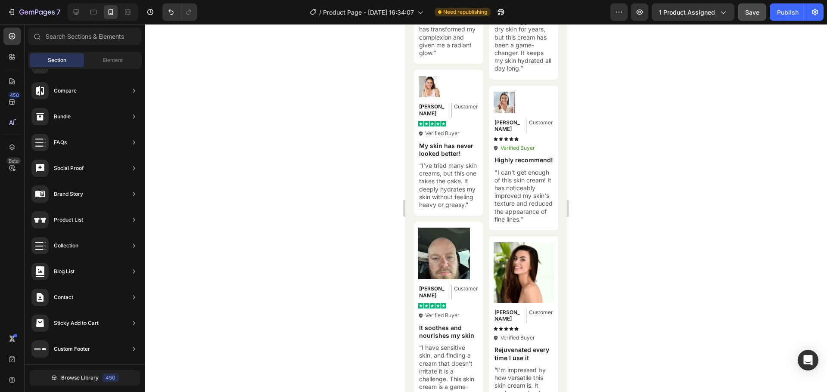
scroll to position [3531, 0]
click at [427, 81] on img at bounding box center [429, 86] width 22 height 22
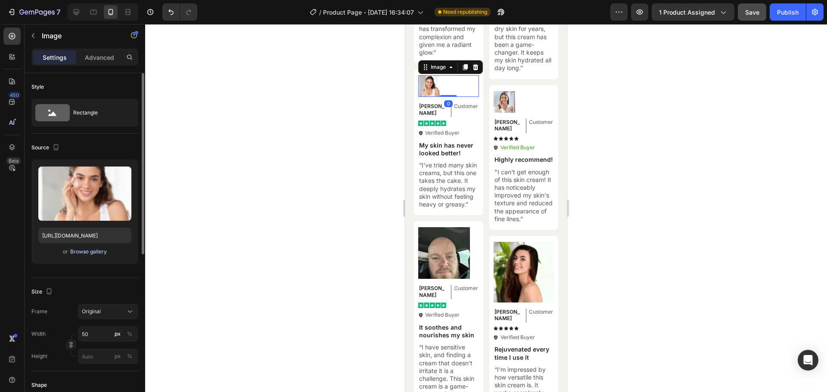
click at [85, 249] on div "Browse gallery" at bounding box center [88, 252] width 37 height 8
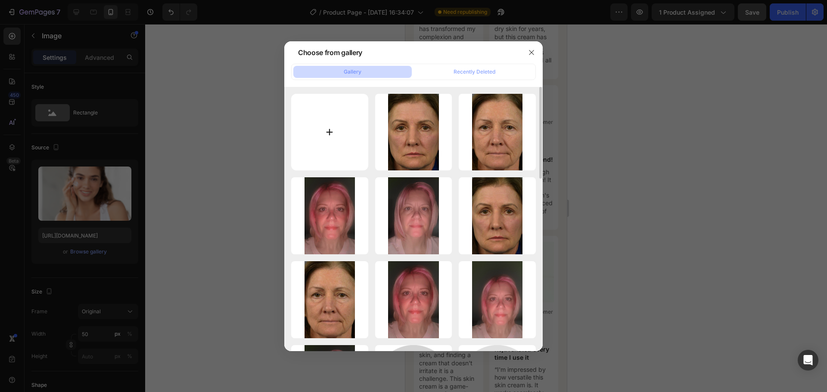
click at [330, 128] on input "file" at bounding box center [329, 132] width 77 height 77
type input "C:\fakepath\1.png"
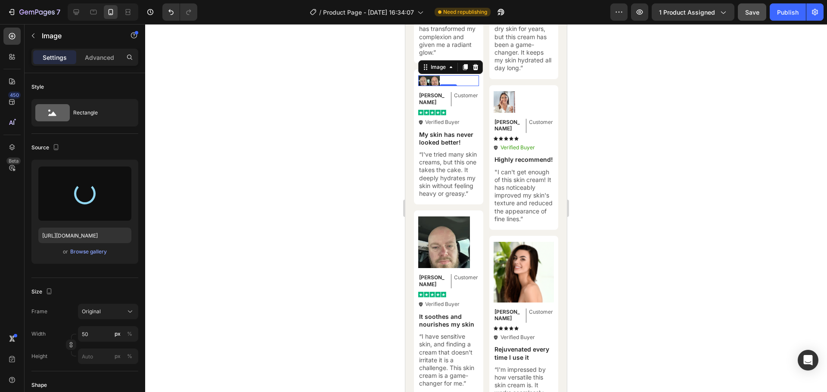
type input "[URL][DOMAIN_NAME]"
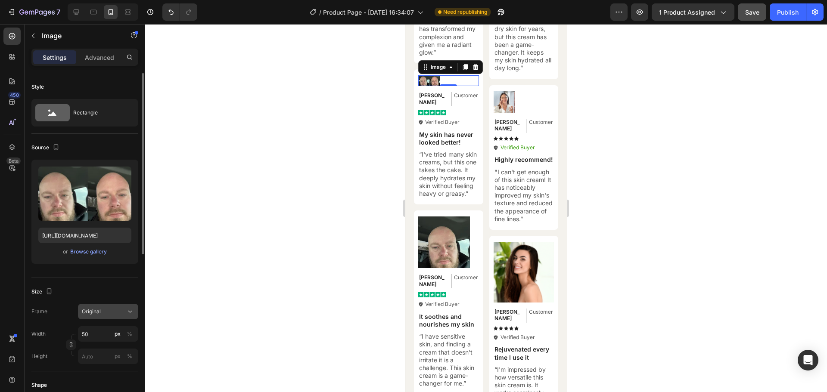
click at [107, 309] on div "Original" at bounding box center [103, 312] width 42 height 8
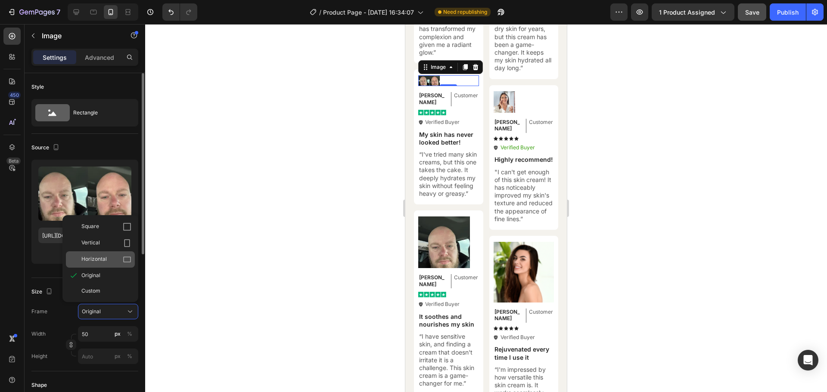
click at [101, 264] on div "Horizontal" at bounding box center [100, 259] width 69 height 16
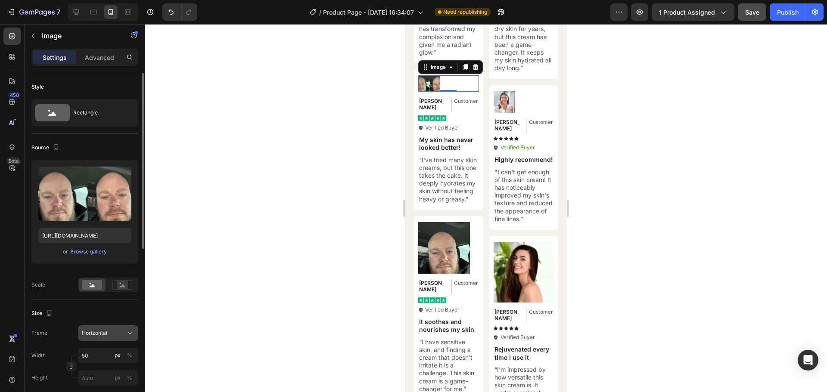
click at [99, 332] on span "Horizontal" at bounding box center [94, 333] width 25 height 8
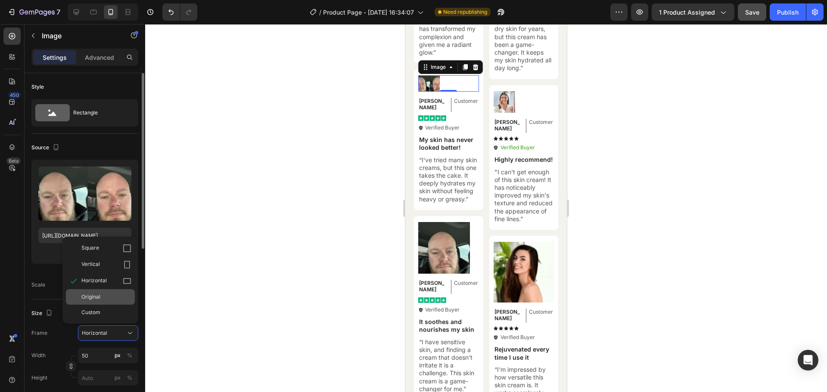
click at [100, 291] on div "Original" at bounding box center [100, 296] width 69 height 15
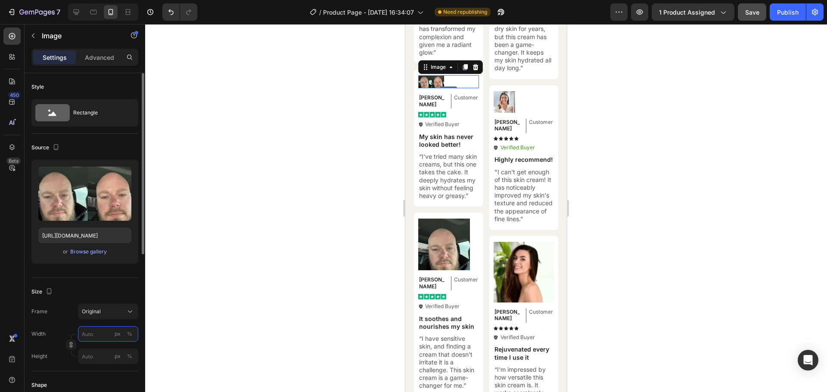
click at [98, 333] on input "px %" at bounding box center [108, 333] width 60 height 15
drag, startPoint x: 100, startPoint y: 338, endPoint x: 77, endPoint y: 330, distance: 24.2
click at [77, 330] on div "Width 60 px %" at bounding box center [84, 333] width 107 height 15
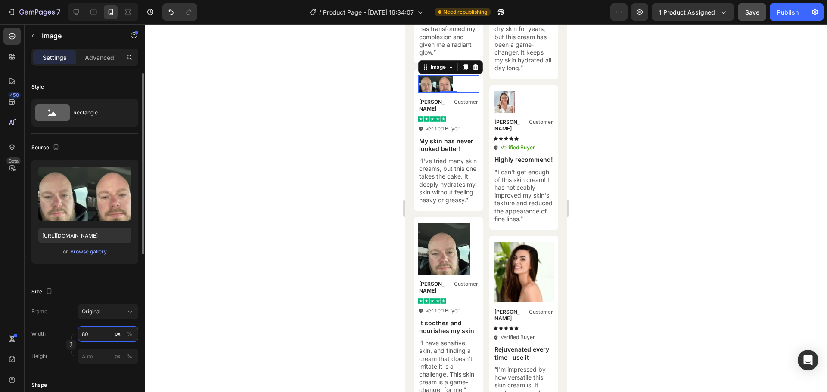
drag, startPoint x: 91, startPoint y: 335, endPoint x: 82, endPoint y: 335, distance: 9.0
click at [82, 335] on input "80" at bounding box center [108, 333] width 60 height 15
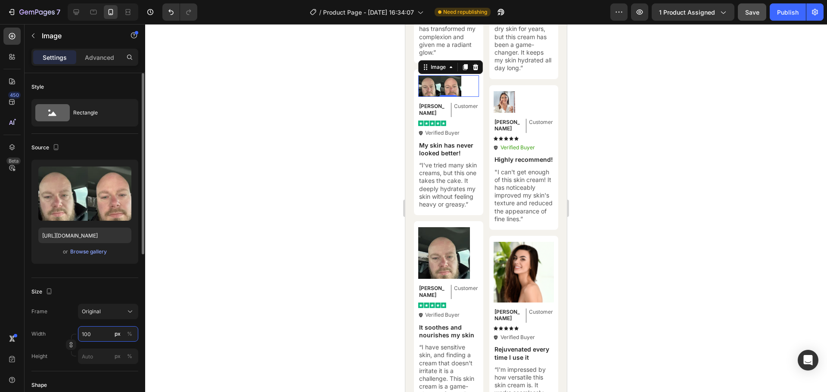
drag, startPoint x: 96, startPoint y: 331, endPoint x: 82, endPoint y: 331, distance: 13.4
click at [82, 331] on input "100" at bounding box center [108, 333] width 60 height 15
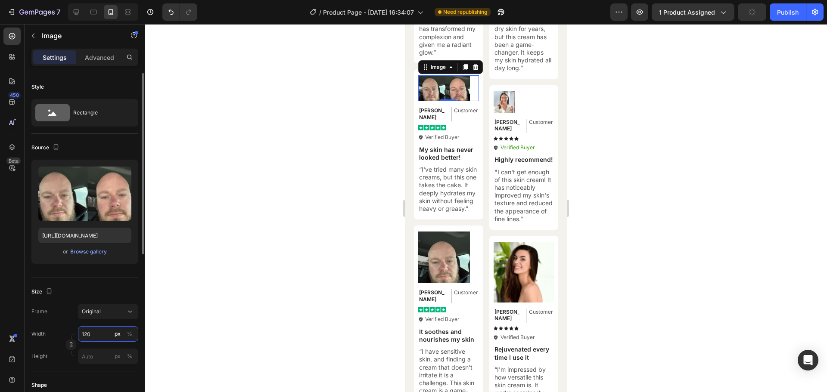
drag, startPoint x: 93, startPoint y: 336, endPoint x: 79, endPoint y: 335, distance: 14.7
click at [79, 335] on input "120" at bounding box center [108, 333] width 60 height 15
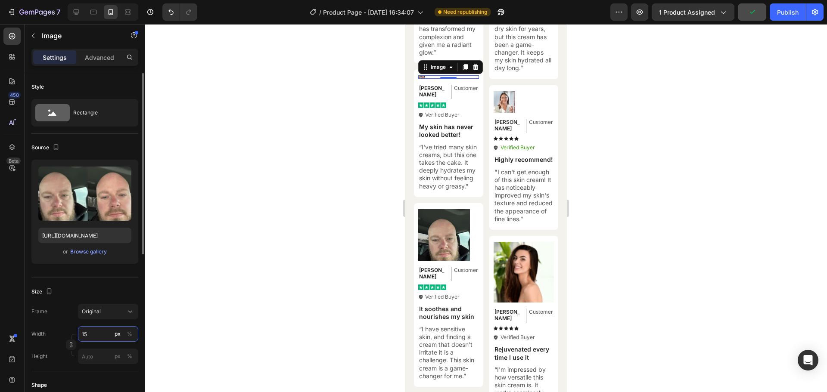
type input "150"
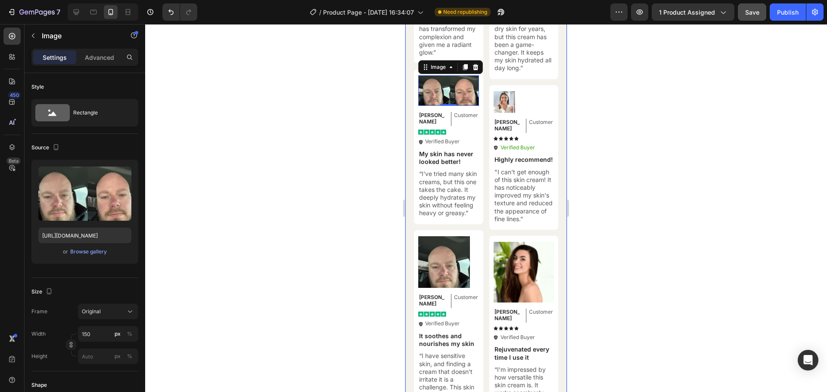
click at [603, 121] on div at bounding box center [486, 208] width 682 height 368
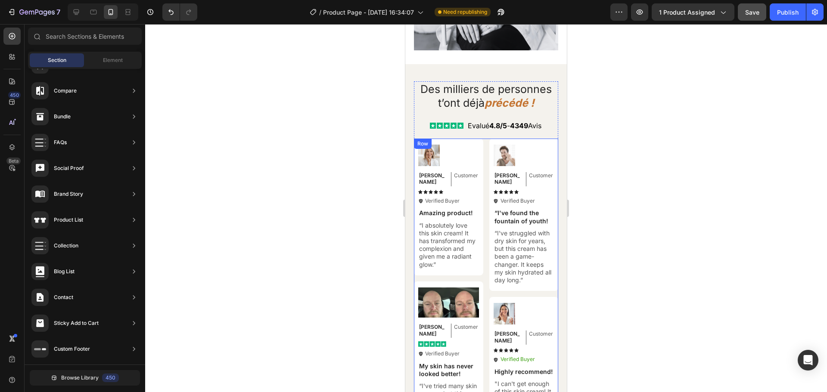
scroll to position [3343, 0]
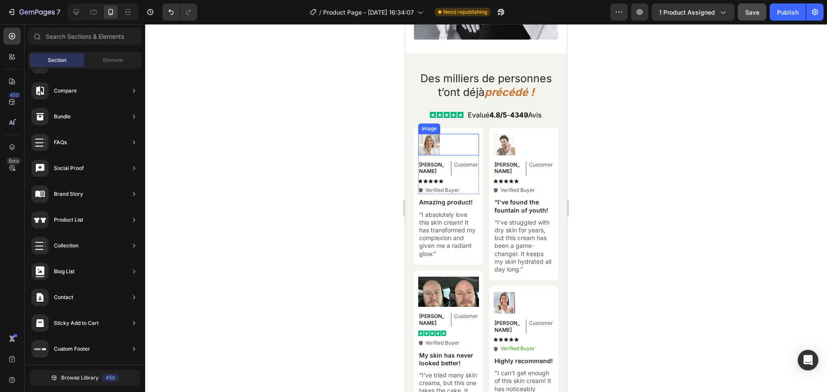
click at [425, 134] on img at bounding box center [429, 145] width 22 height 22
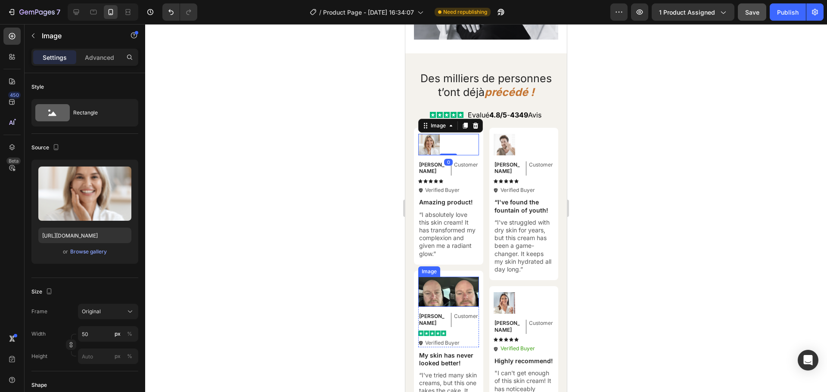
click at [437, 277] on img at bounding box center [448, 292] width 61 height 30
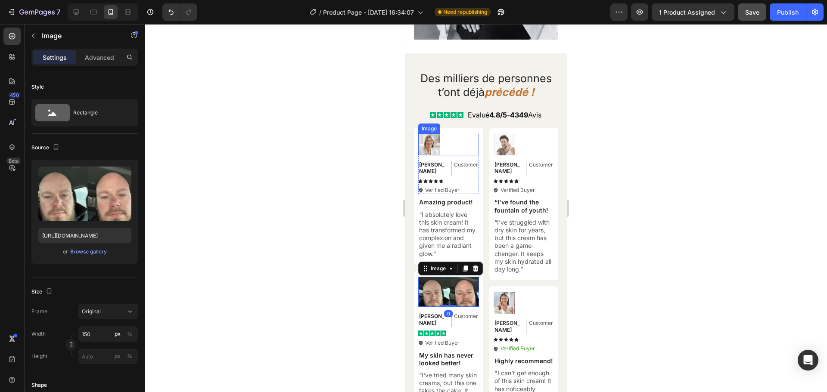
click at [426, 134] on img at bounding box center [429, 145] width 22 height 22
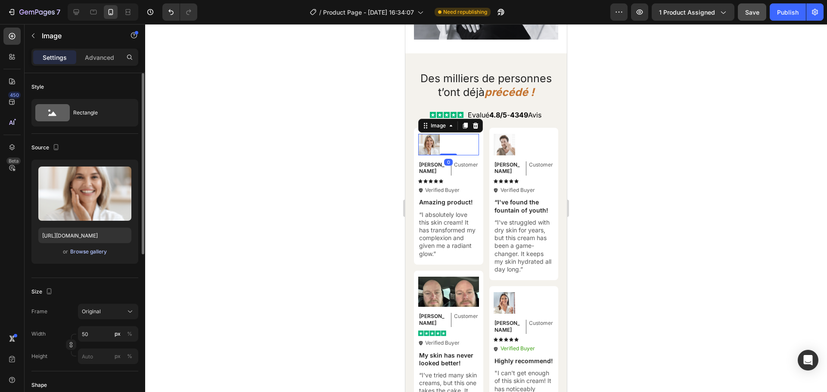
click at [87, 252] on div "Browse gallery" at bounding box center [88, 252] width 37 height 8
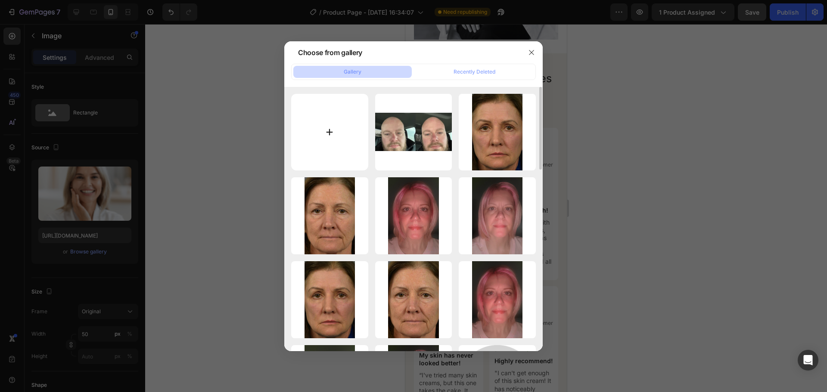
click at [334, 125] on input "file" at bounding box center [329, 132] width 77 height 77
type input "C:\fakepath\2.png"
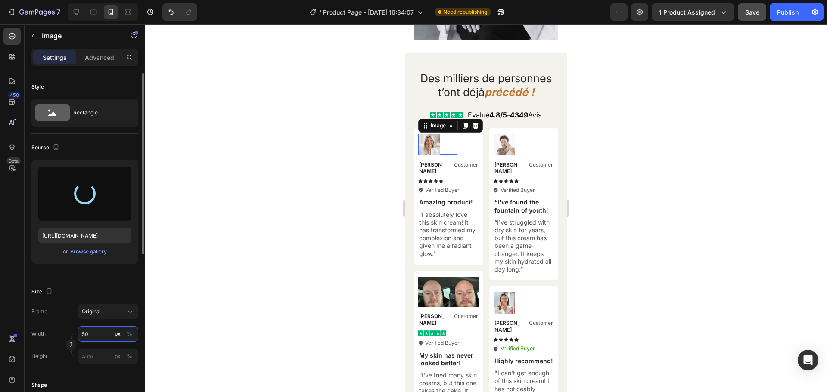
click at [93, 333] on input "50" at bounding box center [108, 333] width 60 height 15
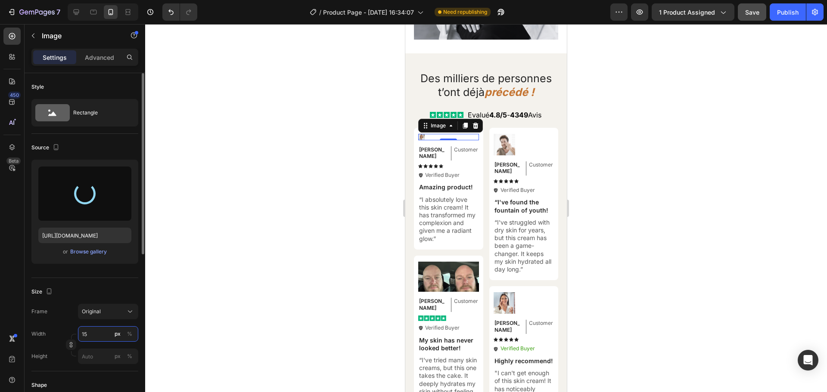
type input "150"
type input "[URL][DOMAIN_NAME]"
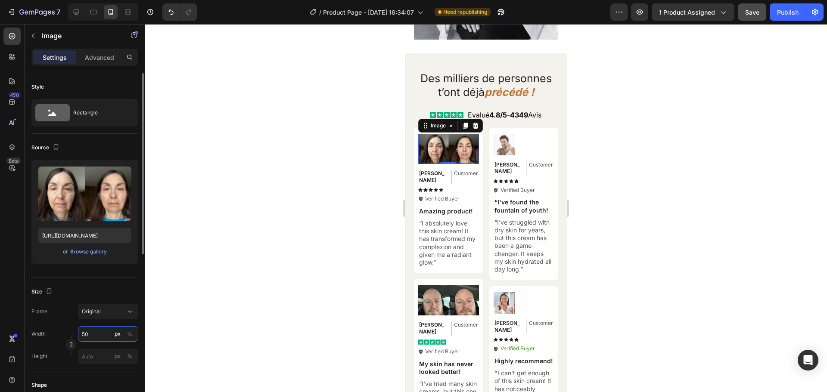
type input "150"
click at [524, 155] on div "Michael Text Block Customer Text Block Row Icon Icon Icon Icon Icon Icon List I…" at bounding box center [523, 174] width 61 height 39
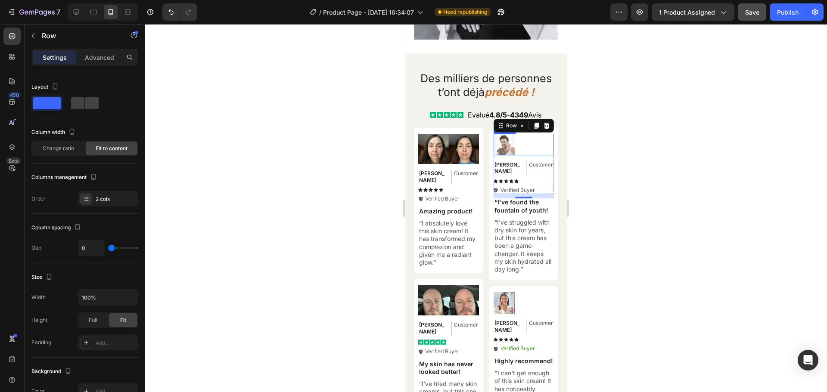
click at [504, 134] on img at bounding box center [504, 145] width 22 height 22
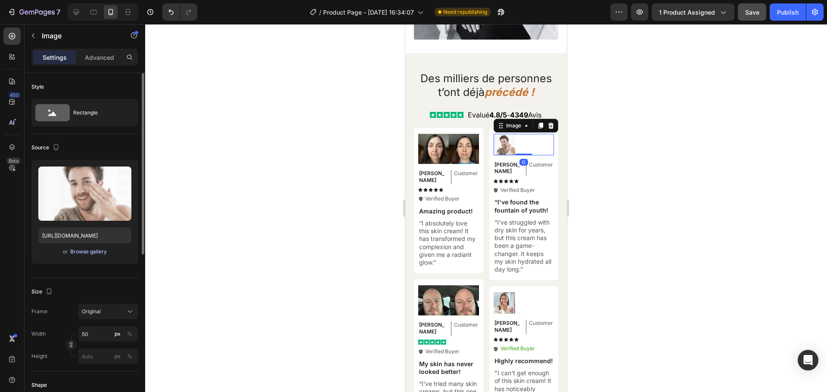
click at [87, 254] on div "Browse gallery" at bounding box center [88, 252] width 37 height 8
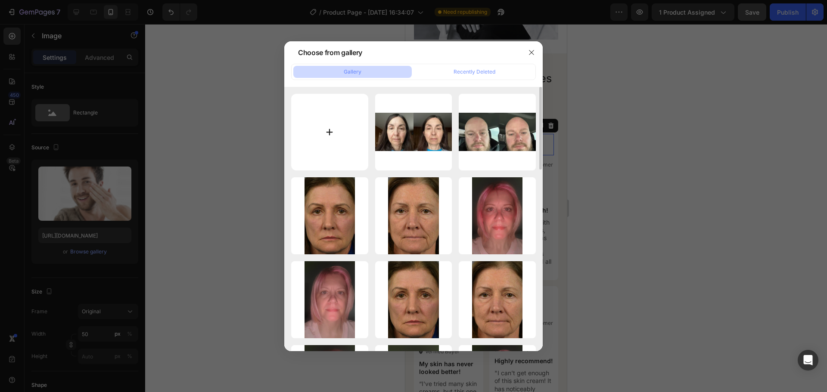
click at [332, 126] on input "file" at bounding box center [329, 132] width 77 height 77
type input "C:\fakepath\avis2.webp"
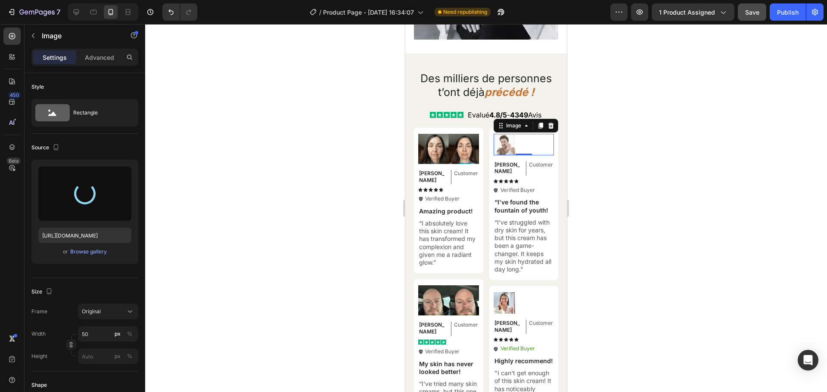
type input "[URL][DOMAIN_NAME]"
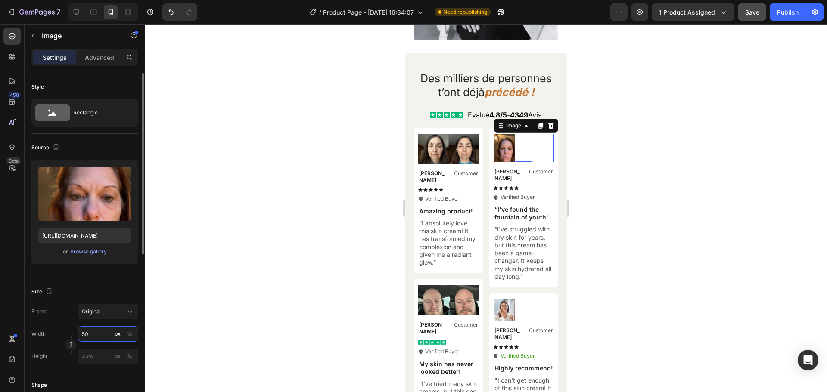
click at [92, 338] on input "50" at bounding box center [108, 333] width 60 height 15
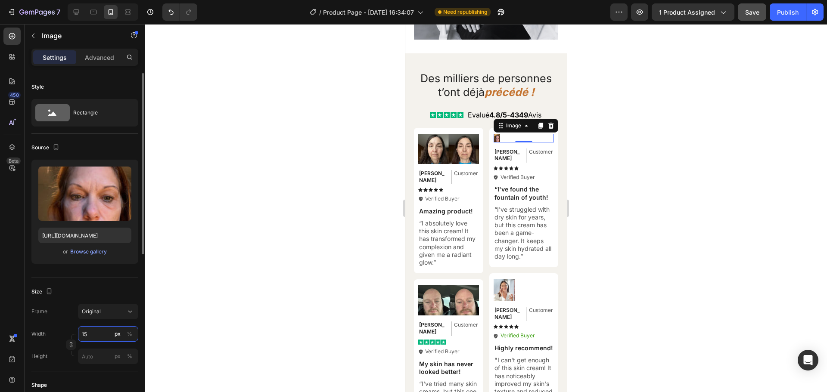
type input "150"
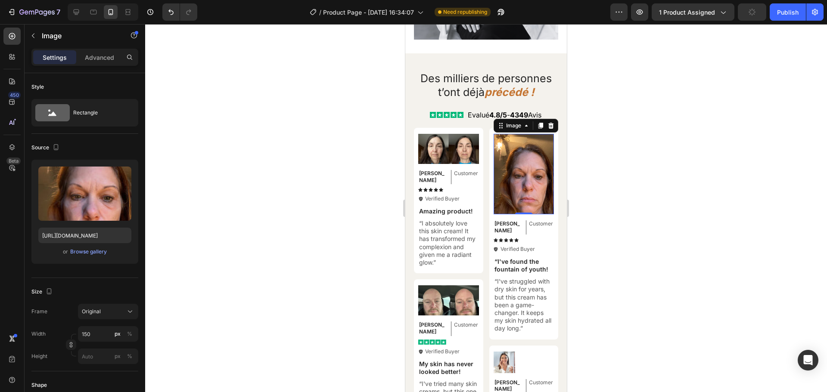
click at [638, 202] on div at bounding box center [486, 208] width 682 height 368
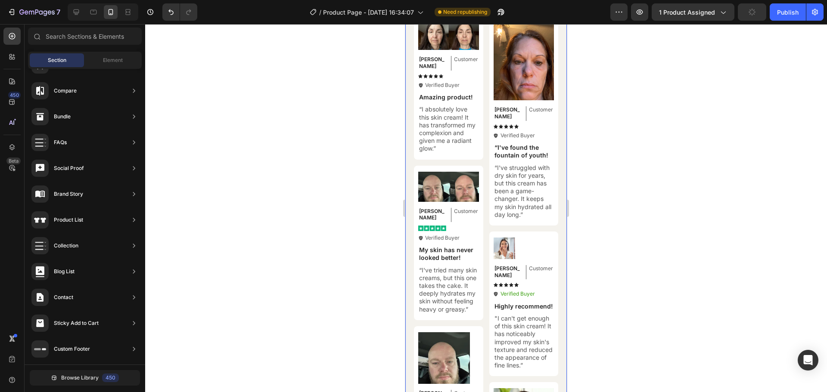
scroll to position [3444, 0]
click at [500, 242] on img at bounding box center [504, 248] width 22 height 22
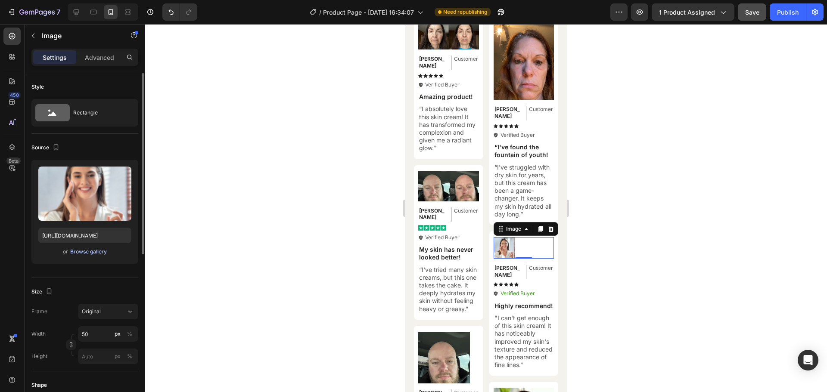
click at [87, 254] on div "Browse gallery" at bounding box center [88, 252] width 37 height 8
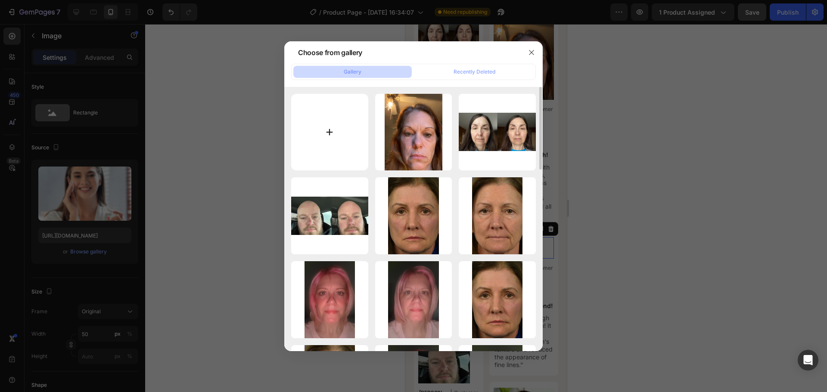
click at [337, 119] on input "file" at bounding box center [329, 132] width 77 height 77
type input "C:\fakepath\jYN72ke-W.jpg"
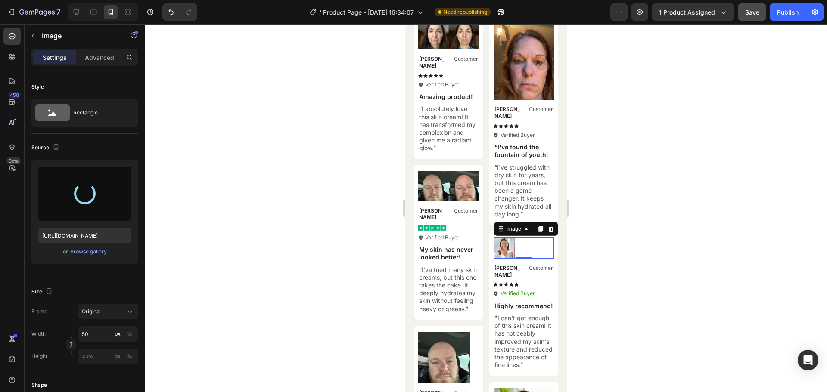
type input "[URL][DOMAIN_NAME]"
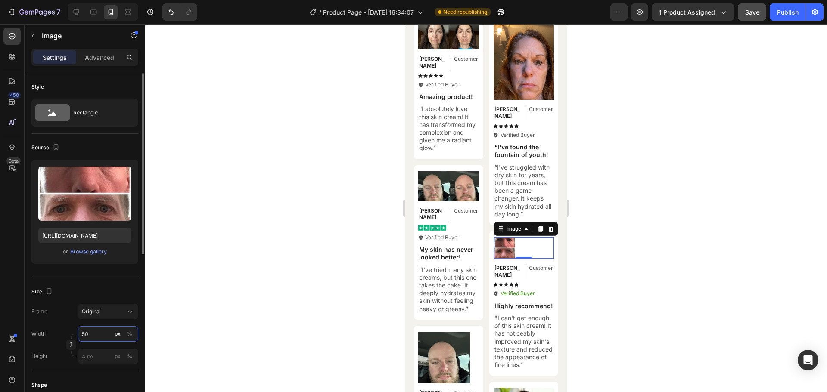
click at [89, 332] on input "50" at bounding box center [108, 333] width 60 height 15
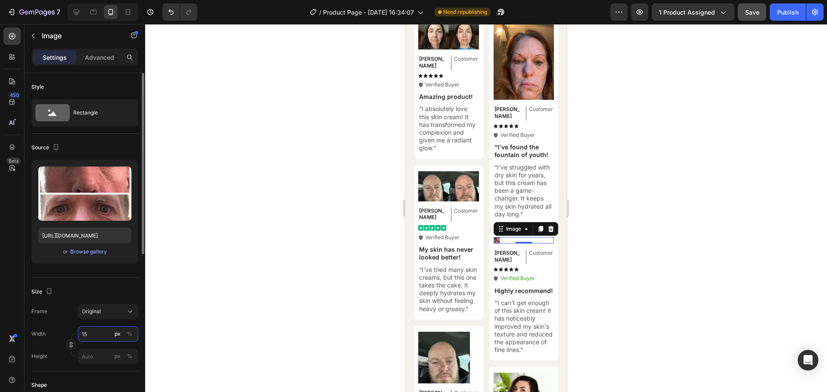
type input "150"
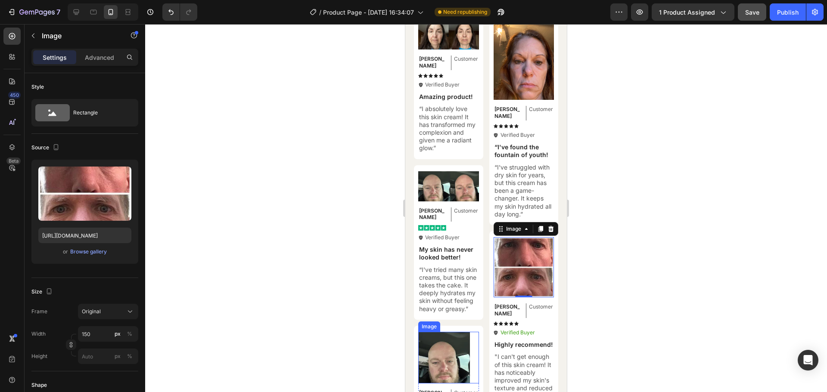
click at [428, 344] on img at bounding box center [444, 358] width 52 height 52
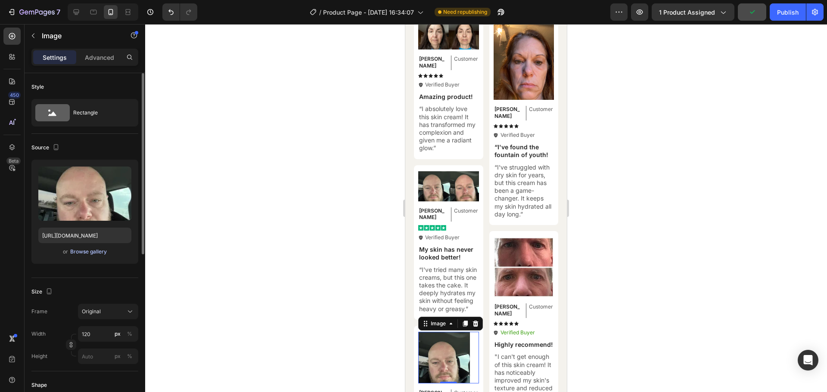
click at [91, 253] on div "Browse gallery" at bounding box center [88, 252] width 37 height 8
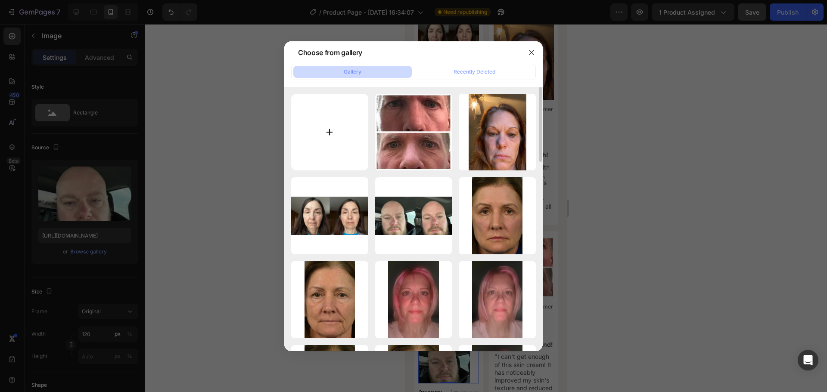
click at [329, 131] on input "file" at bounding box center [329, 132] width 77 height 77
type input "C:\fakepath\avis4.webp"
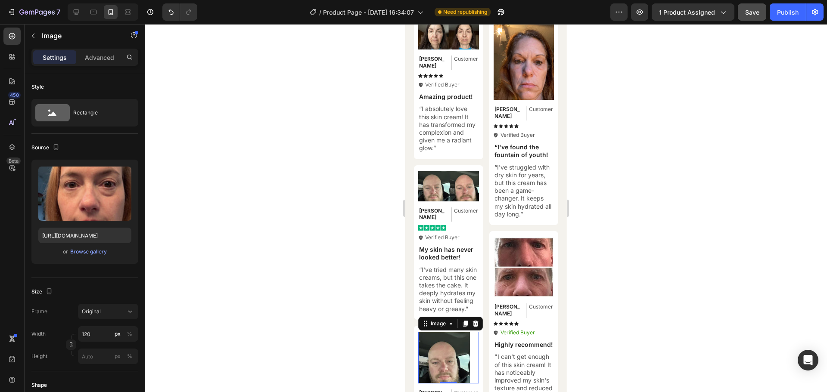
type input "[URL][DOMAIN_NAME]"
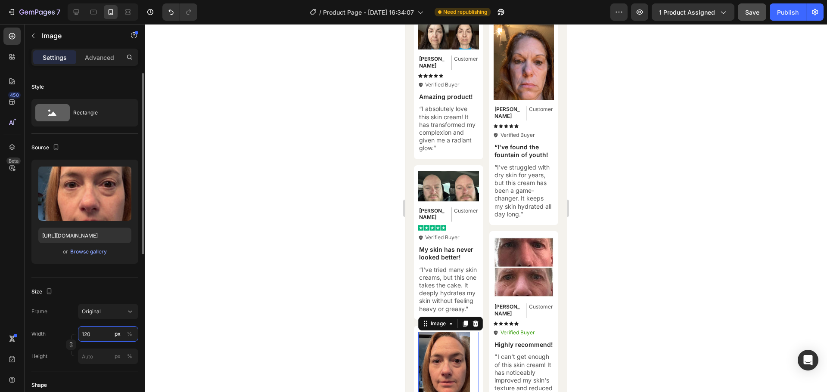
click at [96, 334] on input "120" at bounding box center [108, 333] width 60 height 15
type input "150"
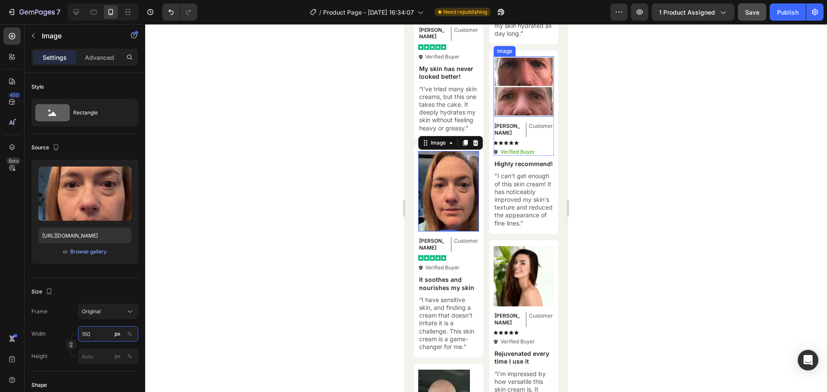
scroll to position [3625, 0]
click at [521, 252] on img at bounding box center [523, 276] width 61 height 61
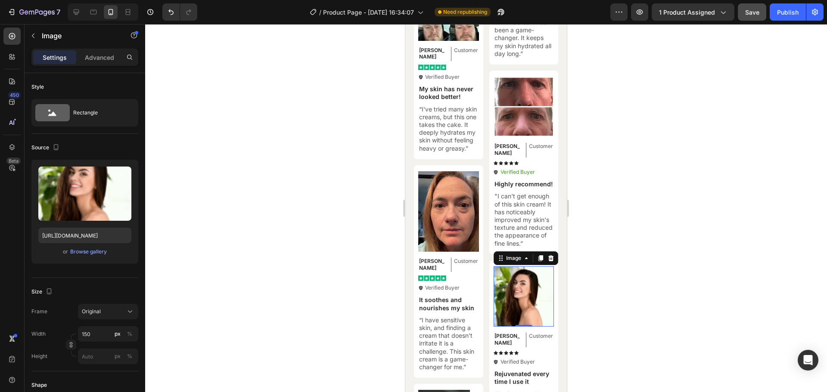
scroll to position [3605, 0]
click at [84, 253] on div "Browse gallery" at bounding box center [88, 252] width 37 height 8
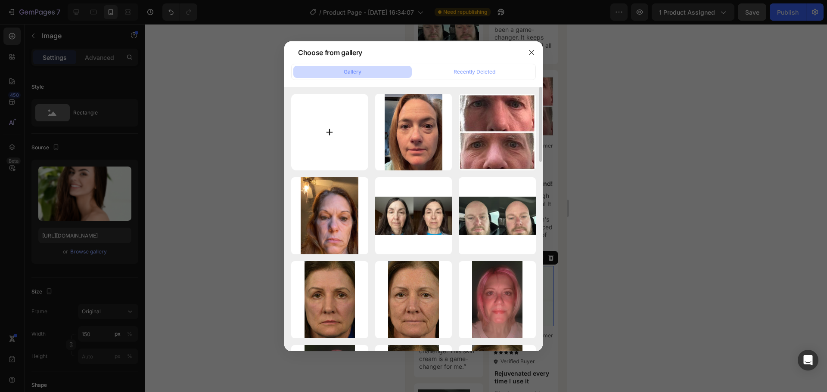
click at [329, 126] on input "file" at bounding box center [329, 132] width 77 height 77
type input "C:\fakepath\avis3.webp"
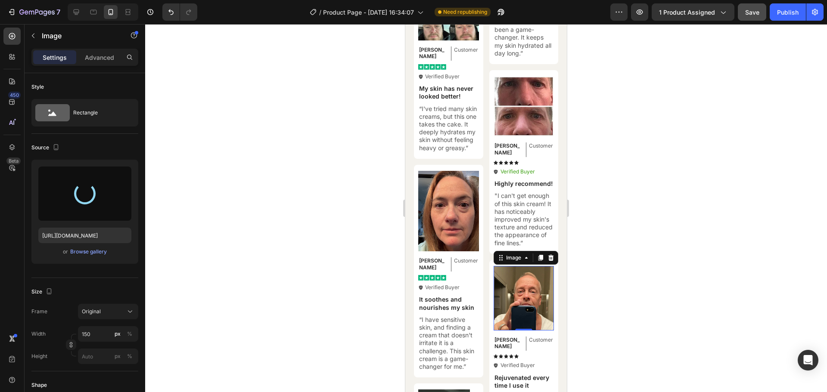
type input "[URL][DOMAIN_NAME]"
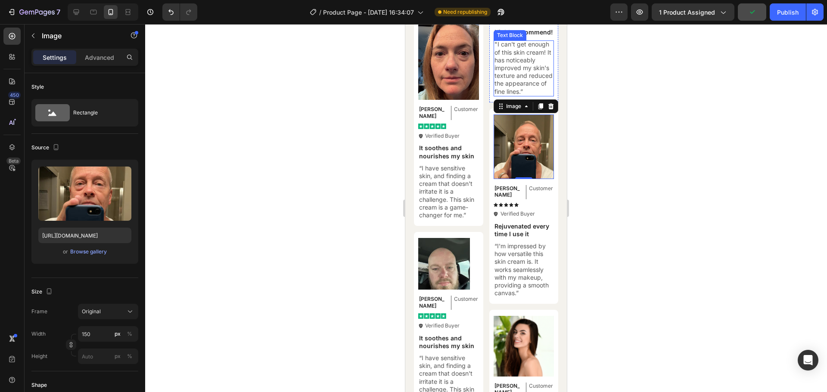
scroll to position [3844, 0]
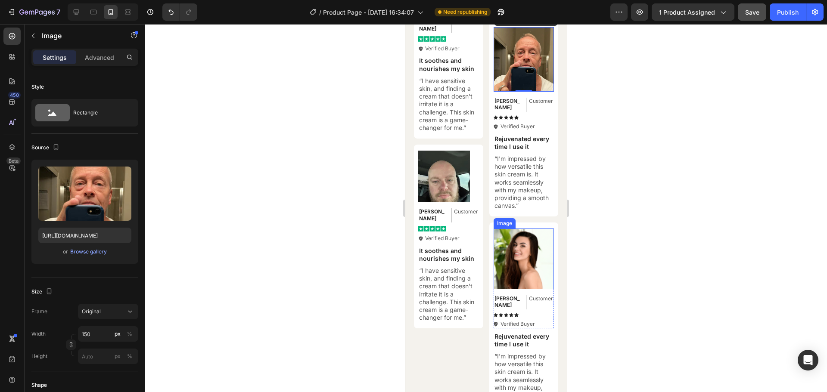
click at [513, 242] on img at bounding box center [523, 259] width 61 height 61
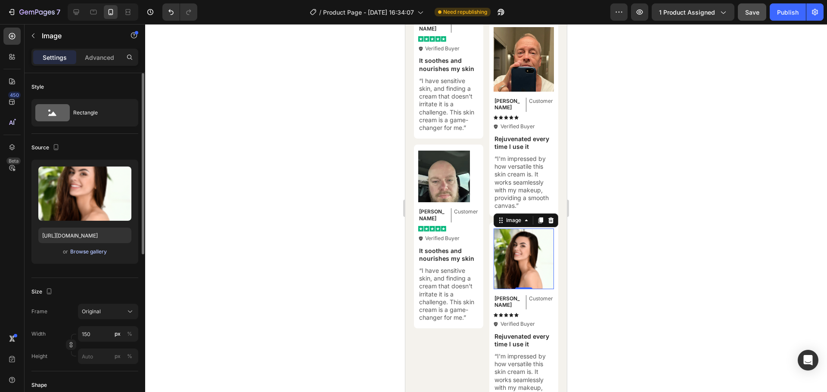
click at [88, 252] on div "Browse gallery" at bounding box center [88, 252] width 37 height 8
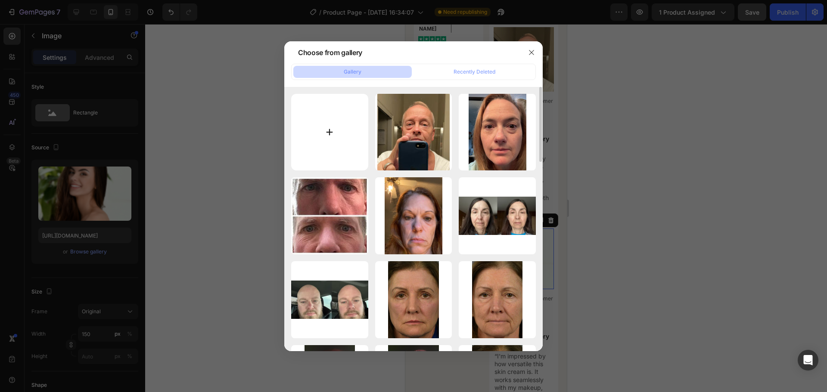
click at [328, 136] on input "file" at bounding box center [329, 132] width 77 height 77
type input "C:\fakepath\1428108305064225_0.jpg"
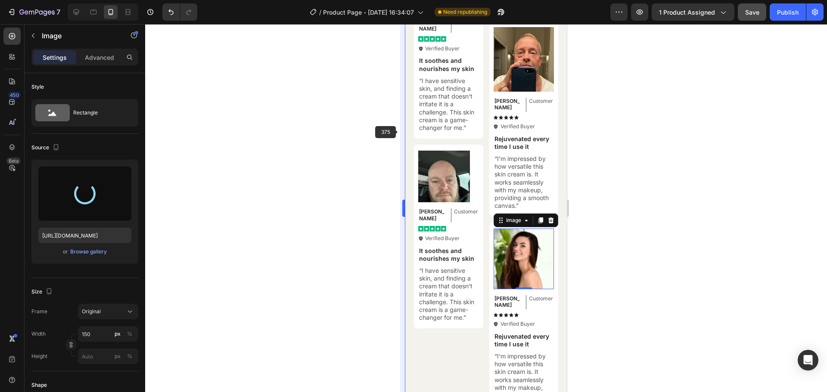
type input "https://cdn.shopify.com/s/files/1/0963/3988/6409/files/gempages_579311091461391…"
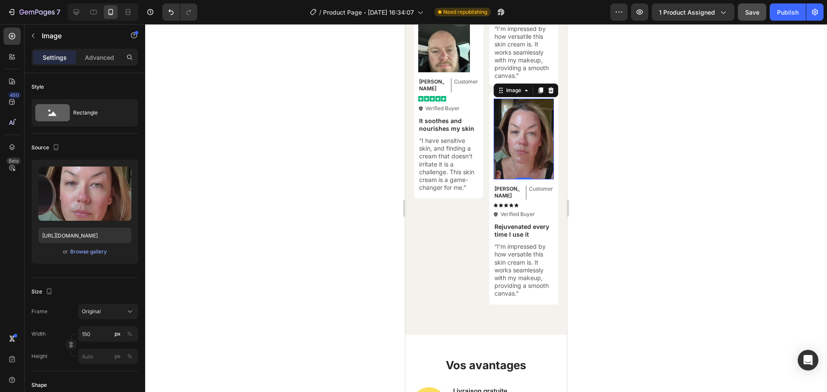
scroll to position [3974, 0]
click at [463, 187] on div "Image Ken K Text Block Customer Text Block Row Image Icon Verified Buyer Text B…" at bounding box center [448, 106] width 69 height 184
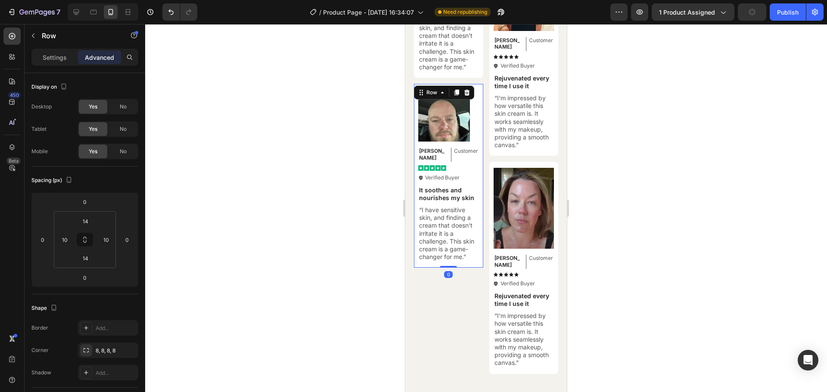
scroll to position [3904, 0]
click at [457, 90] on icon at bounding box center [456, 93] width 7 height 7
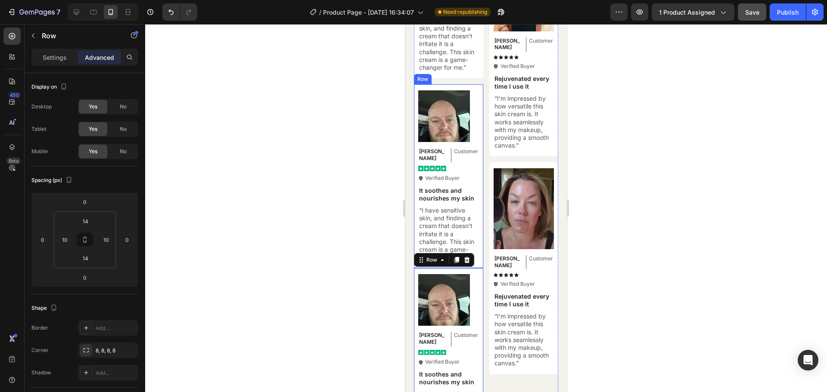
click at [478, 170] on div "Image Ken K Text Block Customer Text Block Row Image Icon Verified Buyer Text B…" at bounding box center [448, 176] width 69 height 184
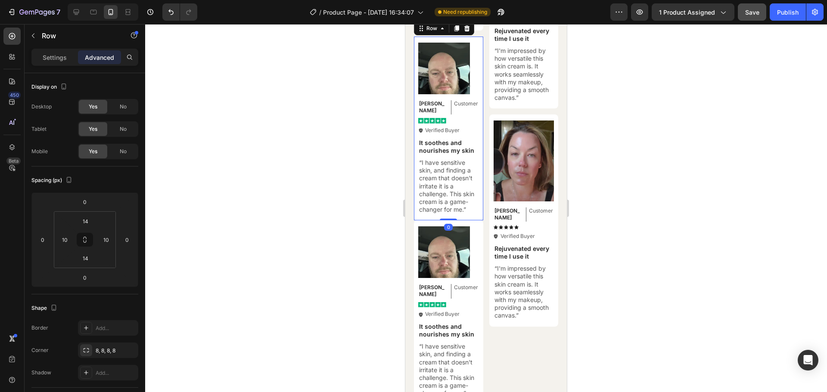
scroll to position [3952, 0]
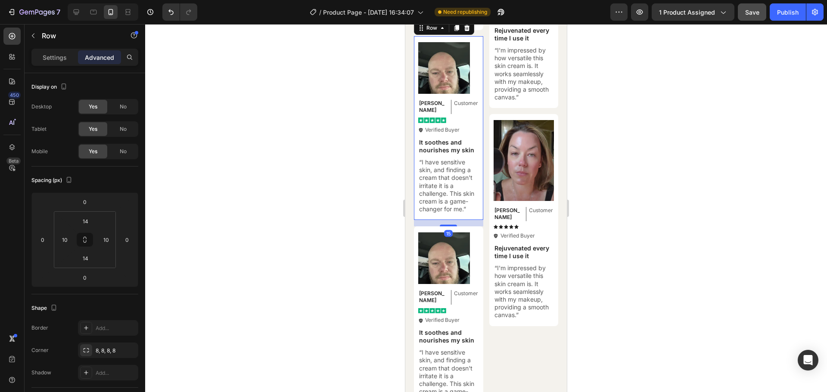
drag, startPoint x: 449, startPoint y: 209, endPoint x: 447, endPoint y: 216, distance: 6.7
click at [447, 225] on div at bounding box center [448, 226] width 17 height 2
type input "15"
click at [591, 169] on div at bounding box center [486, 208] width 682 height 368
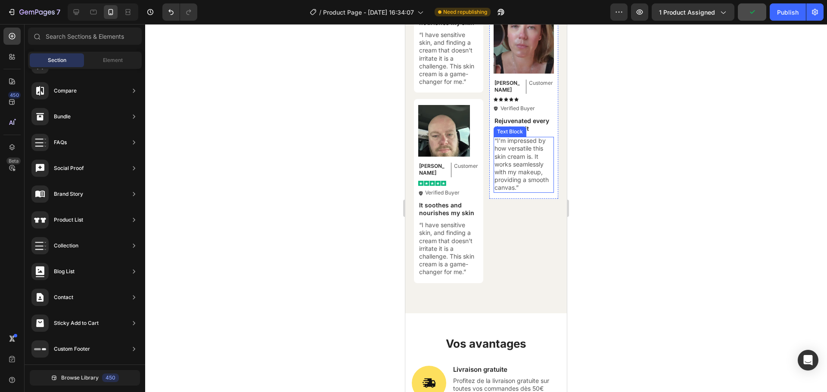
scroll to position [4085, 0]
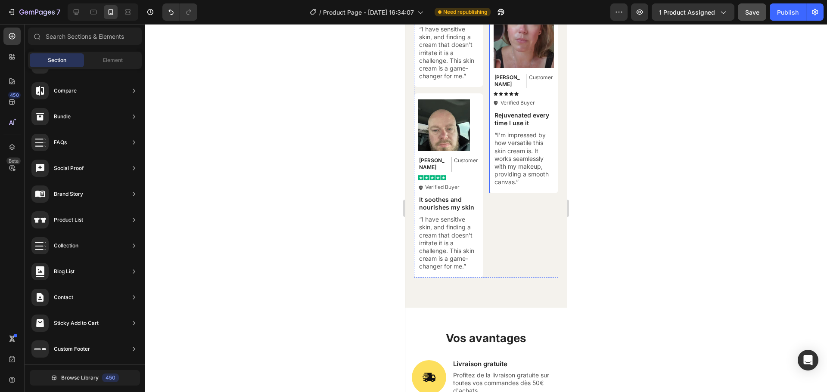
click at [541, 165] on div "Image Olivia Text Block Customer Text Block Row Icon Icon Icon Icon Icon Icon L…" at bounding box center [523, 87] width 69 height 212
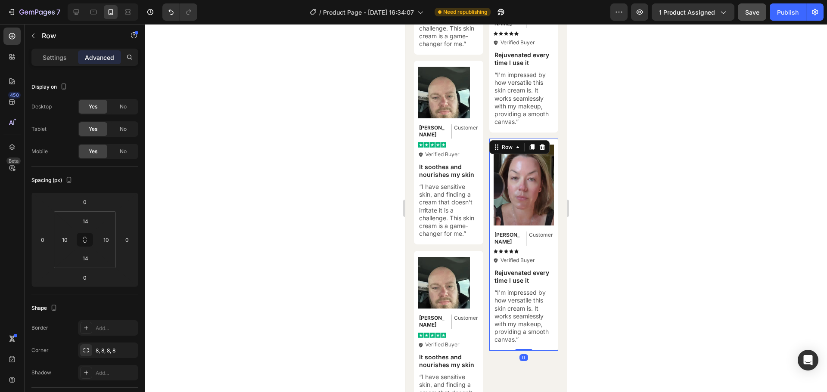
scroll to position [3917, 0]
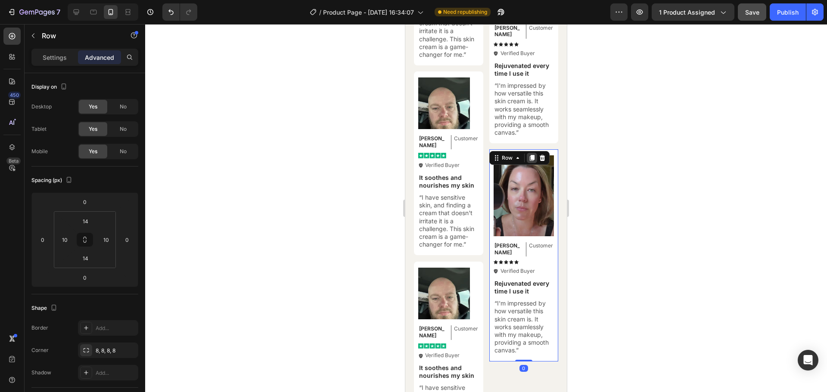
click at [529, 155] on icon at bounding box center [531, 158] width 5 height 6
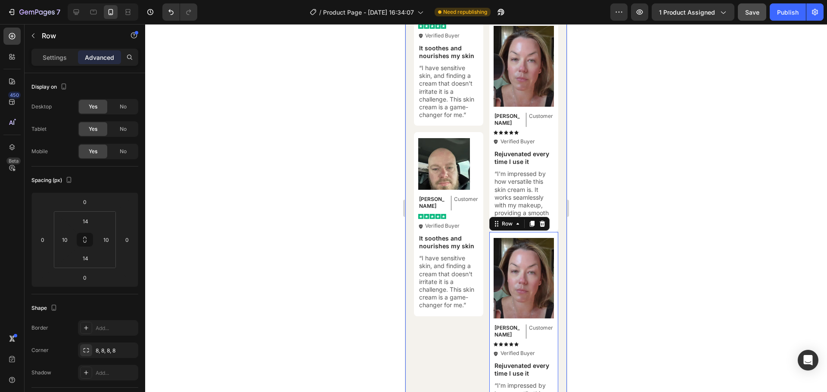
scroll to position [4039, 0]
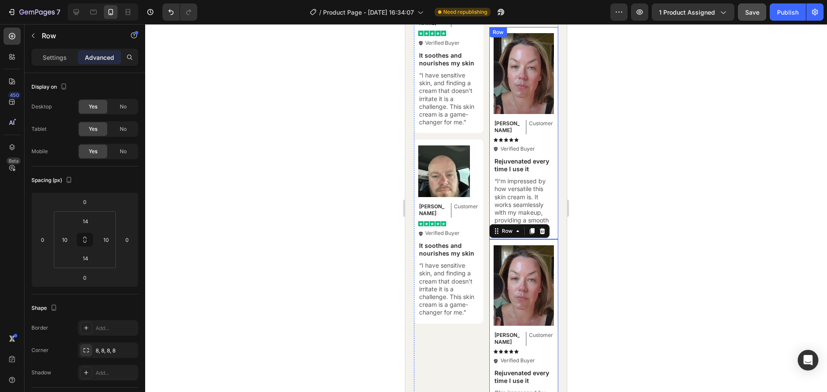
click at [550, 73] on div "Image Olivia Text Block Customer Text Block Row Icon Icon Icon Icon Icon Icon L…" at bounding box center [523, 133] width 69 height 212
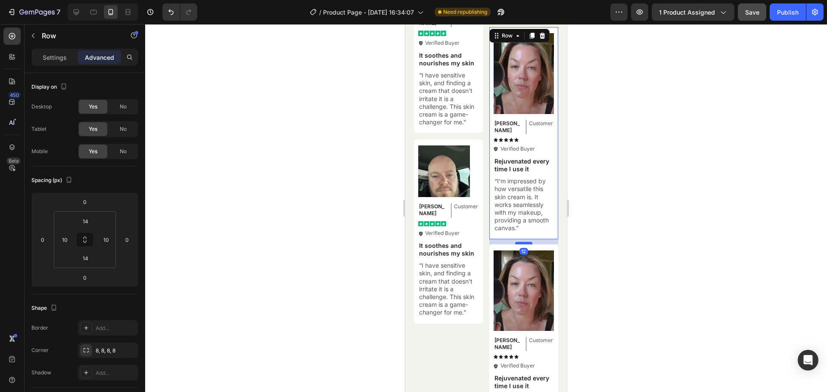
drag, startPoint x: 521, startPoint y: 212, endPoint x: 521, endPoint y: 217, distance: 5.2
click at [521, 242] on div at bounding box center [523, 243] width 17 height 3
type input "12"
click at [612, 217] on div at bounding box center [486, 208] width 682 height 368
click at [551, 196] on div "Image Olivia Text Block Customer Text Block Row Icon Icon Icon Icon Icon Icon L…" at bounding box center [523, 133] width 69 height 212
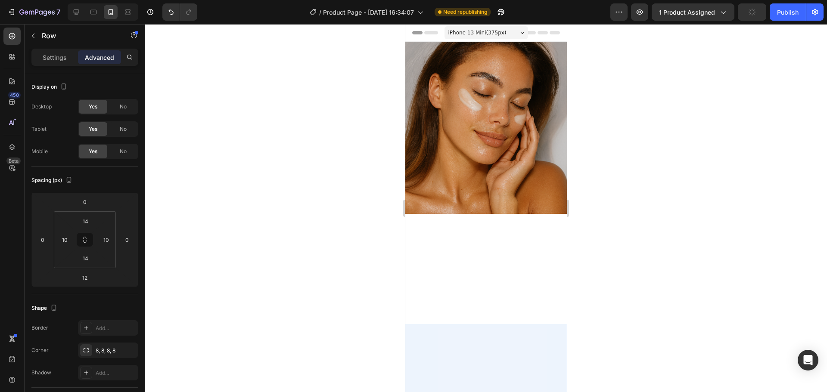
scroll to position [4039, 0]
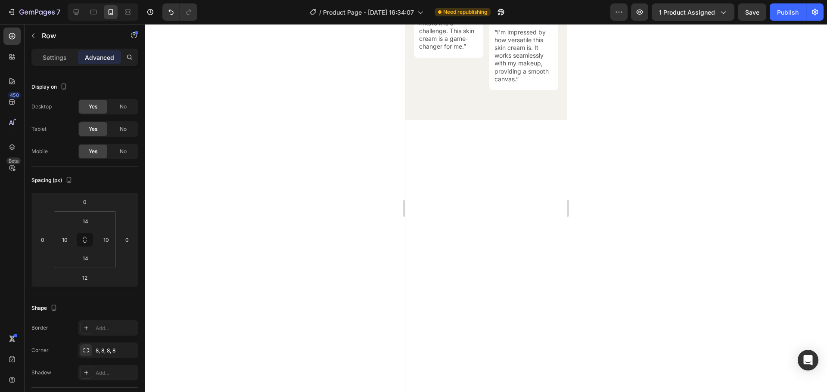
type input "14"
click at [644, 192] on div at bounding box center [486, 208] width 682 height 368
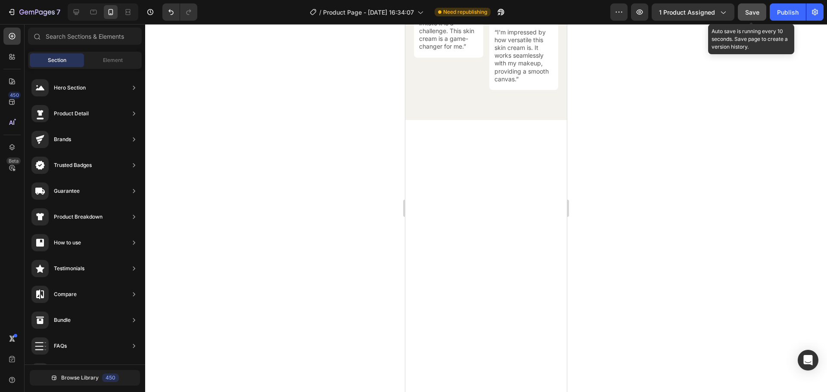
click at [754, 9] on span "Save" at bounding box center [752, 12] width 14 height 7
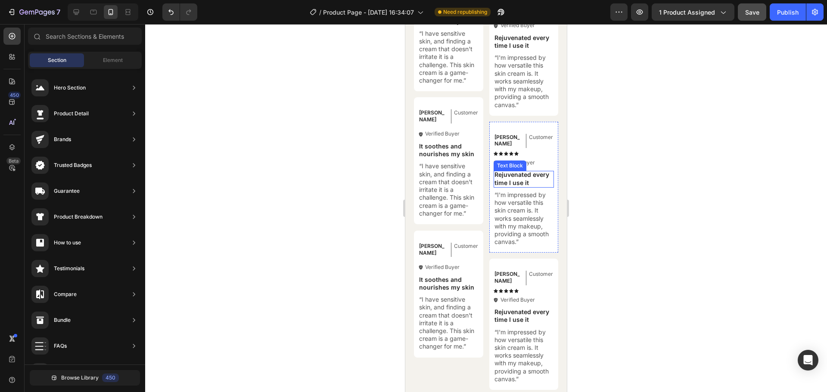
scroll to position [3828, 0]
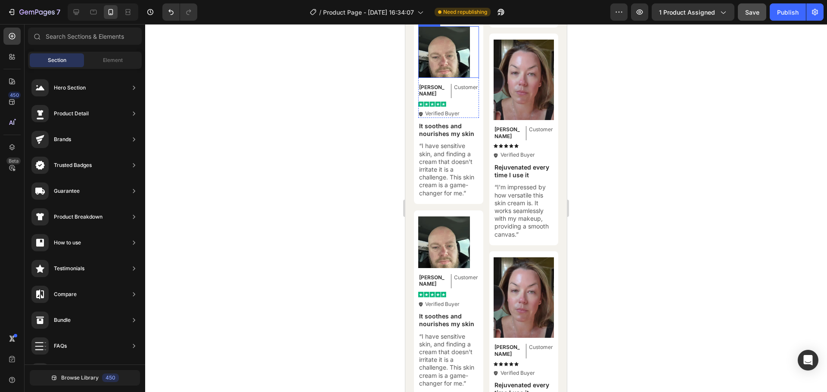
click at [438, 78] on img at bounding box center [444, 52] width 52 height 52
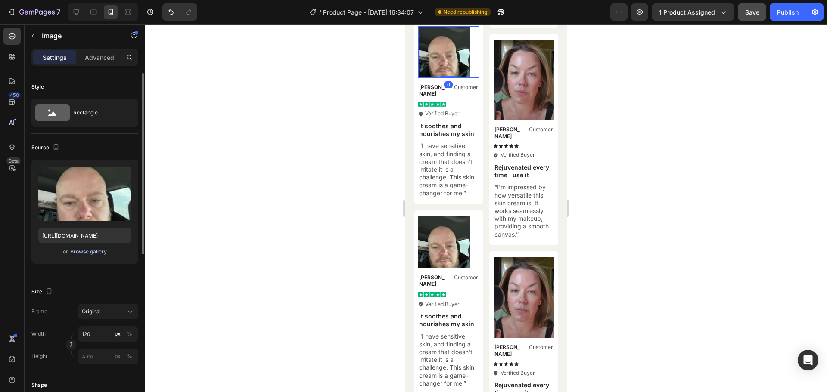
click at [84, 252] on div "Browse gallery" at bounding box center [88, 252] width 37 height 8
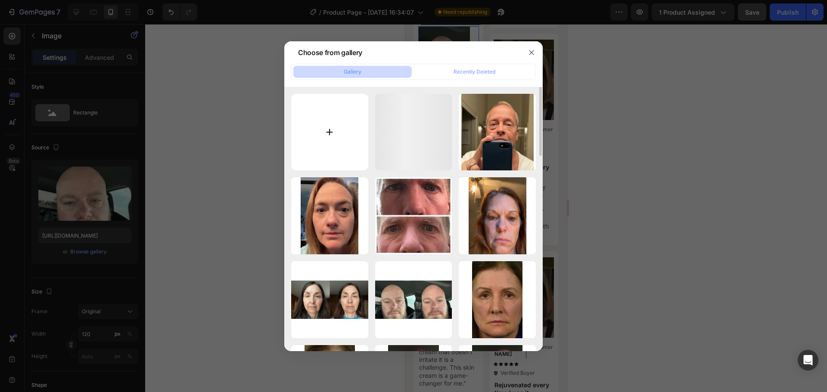
click at [334, 127] on input "file" at bounding box center [329, 132] width 77 height 77
type input "C:\fakepath\1.jpg"
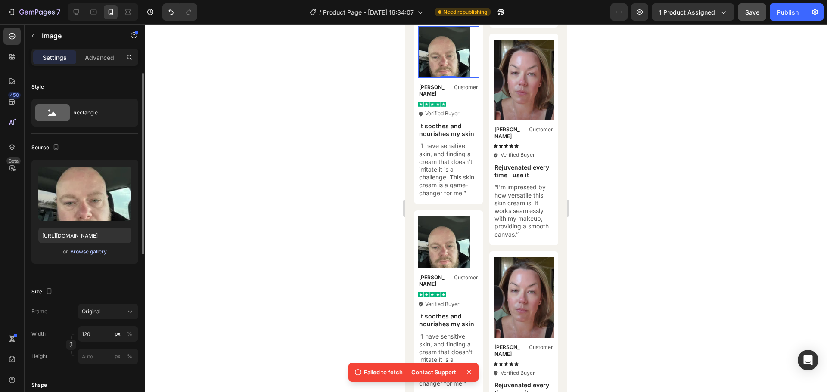
click at [91, 250] on div "Browse gallery" at bounding box center [88, 252] width 37 height 8
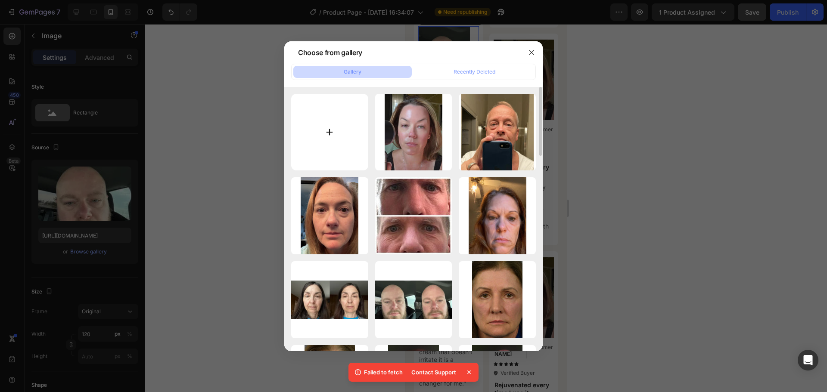
click at [324, 130] on input "file" at bounding box center [329, 132] width 77 height 77
type input "C:\fakepath\1.jpg"
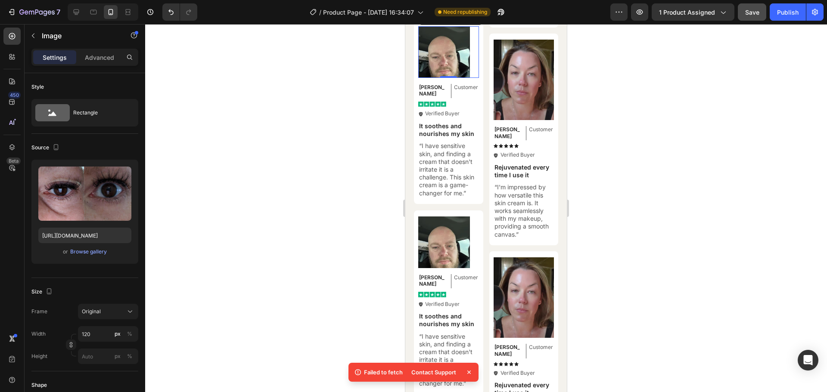
type input "[URL][DOMAIN_NAME]"
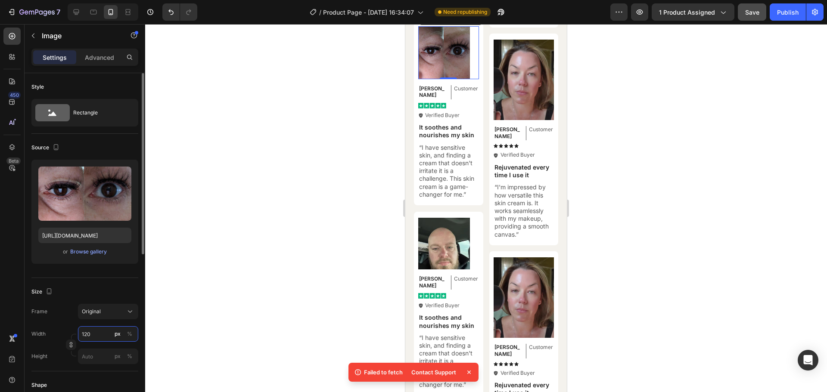
click at [91, 336] on input "120" at bounding box center [108, 333] width 60 height 15
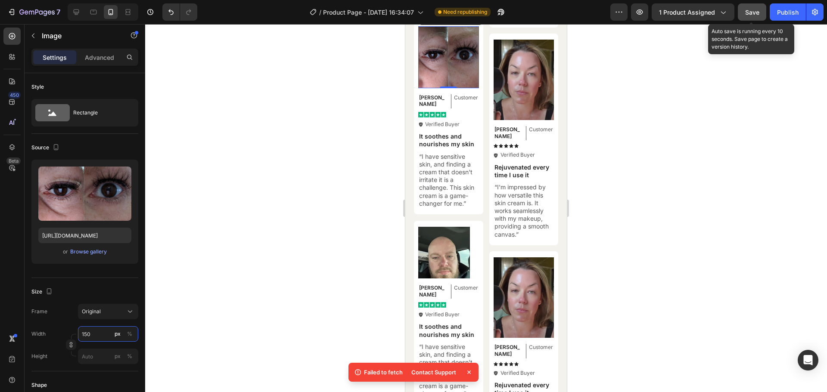
type input "150"
click at [748, 9] on span "Save" at bounding box center [752, 12] width 14 height 7
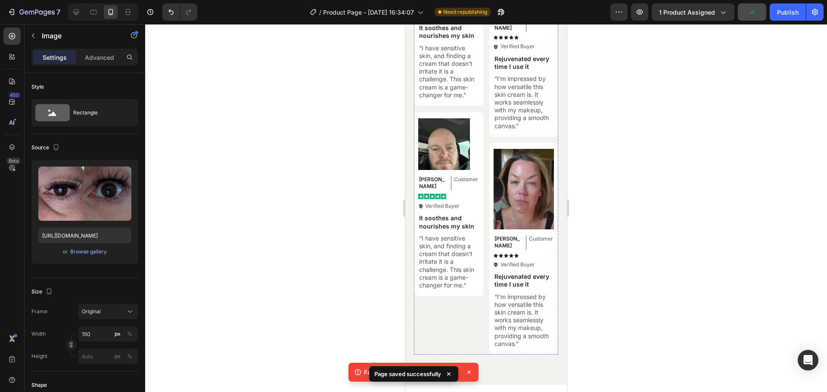
scroll to position [3936, 0]
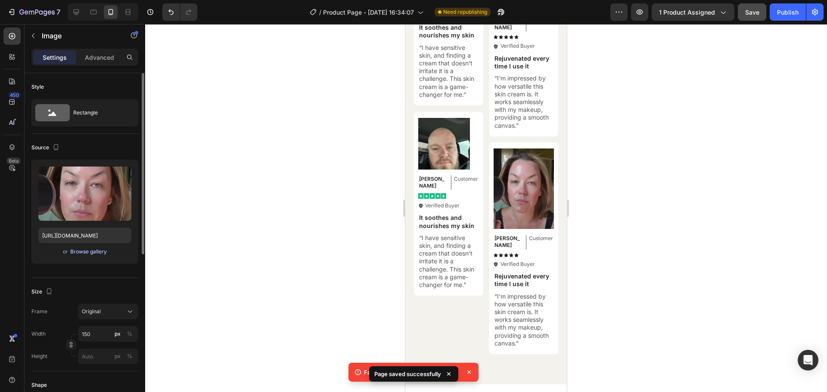
click at [91, 254] on div "Browse gallery" at bounding box center [88, 252] width 37 height 8
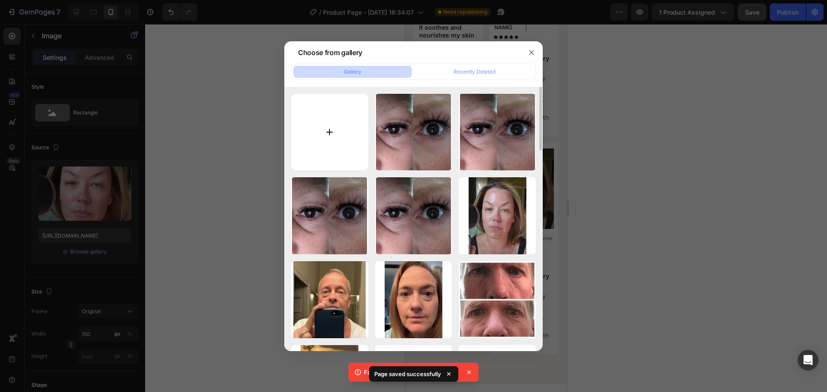
click at [335, 132] on input "file" at bounding box center [329, 132] width 77 height 77
type input "C:\fakepath\avis1.webp"
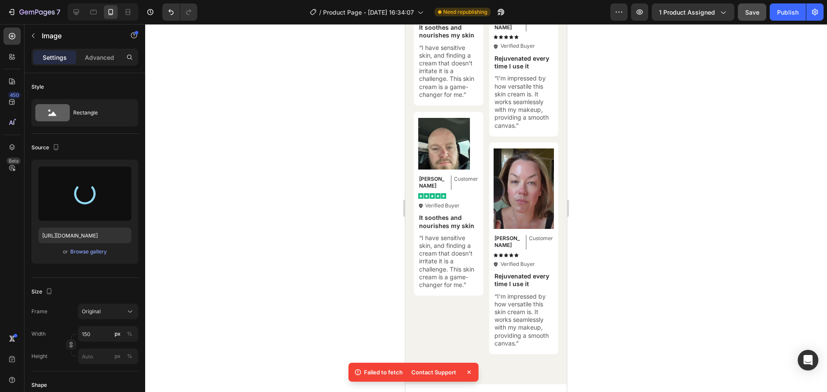
type input "https://cdn.shopify.com/s/files/1/0963/3988/6409/files/gempages_579311091461391…"
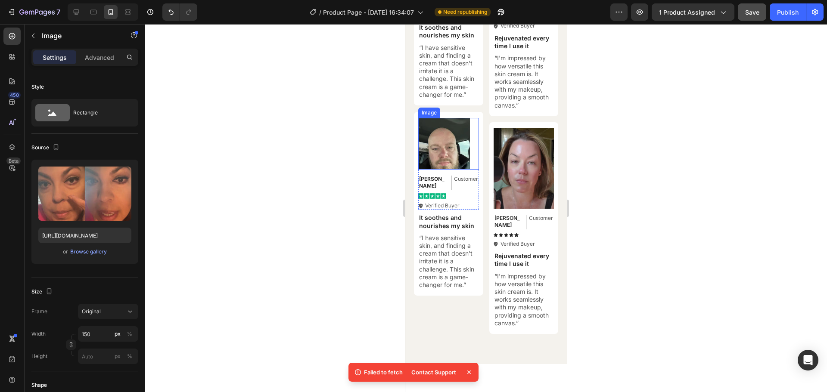
click at [445, 170] on img at bounding box center [444, 144] width 52 height 52
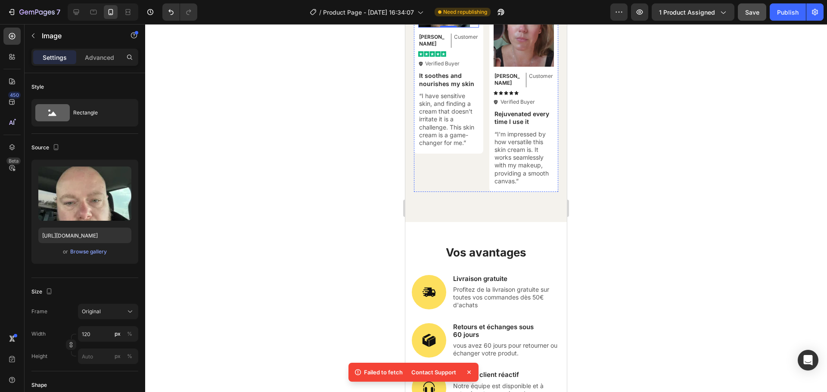
scroll to position [4081, 0]
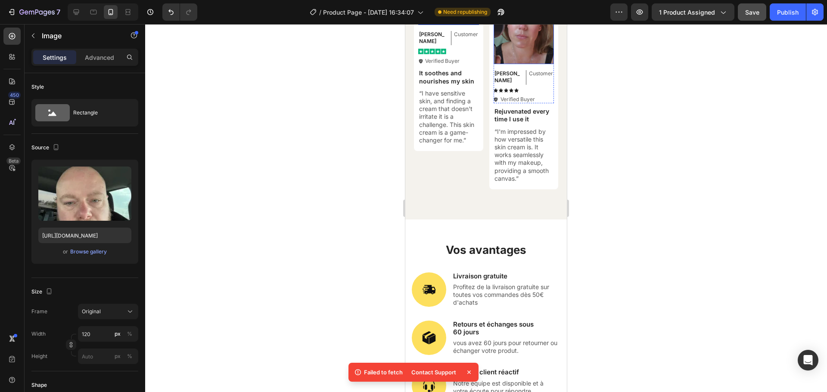
click at [508, 65] on img at bounding box center [523, 24] width 61 height 81
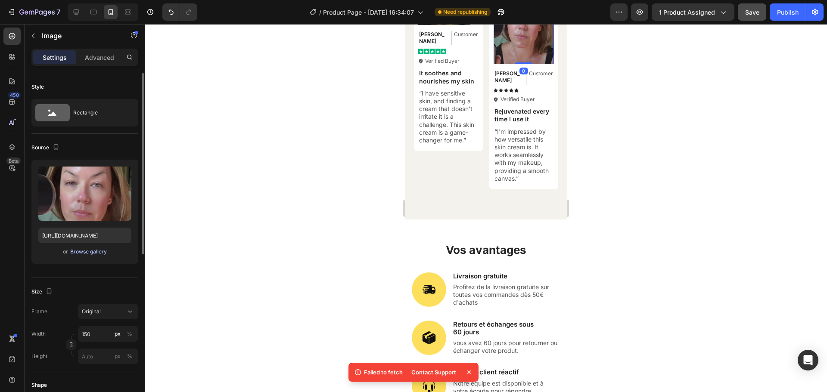
click at [90, 249] on div "Browse gallery" at bounding box center [88, 252] width 37 height 8
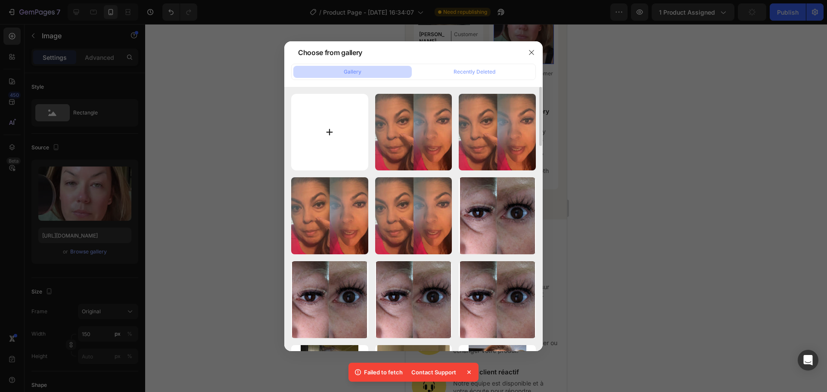
click at [329, 127] on input "file" at bounding box center [329, 132] width 77 height 77
type input "C:\fakepath\13.webp"
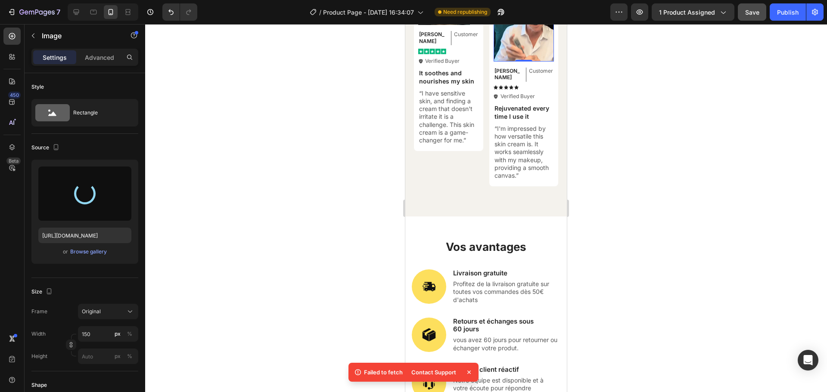
type input "[URL][DOMAIN_NAME]"
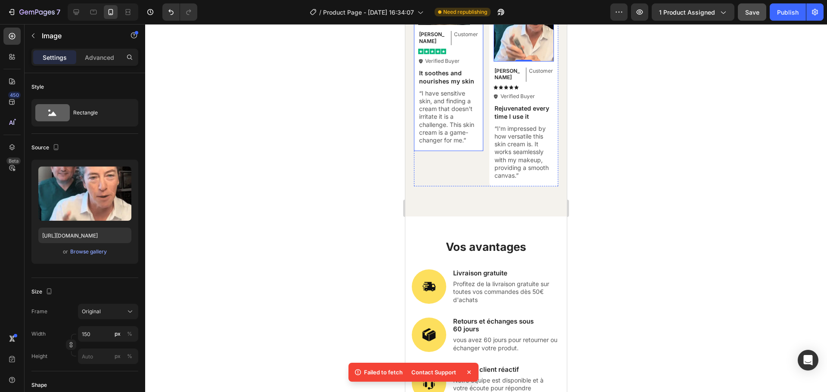
click at [456, 151] on div "Image [PERSON_NAME] Text Block Customer Text Block Row Image Icon Verified Buye…" at bounding box center [448, 59] width 69 height 184
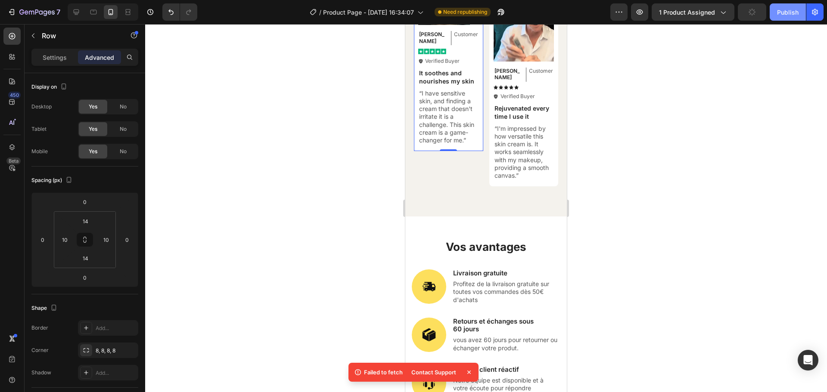
click at [781, 14] on div "Publish" at bounding box center [788, 12] width 22 height 9
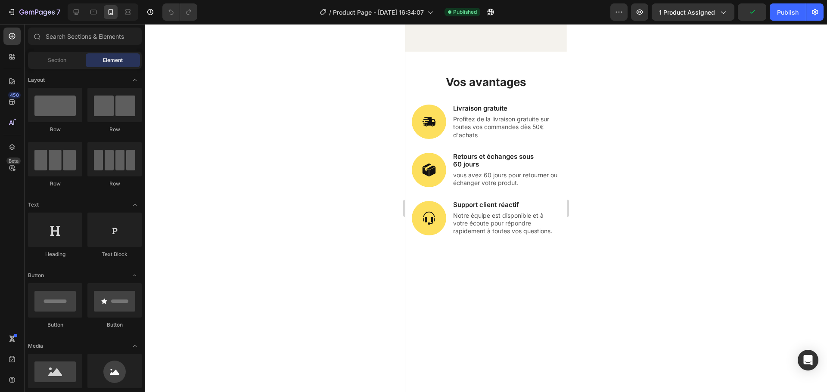
scroll to position [4277, 0]
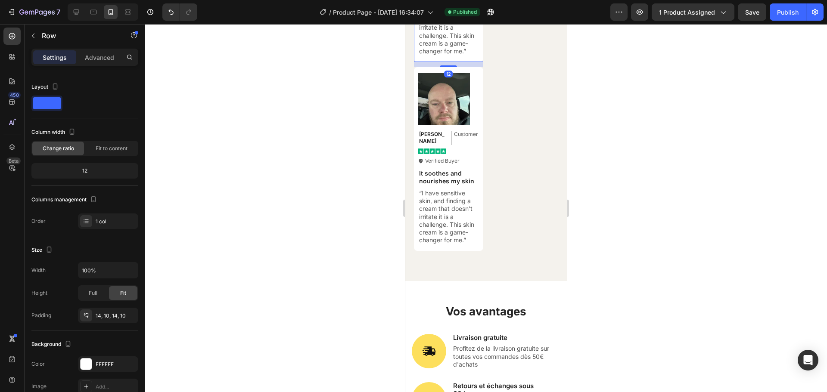
drag, startPoint x: 452, startPoint y: 252, endPoint x: 451, endPoint y: 257, distance: 5.2
click at [451, 67] on div at bounding box center [448, 66] width 17 height 2
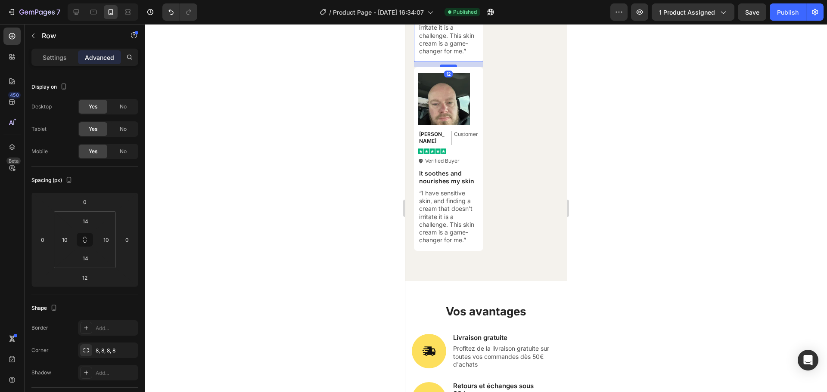
click at [451, 67] on div at bounding box center [448, 66] width 17 height 3
click at [613, 220] on div at bounding box center [486, 208] width 682 height 368
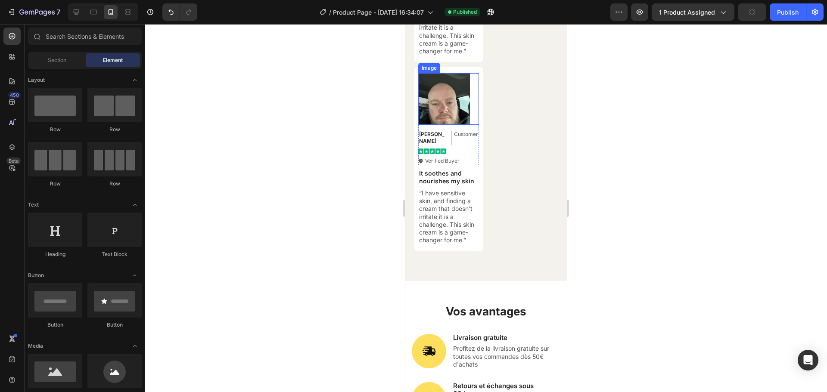
scroll to position [4429, 0]
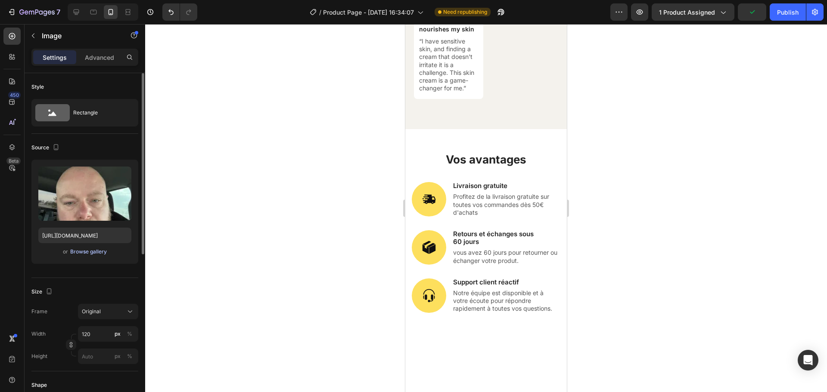
click at [90, 251] on div "Browse gallery" at bounding box center [88, 252] width 37 height 8
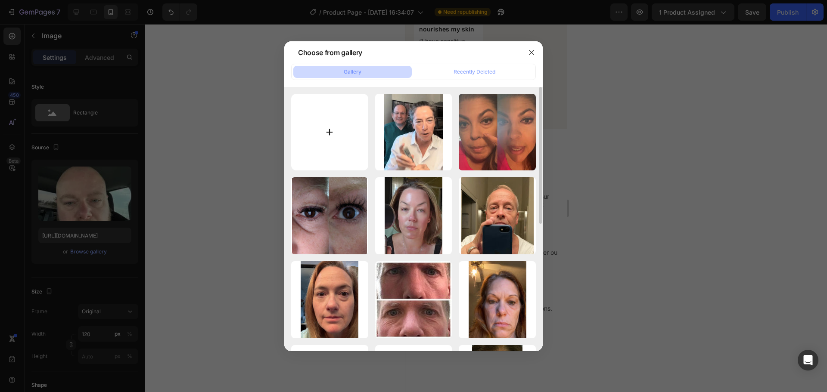
click at [332, 136] on input "file" at bounding box center [329, 132] width 77 height 77
type input "C:\fakepath\avis5.webp"
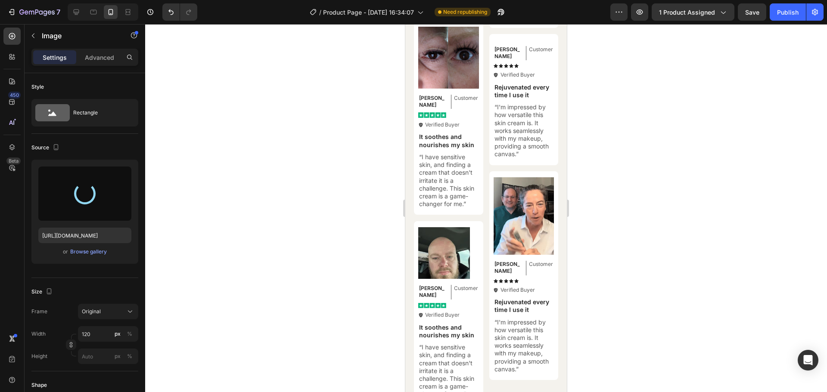
scroll to position [3995, 0]
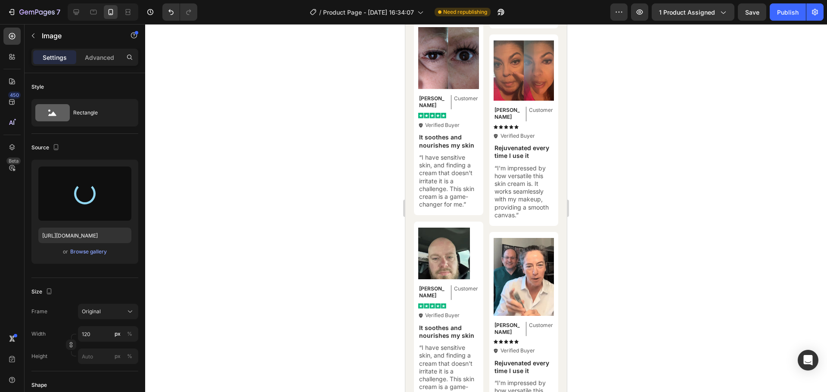
type input "[URL][DOMAIN_NAME]"
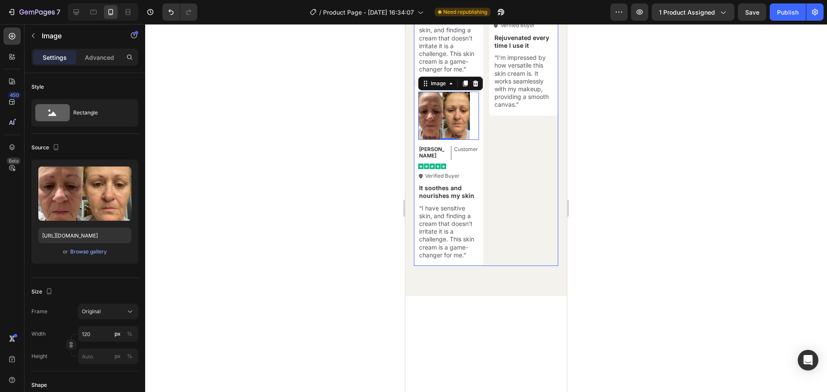
scroll to position [4319, 0]
click at [517, 92] on div "Image Olivia Text Block Customer Text Block Row Icon Icon Icon Icon Icon Icon L…" at bounding box center [523, 13] width 69 height 209
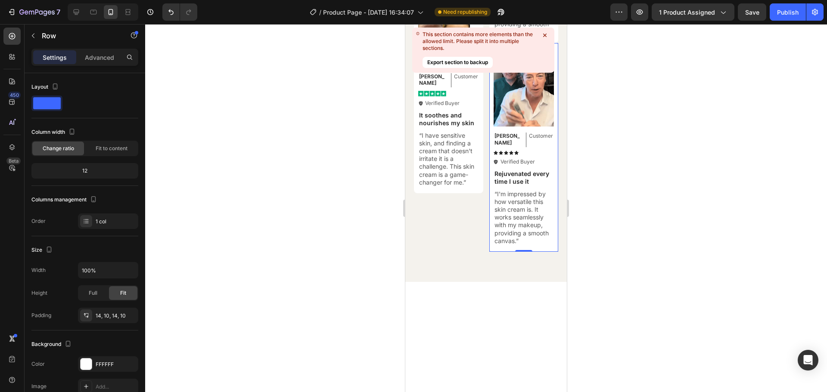
scroll to position [4393, 0]
click at [461, 59] on button "Export section to backup" at bounding box center [457, 62] width 70 height 11
click at [608, 71] on div at bounding box center [486, 208] width 682 height 368
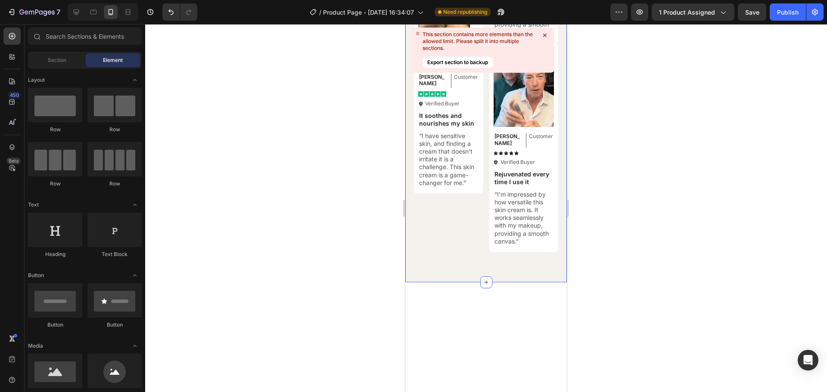
click at [544, 35] on icon at bounding box center [544, 35] width 3 height 3
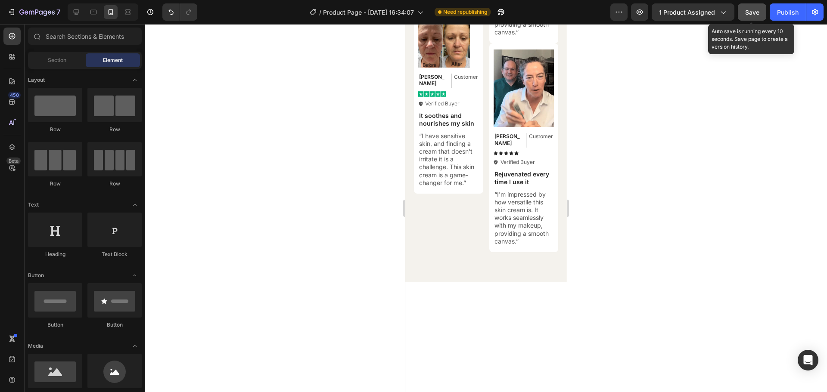
click at [753, 16] on div "Save" at bounding box center [752, 12] width 14 height 9
click at [753, 16] on icon "button" at bounding box center [751, 12] width 9 height 9
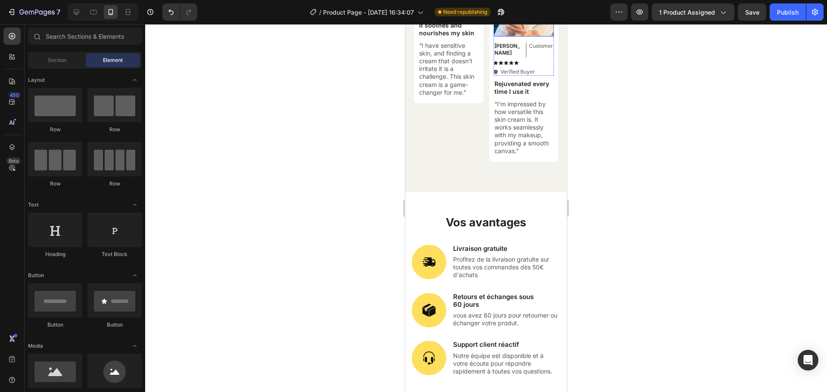
scroll to position [4484, 0]
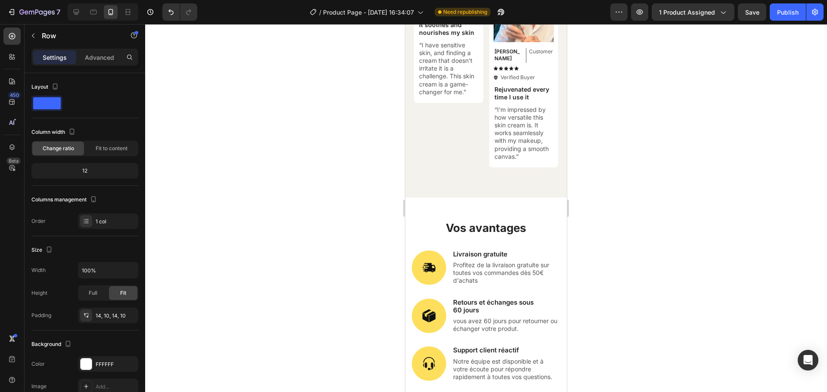
drag, startPoint x: 519, startPoint y: 121, endPoint x: 518, endPoint y: 127, distance: 6.1
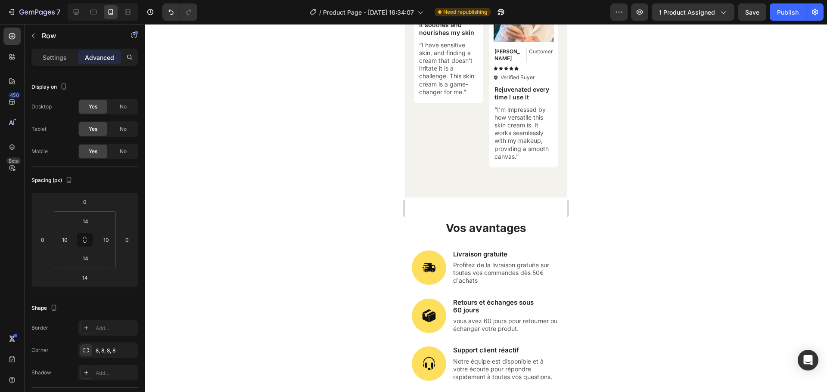
click at [572, 131] on div at bounding box center [486, 208] width 682 height 368
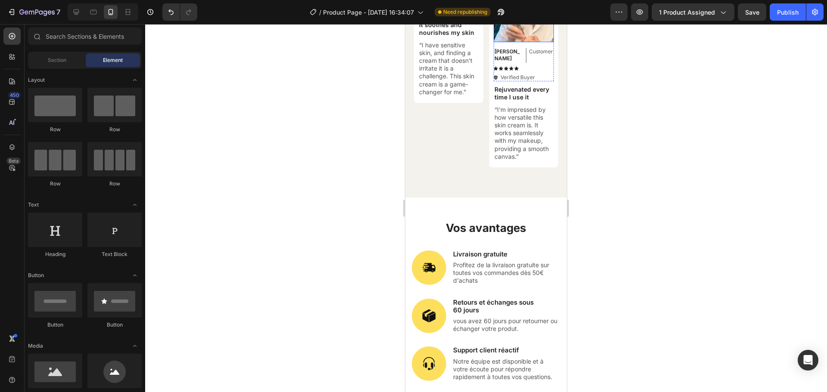
click at [524, 43] on img at bounding box center [523, 4] width 61 height 78
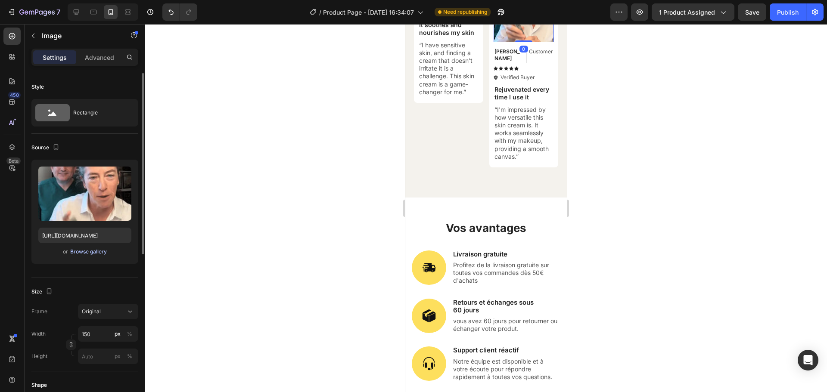
click at [82, 256] on button "Browse gallery" at bounding box center [88, 252] width 37 height 9
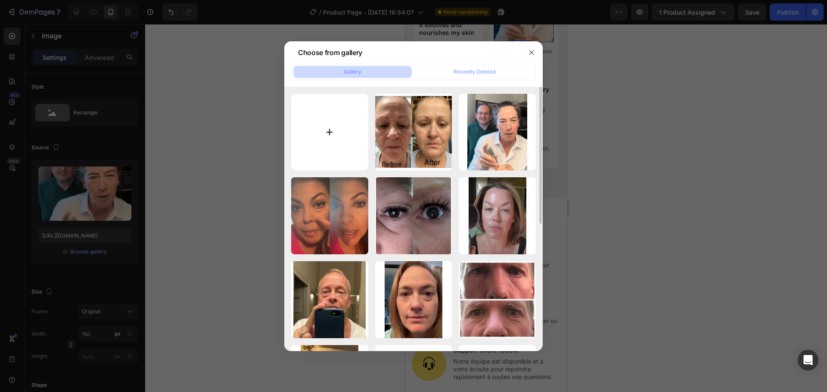
click at [324, 127] on input "file" at bounding box center [329, 132] width 77 height 77
type input "C:\fakepath\1.jpg"
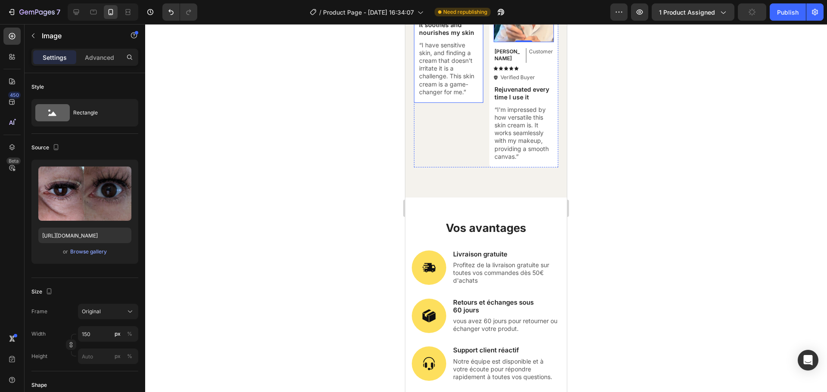
type input "https://cdn.shopify.com/s/files/1/0963/3988/6409/files/gempages_579311091461391…"
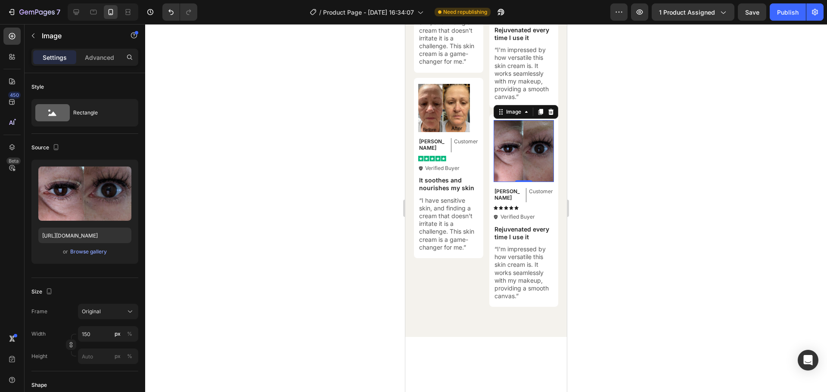
scroll to position [4403, 0]
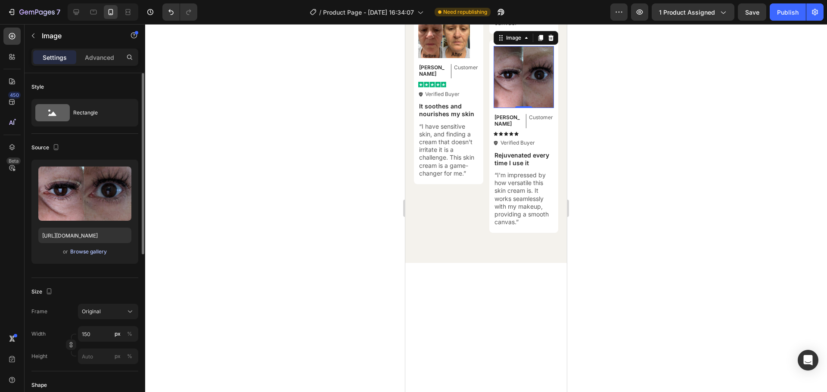
click at [92, 250] on div "Browse gallery" at bounding box center [88, 252] width 37 height 8
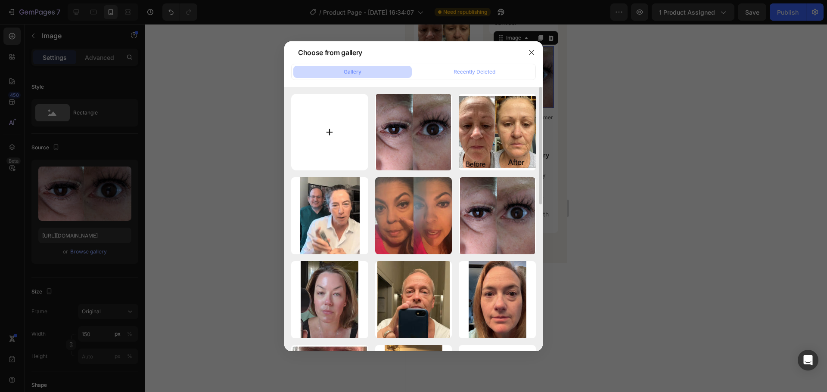
click at [326, 117] on input "file" at bounding box center [329, 132] width 77 height 77
type input "C:\fakepath\11.webp"
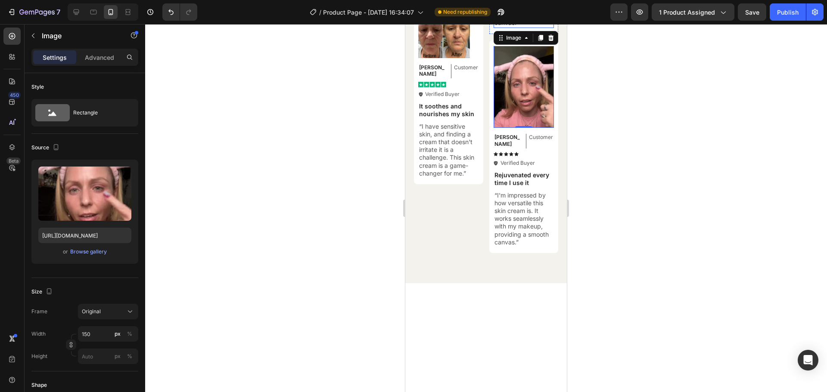
type input "https://cdn.shopify.com/s/files/1/0963/3988/6409/files/gempages_579311091461391…"
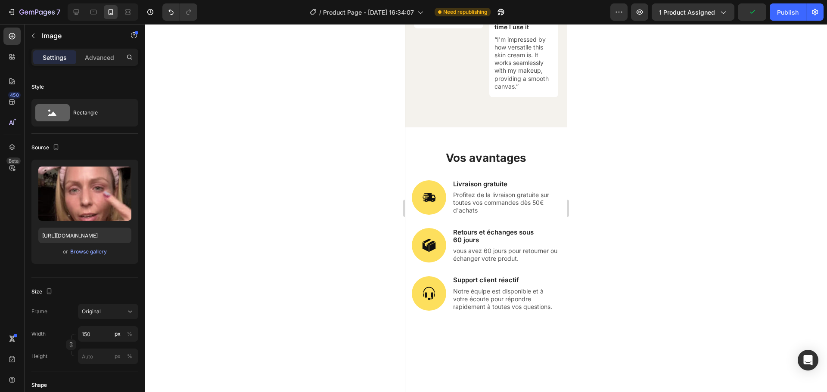
scroll to position [4623, 0]
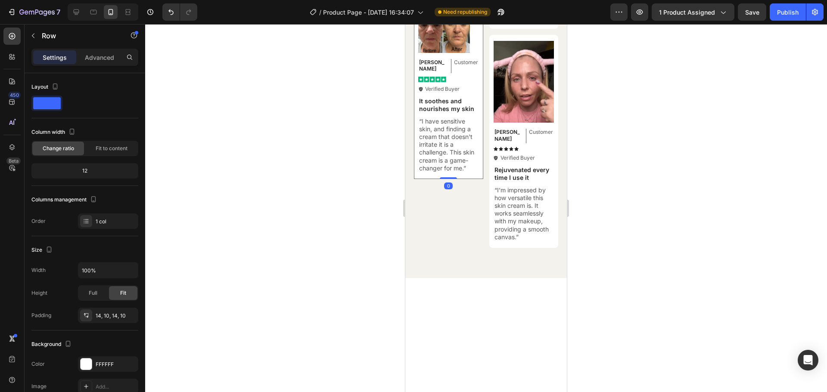
scroll to position [4407, 0]
click at [458, 11] on icon at bounding box center [456, 8] width 5 height 6
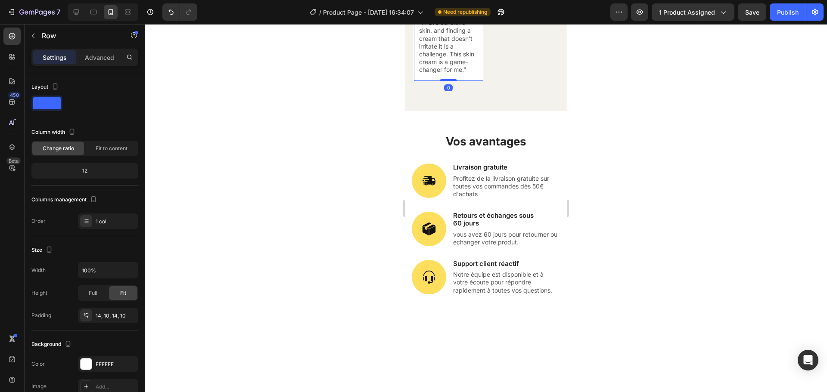
scroll to position [4659, 0]
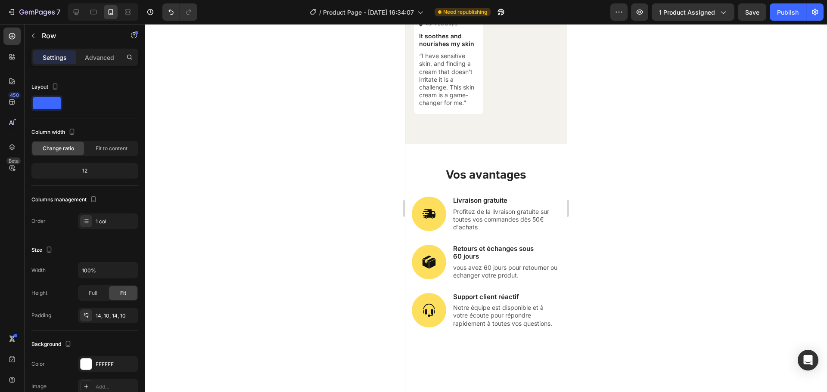
drag, startPoint x: 448, startPoint y: 56, endPoint x: 448, endPoint y: 62, distance: 5.6
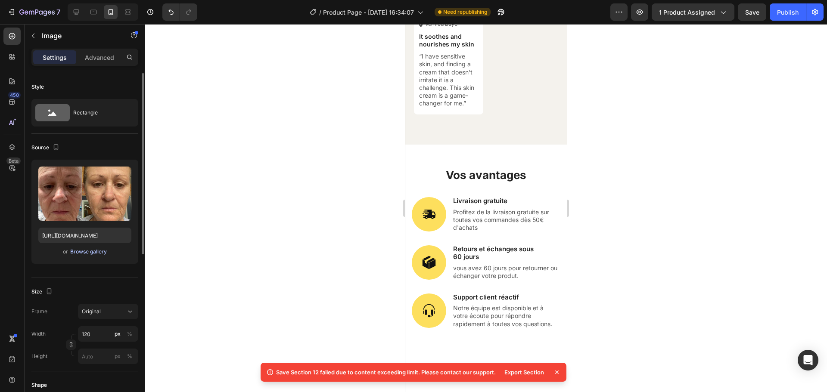
click at [88, 251] on div "Browse gallery" at bounding box center [88, 252] width 37 height 8
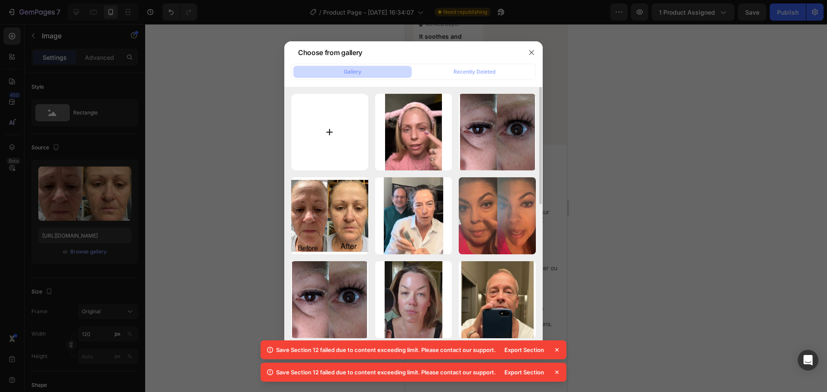
click at [332, 140] on input "file" at bounding box center [329, 132] width 77 height 77
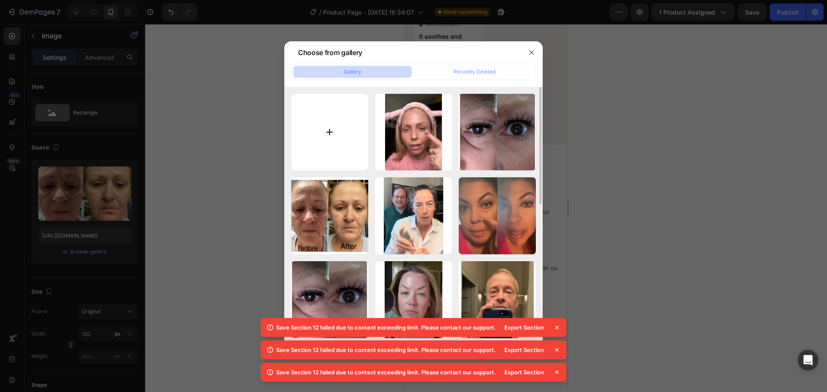
type input "C:\fakepath\12.webp"
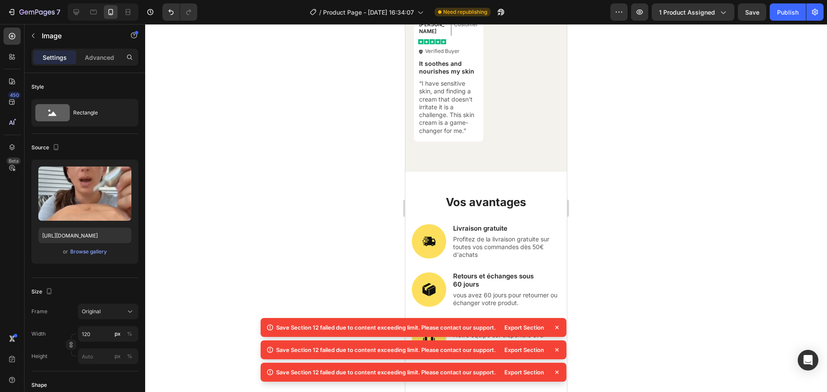
type input "https://cdn.shopify.com/s/files/1/0963/3988/6409/files/gempages_579311091461391…"
click at [750, 15] on span "Save" at bounding box center [752, 12] width 14 height 7
click at [557, 328] on icon at bounding box center [556, 327] width 3 height 3
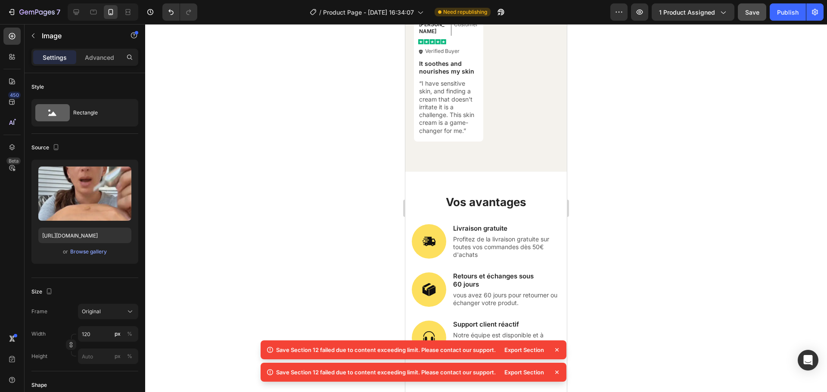
click at [556, 347] on icon at bounding box center [556, 350] width 9 height 9
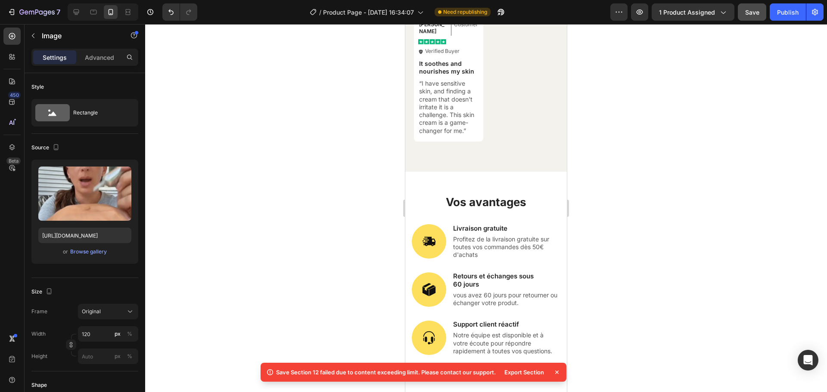
click at [556, 370] on icon at bounding box center [556, 372] width 9 height 9
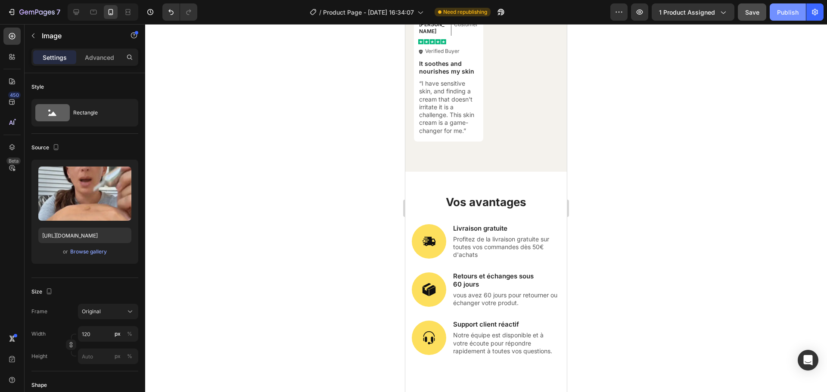
click at [787, 15] on div "Publish" at bounding box center [788, 12] width 22 height 9
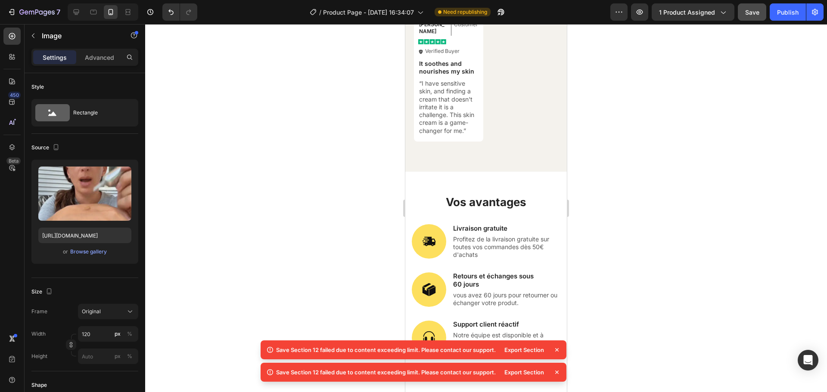
click at [555, 350] on icon at bounding box center [556, 350] width 9 height 9
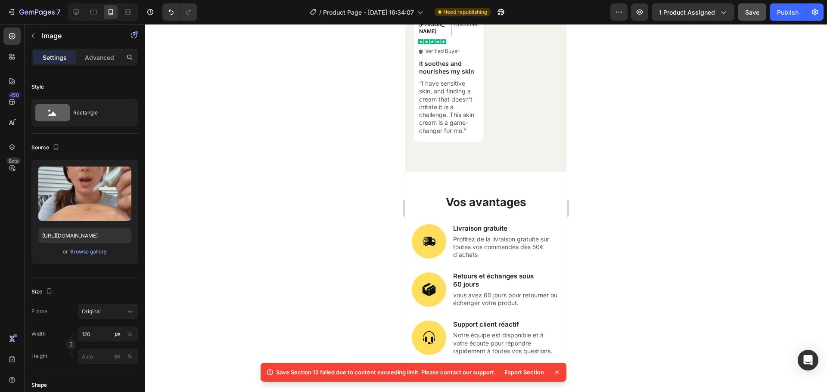
click at [555, 369] on icon at bounding box center [556, 372] width 9 height 9
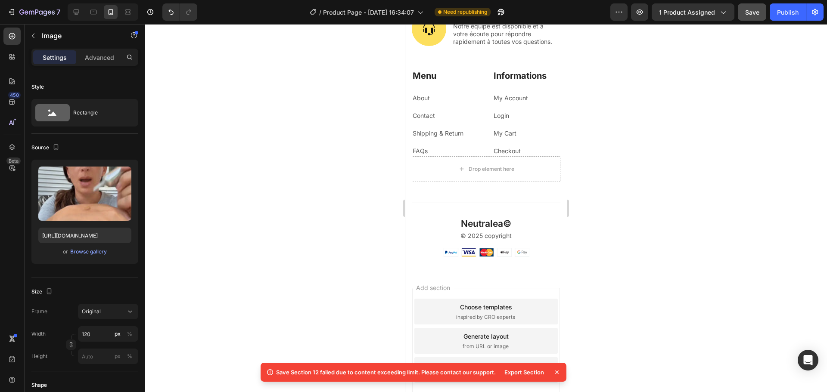
scroll to position [5099, 0]
click at [96, 58] on p "Advanced" at bounding box center [99, 57] width 29 height 9
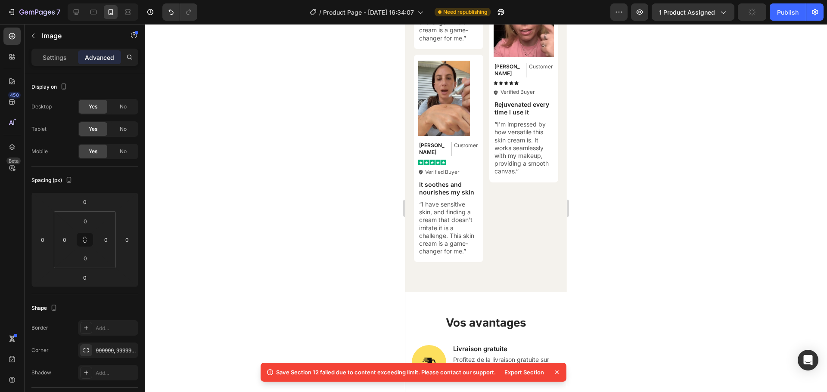
scroll to position [4679, 0]
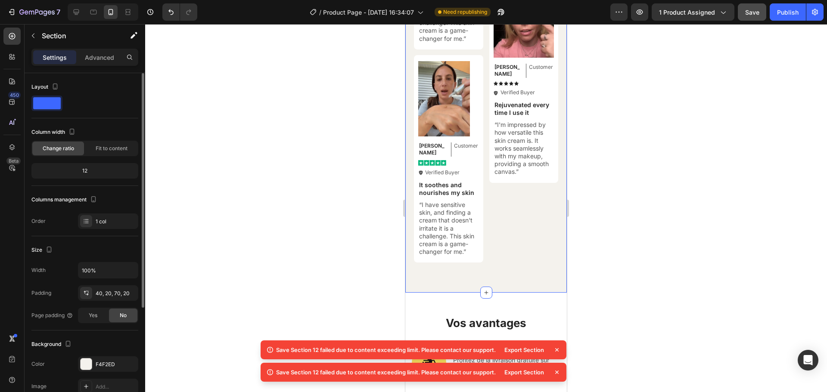
click at [89, 170] on div "12" at bounding box center [84, 171] width 103 height 12
click at [71, 149] on span "Change ratio" at bounding box center [58, 149] width 31 height 8
click at [107, 147] on span "Fit to content" at bounding box center [112, 149] width 32 height 8
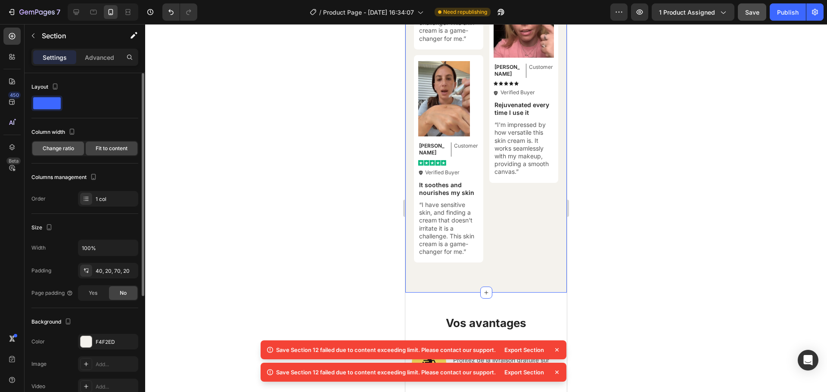
click at [55, 151] on span "Change ratio" at bounding box center [58, 149] width 31 height 8
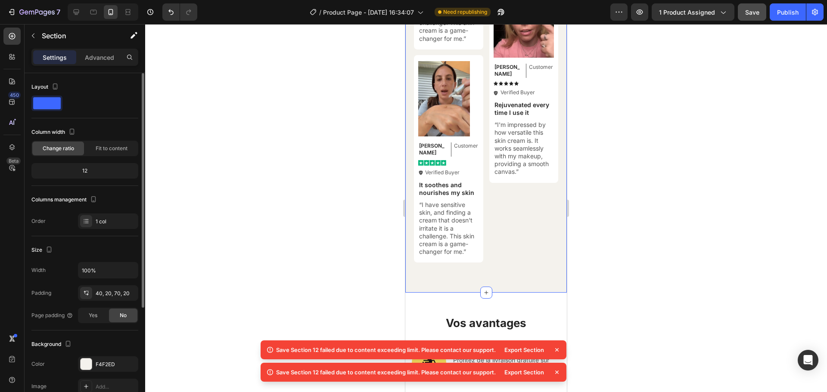
click at [85, 171] on div "12" at bounding box center [84, 171] width 103 height 12
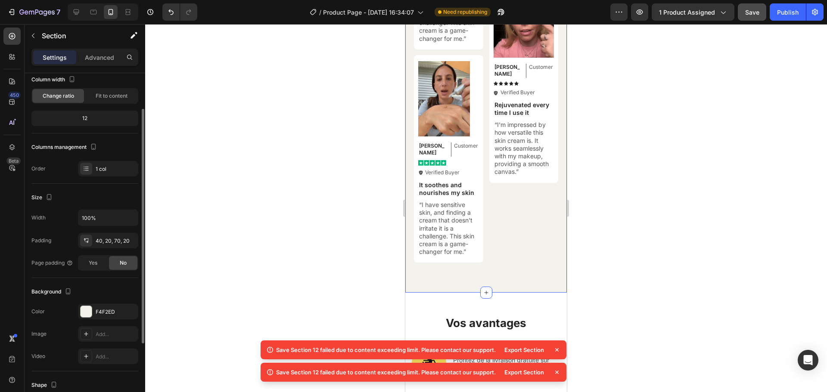
scroll to position [0, 0]
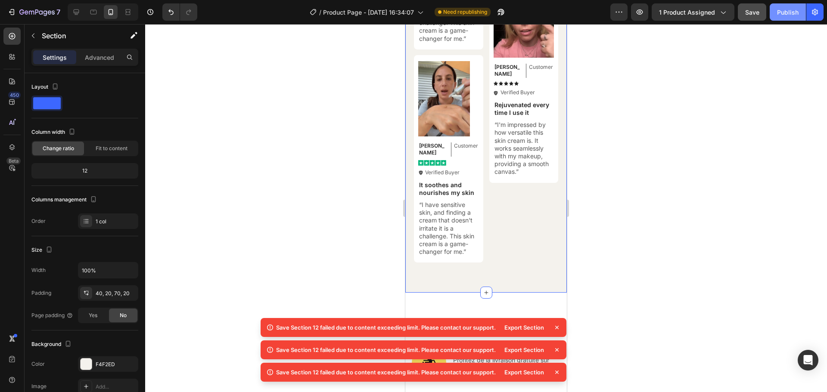
click at [786, 16] on div "Publish" at bounding box center [788, 12] width 22 height 9
click at [501, 6] on button "button" at bounding box center [500, 11] width 17 height 17
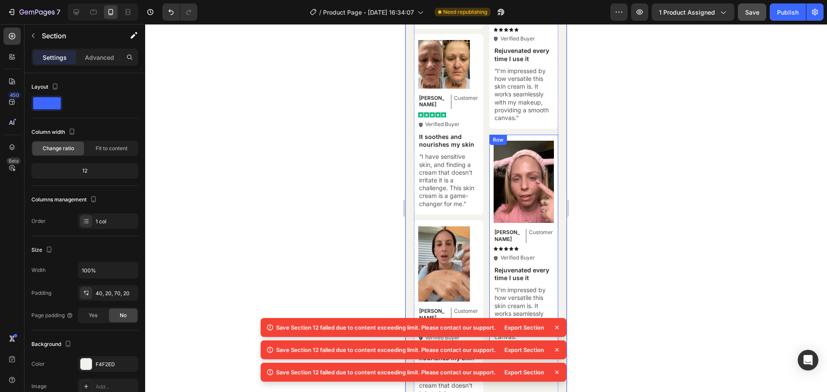
scroll to position [4523, 0]
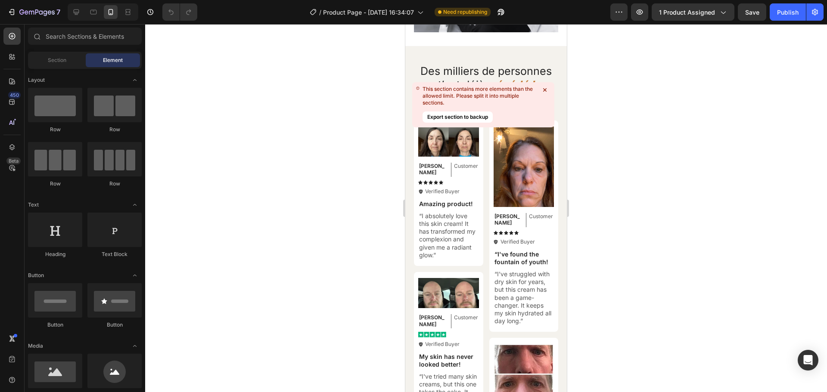
scroll to position [3469, 0]
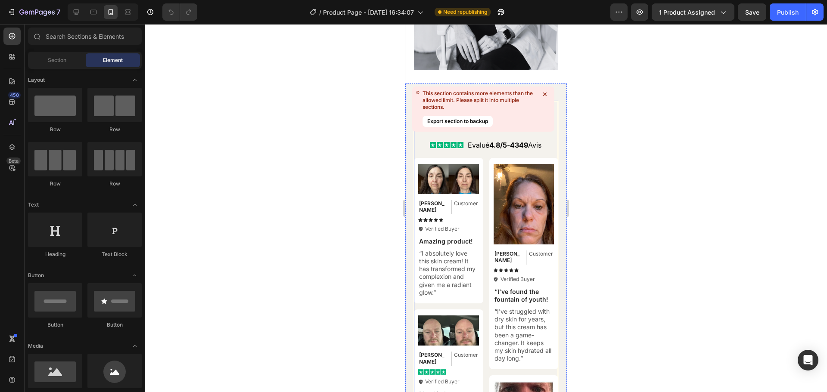
click at [545, 93] on icon at bounding box center [544, 94] width 3 height 3
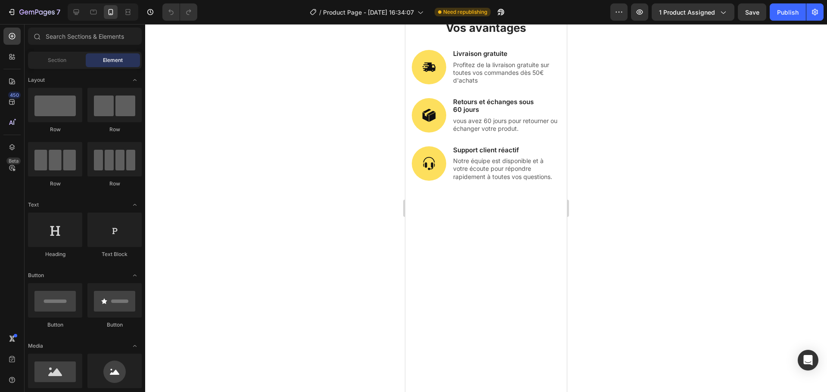
scroll to position [4610, 0]
click at [791, 20] on button "Publish" at bounding box center [787, 11] width 36 height 17
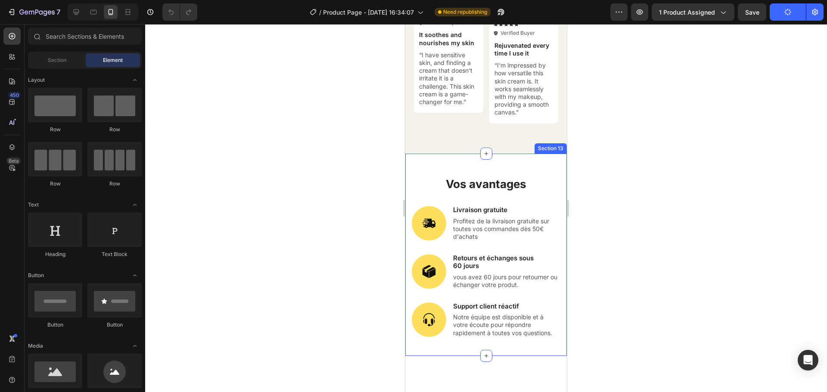
scroll to position [4453, 0]
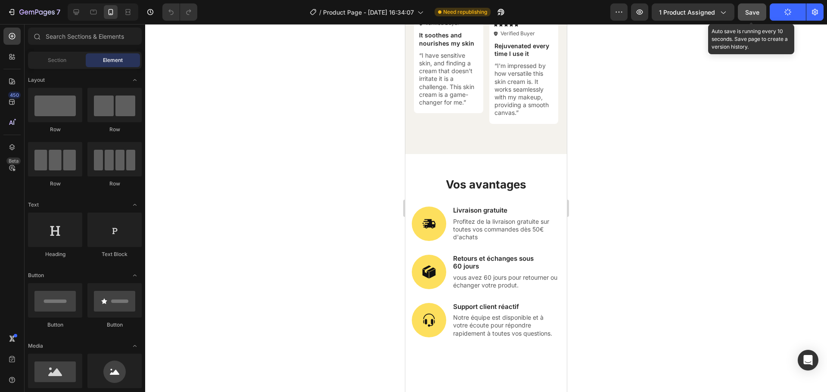
click at [752, 5] on button "Save" at bounding box center [752, 11] width 28 height 17
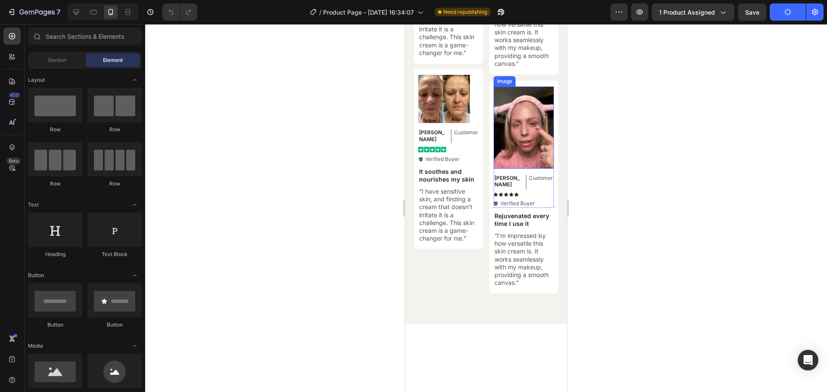
scroll to position [4316, 0]
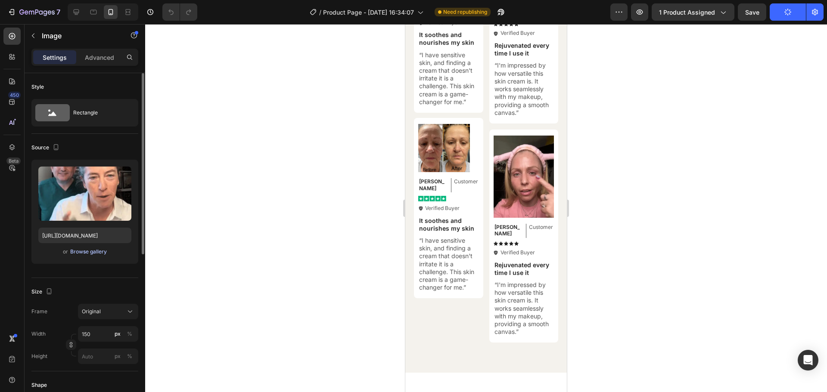
click at [92, 252] on div "Browse gallery" at bounding box center [88, 252] width 37 height 8
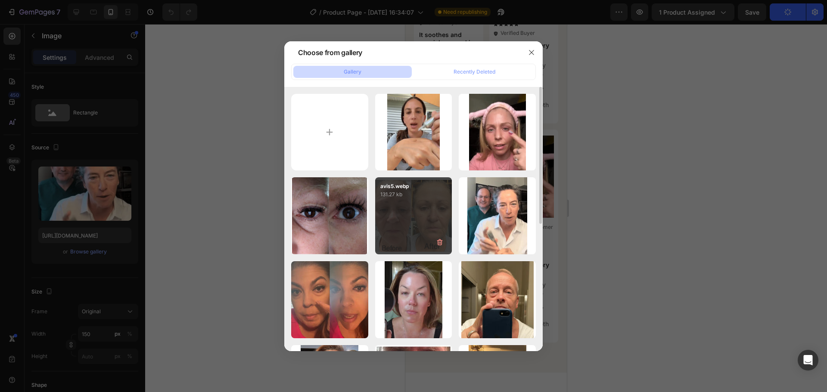
click at [402, 213] on div "avis5.webp 131.27 kb" at bounding box center [413, 215] width 77 height 77
type input "[URL][DOMAIN_NAME]"
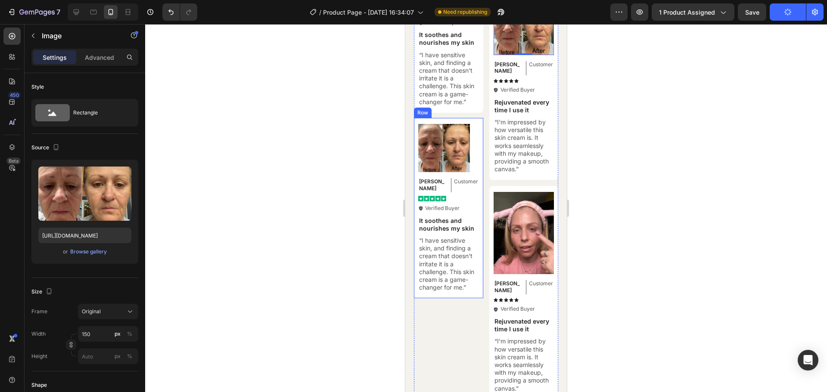
click at [478, 222] on div "Image [PERSON_NAME] Text Block Customer Text Block Row Image Icon Verified Buye…" at bounding box center [448, 208] width 69 height 181
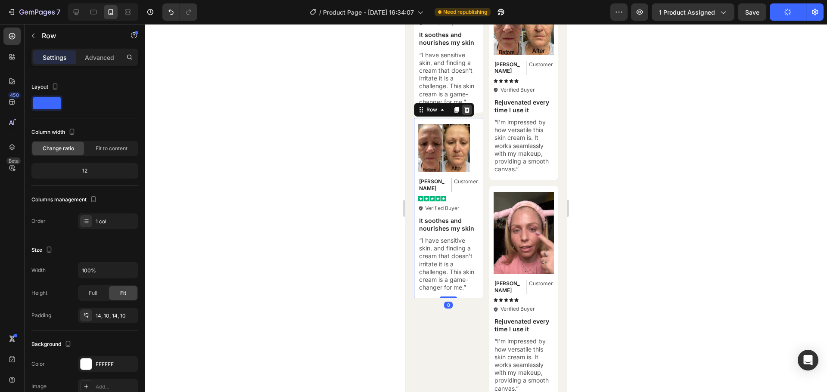
click at [469, 113] on icon at bounding box center [466, 109] width 7 height 7
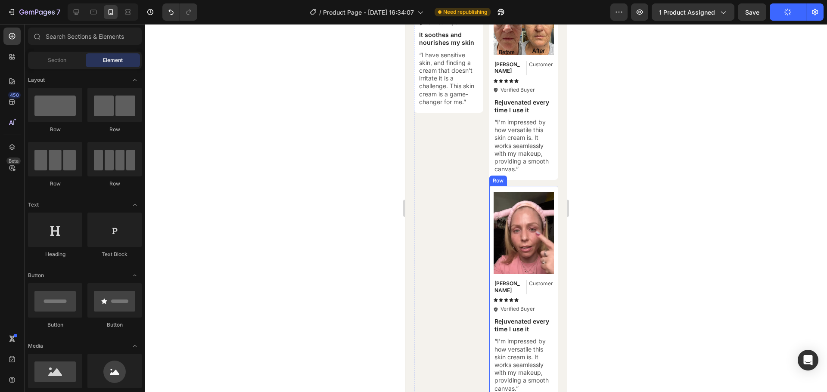
click at [503, 277] on div "Image Olivia Text Block Customer Text Block Row Icon Icon Icon Icon Icon Icon L…" at bounding box center [523, 292] width 69 height 213
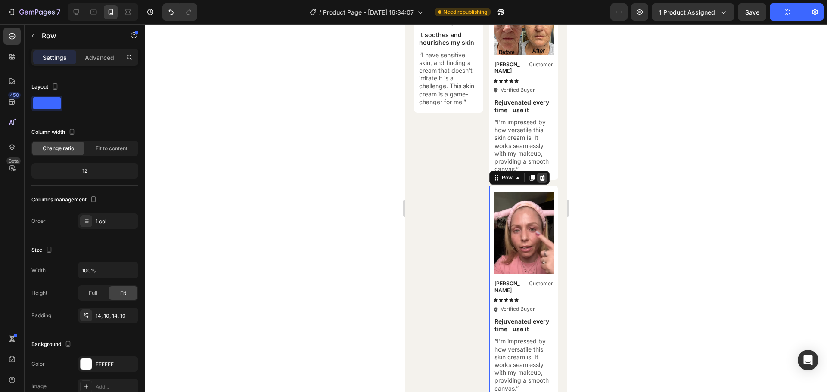
click at [539, 181] on icon at bounding box center [542, 178] width 6 height 6
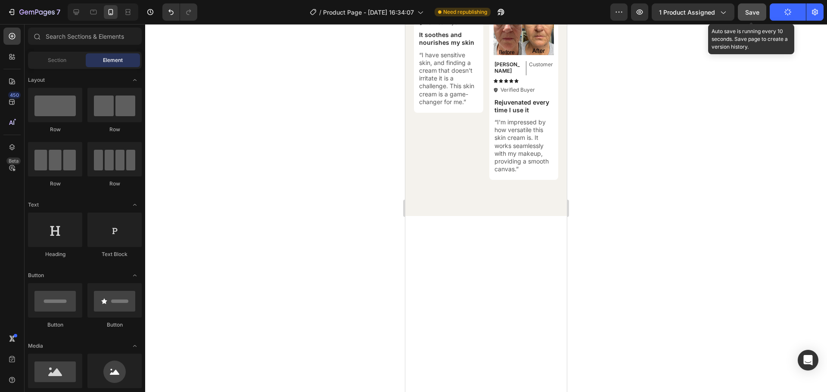
click at [754, 8] on div "Save" at bounding box center [752, 12] width 14 height 9
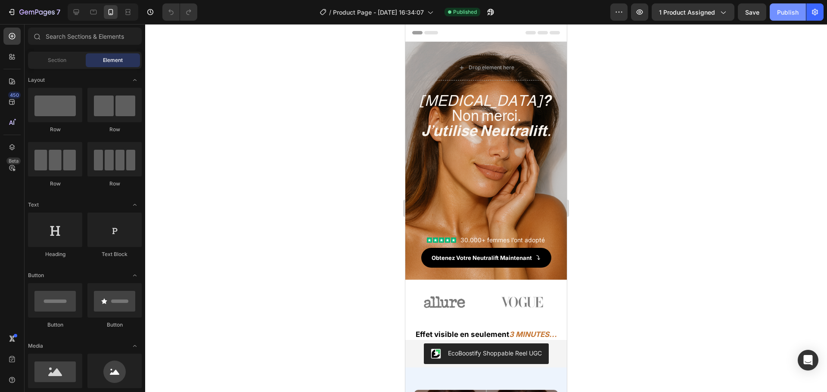
click at [787, 19] on button "Publish" at bounding box center [787, 11] width 36 height 17
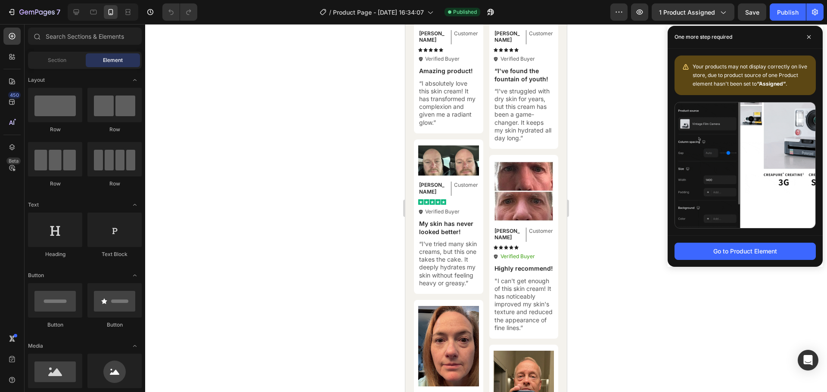
scroll to position [3523, 0]
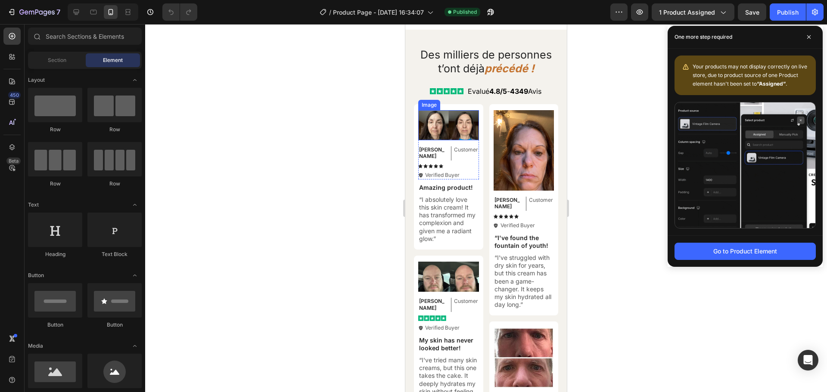
click at [456, 119] on img at bounding box center [448, 125] width 61 height 30
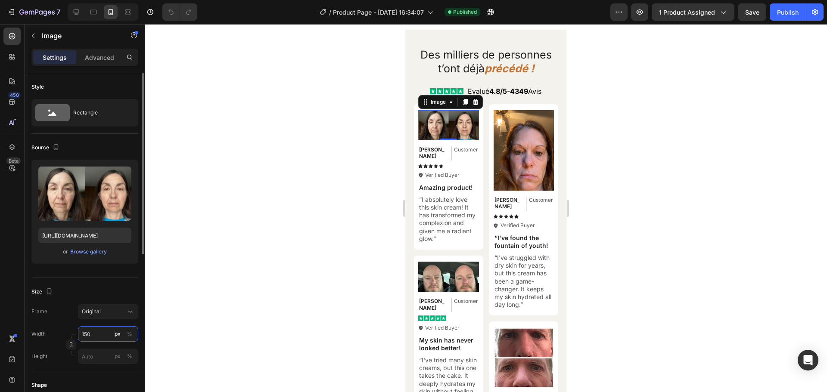
click at [90, 335] on input "150" at bounding box center [108, 333] width 60 height 15
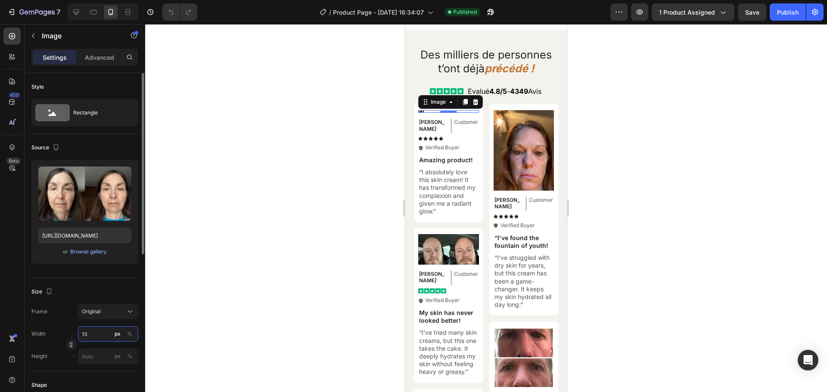
type input "130"
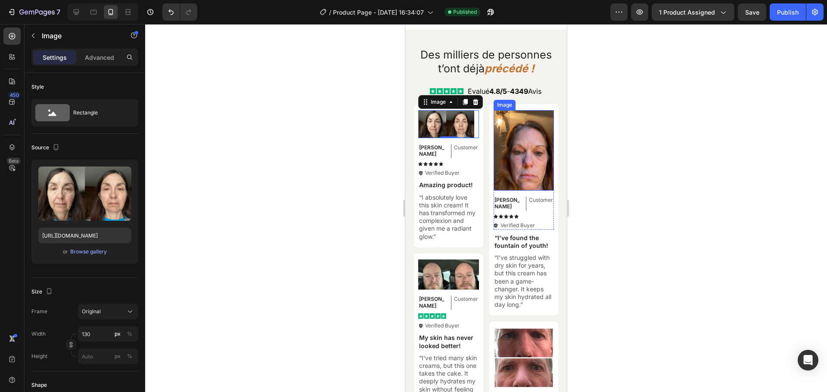
click at [530, 157] on img at bounding box center [523, 150] width 61 height 81
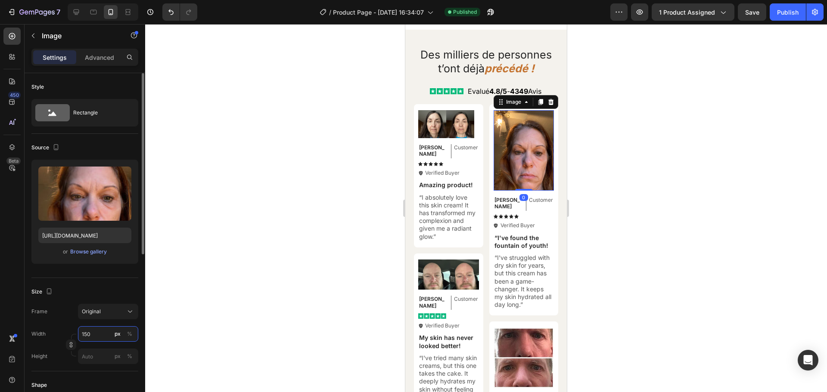
click at [95, 332] on input "150" at bounding box center [108, 333] width 60 height 15
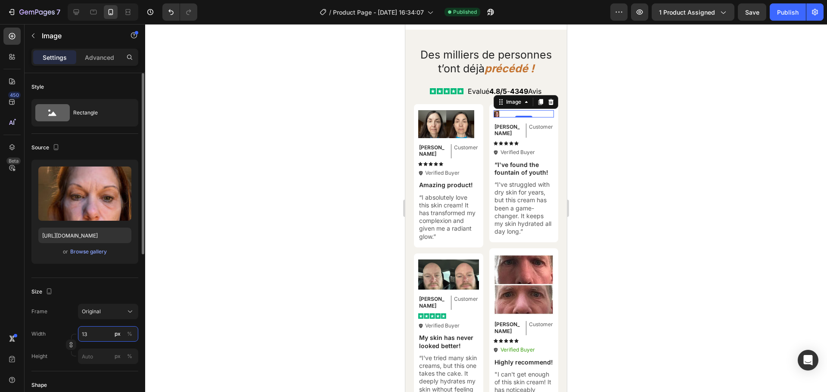
type input "130"
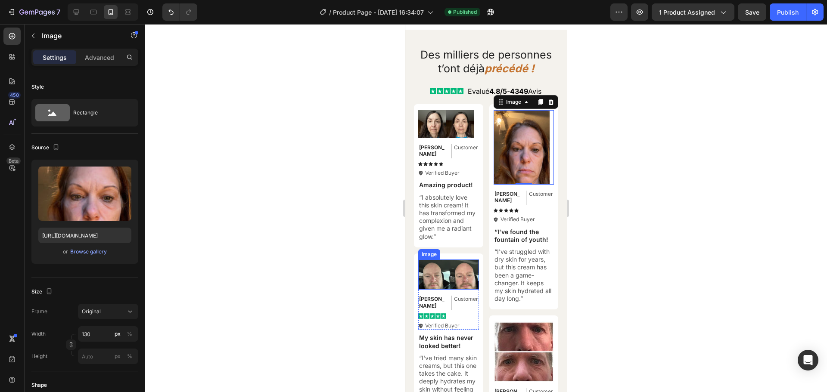
click at [459, 264] on img at bounding box center [448, 275] width 61 height 30
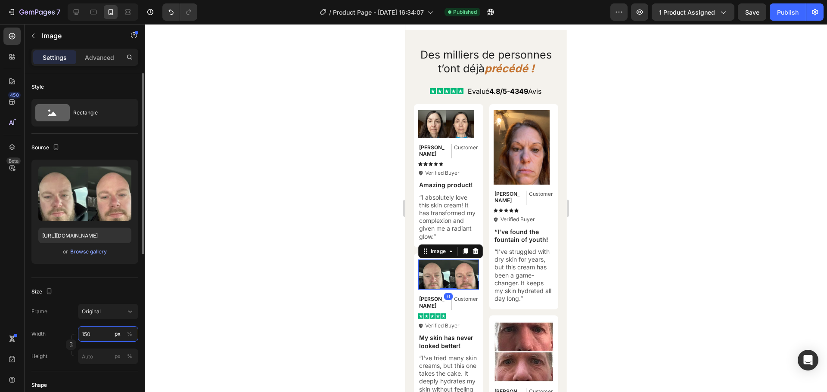
click at [93, 333] on input "150" at bounding box center [108, 333] width 60 height 15
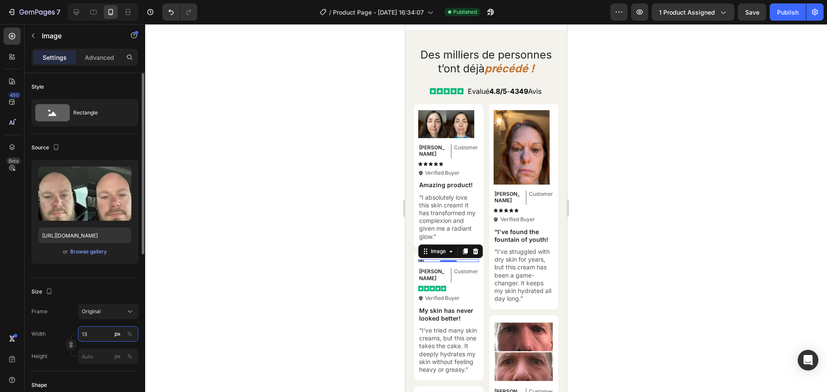
type input "130"
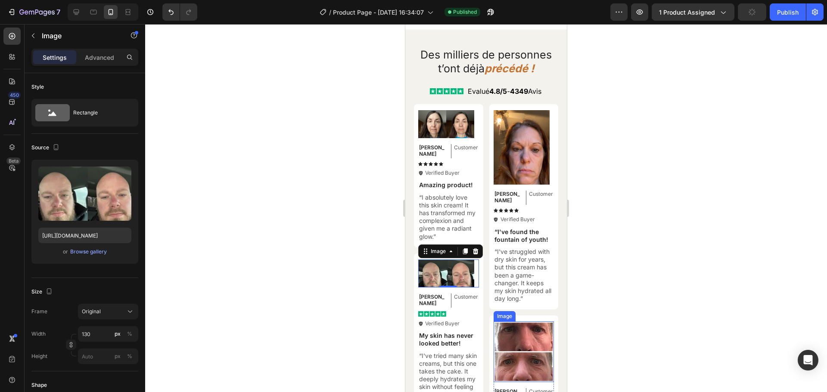
click at [499, 336] on img at bounding box center [523, 352] width 61 height 61
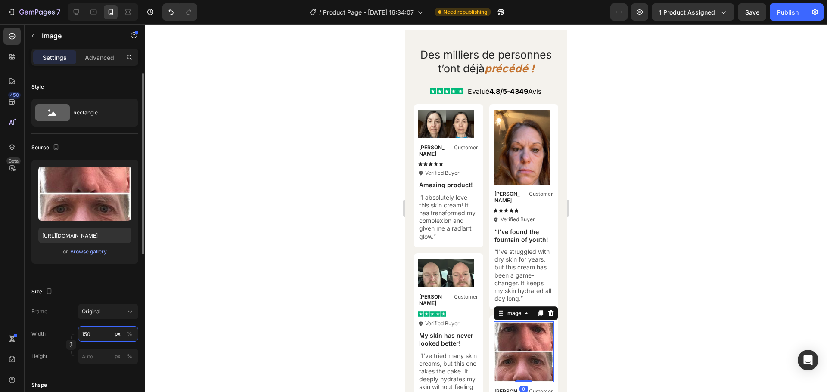
click at [93, 333] on input "150" at bounding box center [108, 333] width 60 height 15
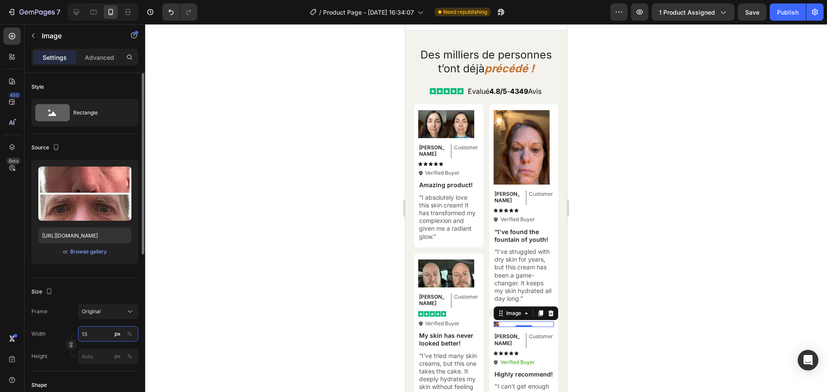
type input "130"
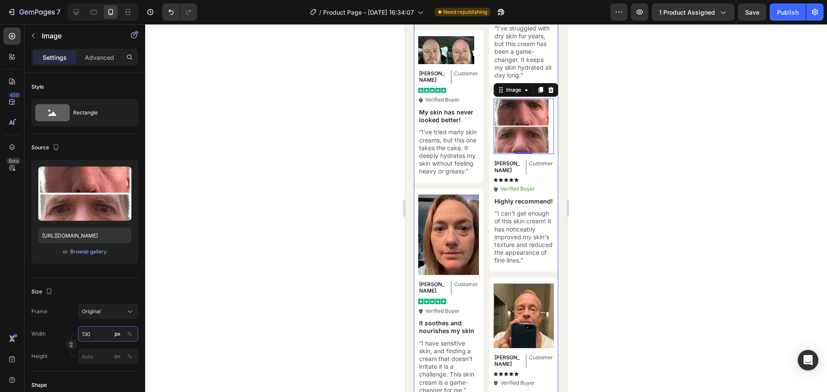
scroll to position [3747, 0]
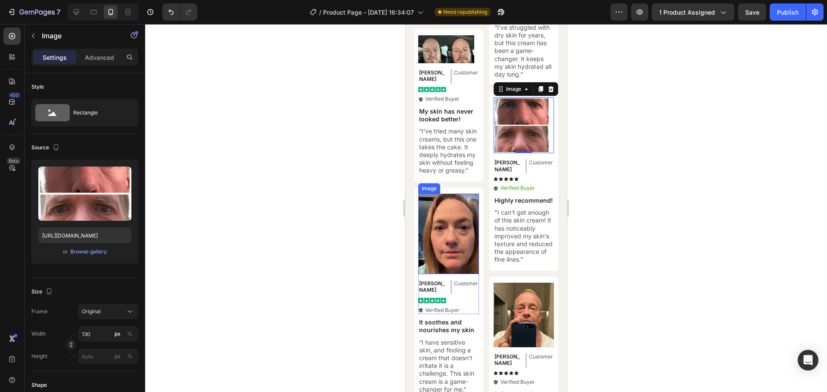
click at [459, 235] on img at bounding box center [448, 234] width 61 height 81
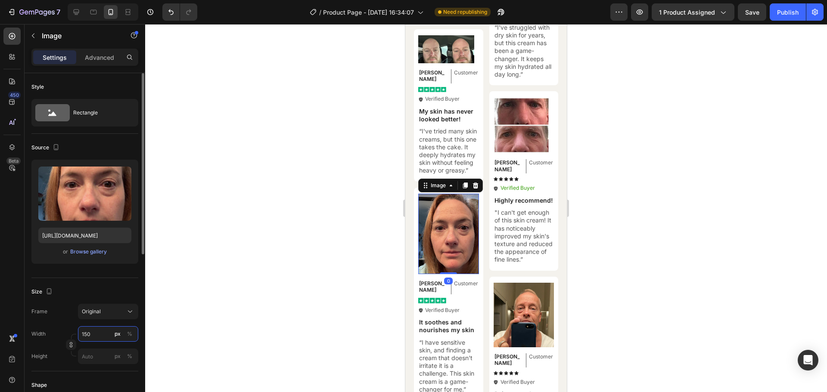
click at [95, 335] on input "150" at bounding box center [108, 333] width 60 height 15
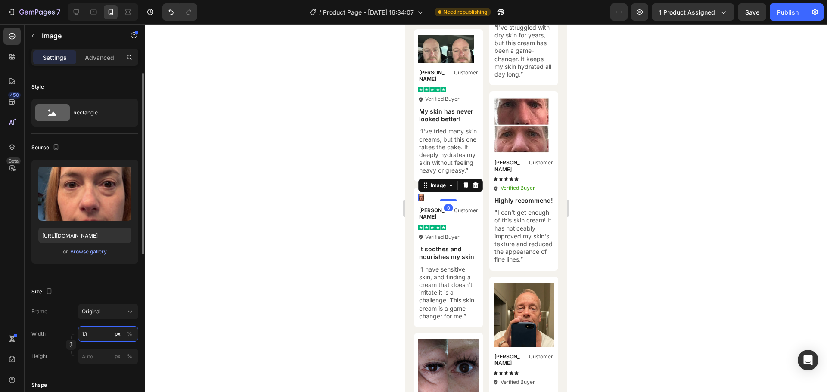
type input "130"
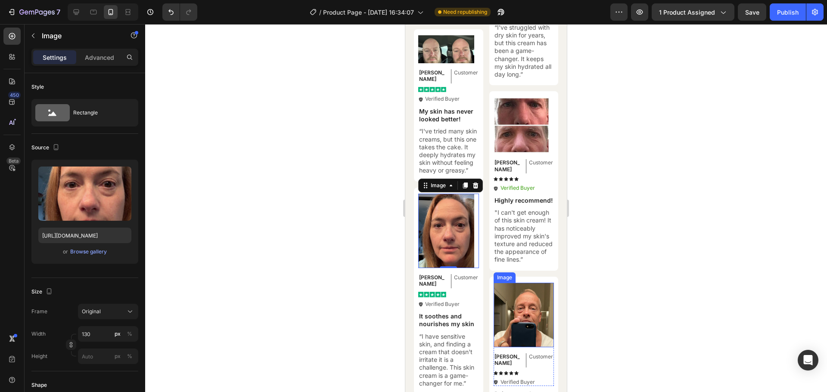
click at [502, 302] on img at bounding box center [523, 315] width 61 height 65
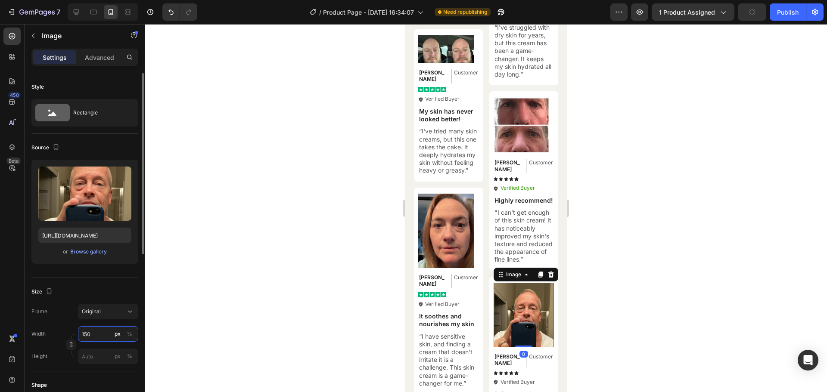
click at [89, 338] on input "150" at bounding box center [108, 333] width 60 height 15
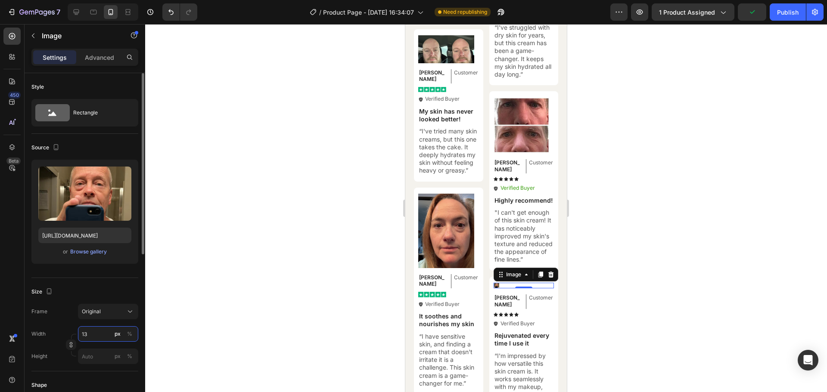
type input "130"
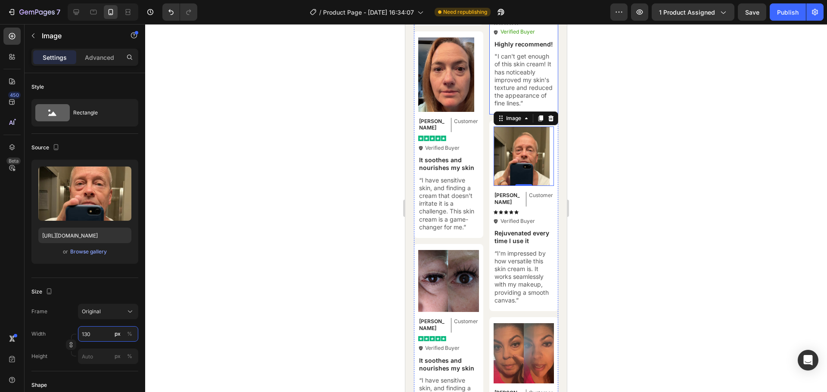
scroll to position [3990, 0]
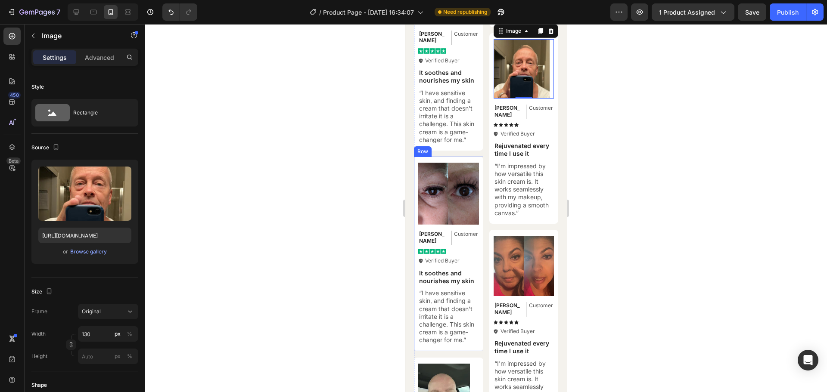
click at [445, 188] on img at bounding box center [448, 194] width 61 height 62
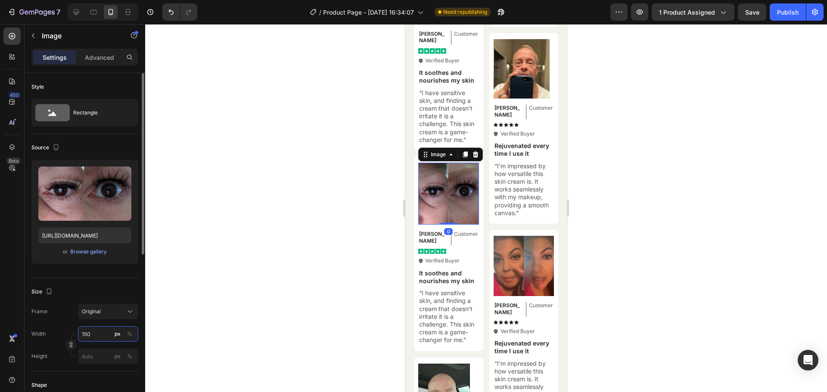
click at [85, 332] on input "150" at bounding box center [108, 333] width 60 height 15
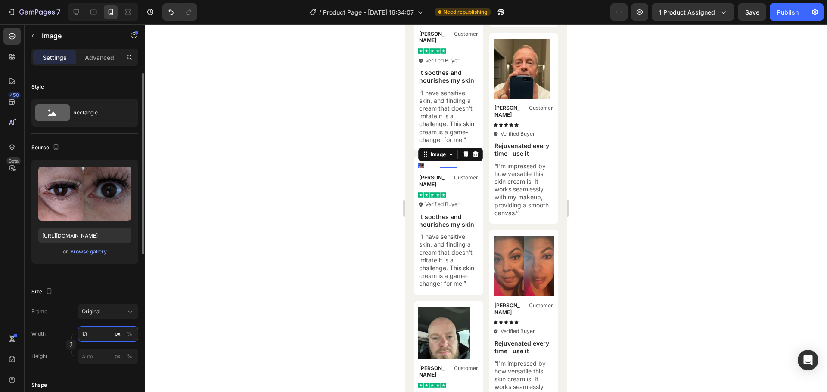
type input "130"
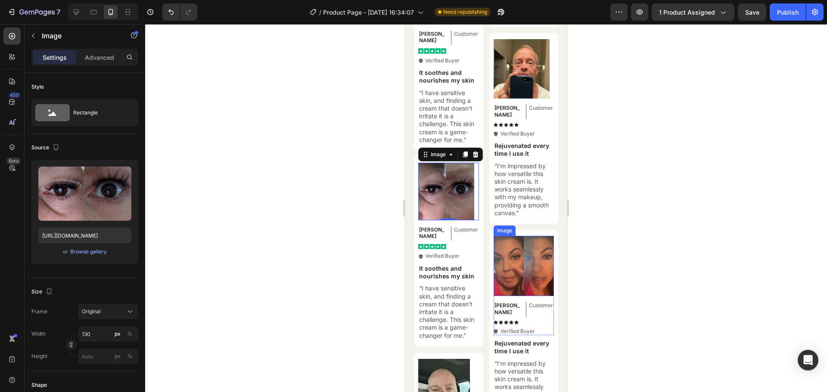
click at [536, 258] on img at bounding box center [523, 266] width 61 height 61
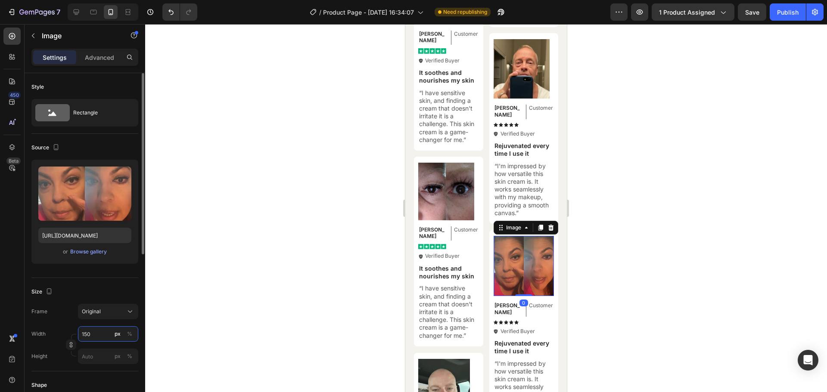
click at [87, 332] on input "150" at bounding box center [108, 333] width 60 height 15
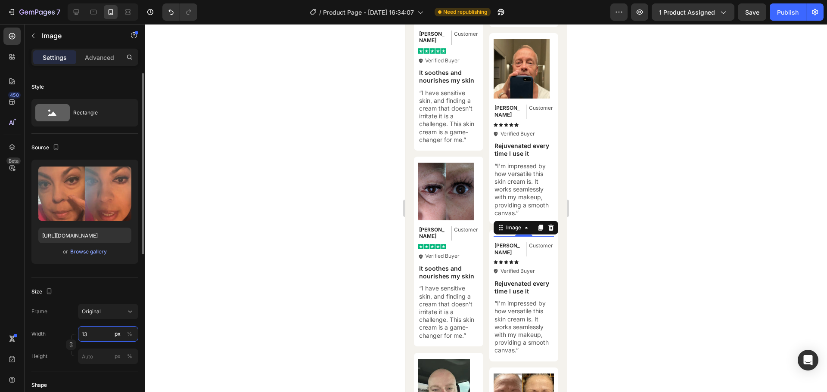
type input "130"
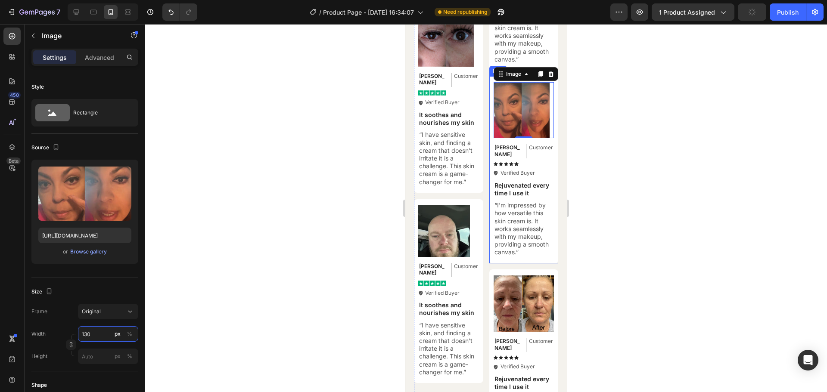
scroll to position [4145, 0]
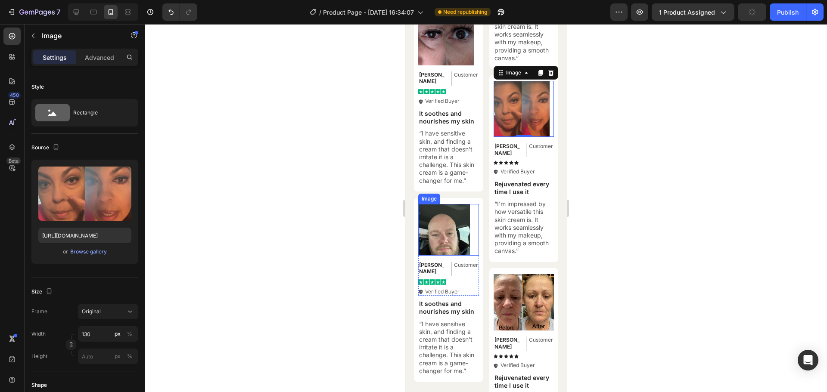
click at [459, 235] on img at bounding box center [444, 230] width 52 height 52
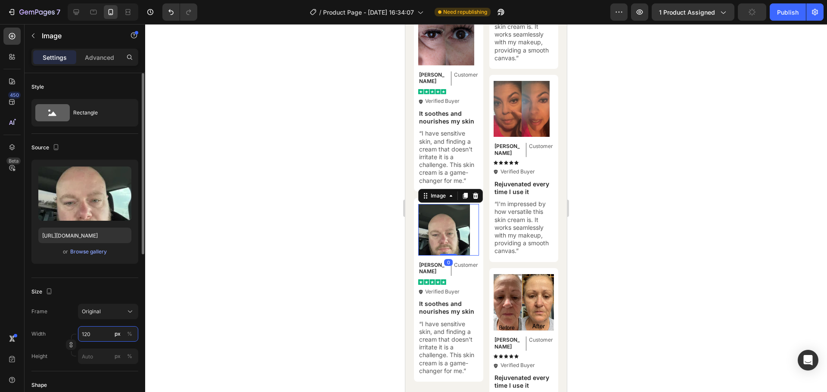
click at [90, 334] on input "120" at bounding box center [108, 333] width 60 height 15
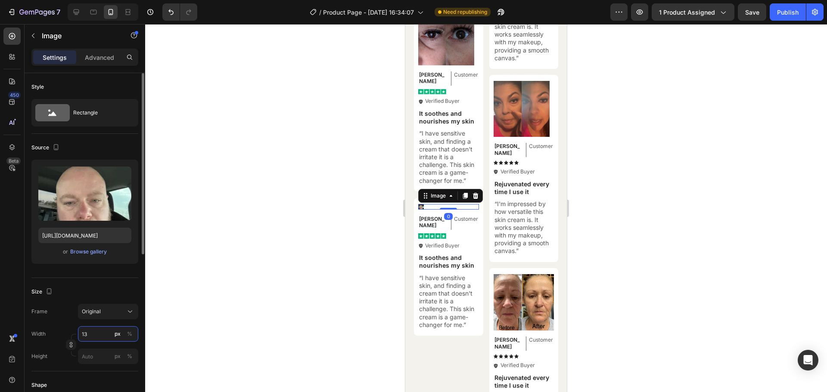
type input "130"
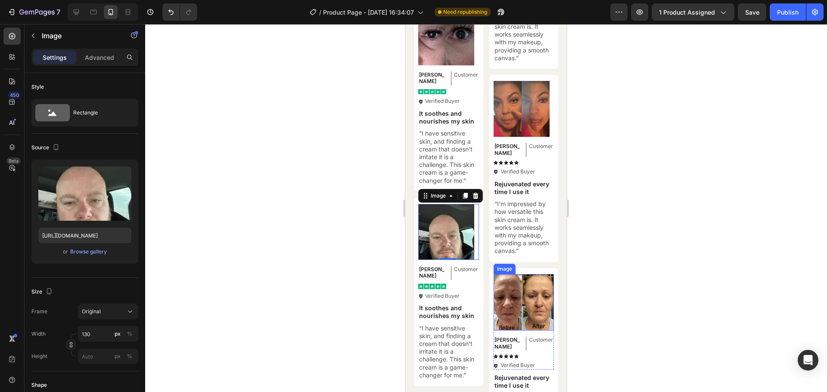
click at [524, 296] on img at bounding box center [523, 302] width 61 height 57
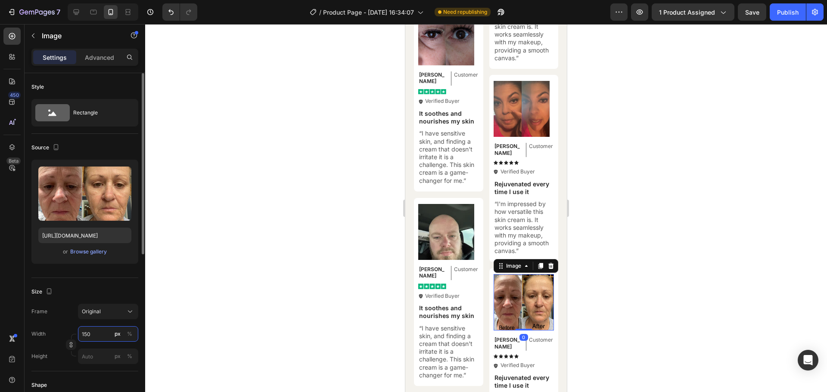
click at [86, 333] on input "150" at bounding box center [108, 333] width 60 height 15
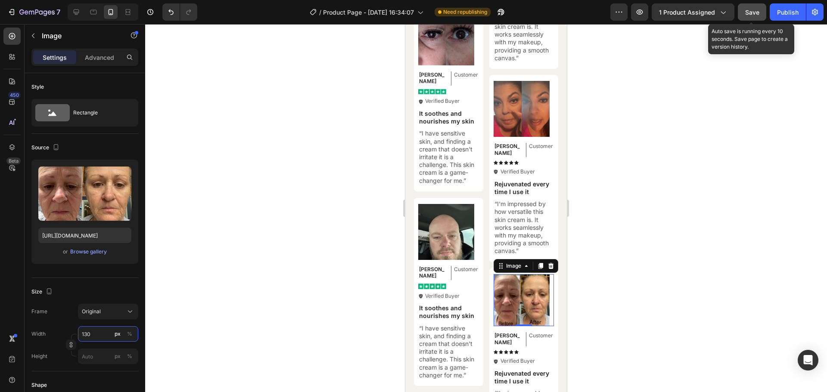
type input "130"
click at [752, 19] on button "Save" at bounding box center [752, 11] width 28 height 17
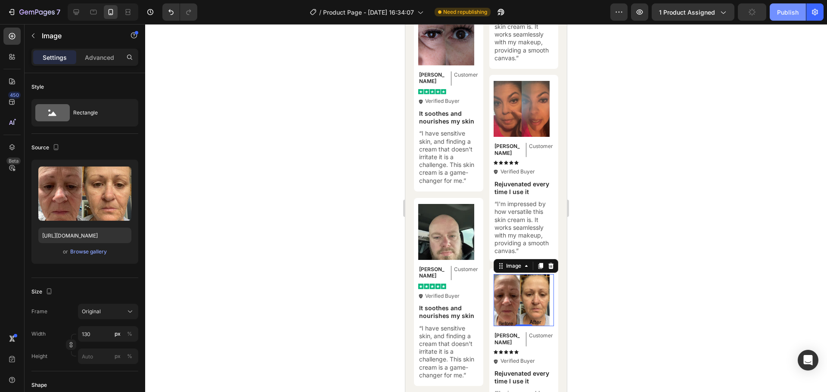
click at [790, 15] on div "Publish" at bounding box center [788, 12] width 22 height 9
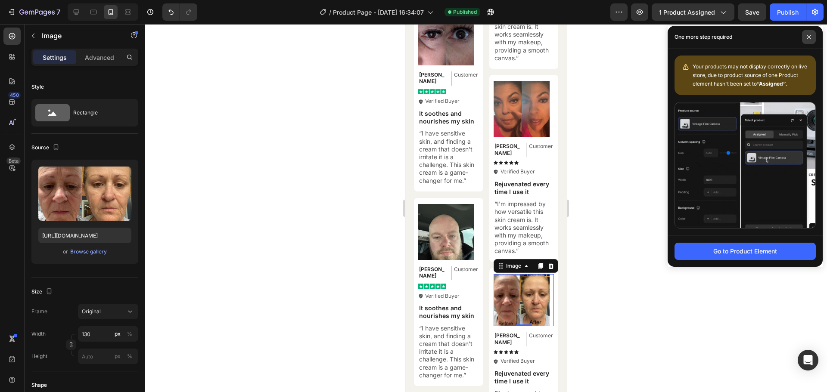
click at [805, 35] on span at bounding box center [809, 37] width 14 height 14
